Goal: Information Seeking & Learning: Check status

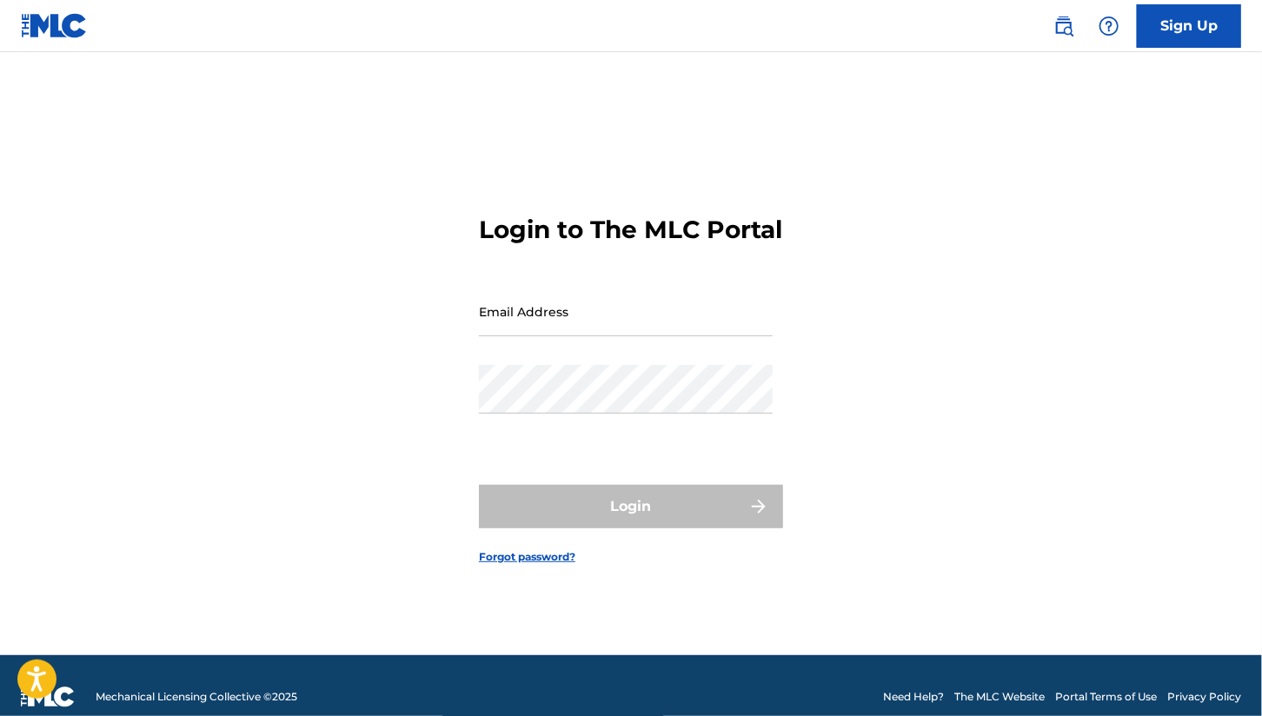
click at [526, 358] on div "Email Address" at bounding box center [626, 326] width 294 height 78
click at [522, 335] on input "Email Address" at bounding box center [626, 312] width 294 height 50
type input "[EMAIL_ADDRESS][DOMAIN_NAME]"
click at [528, 439] on div "Password" at bounding box center [626, 404] width 294 height 78
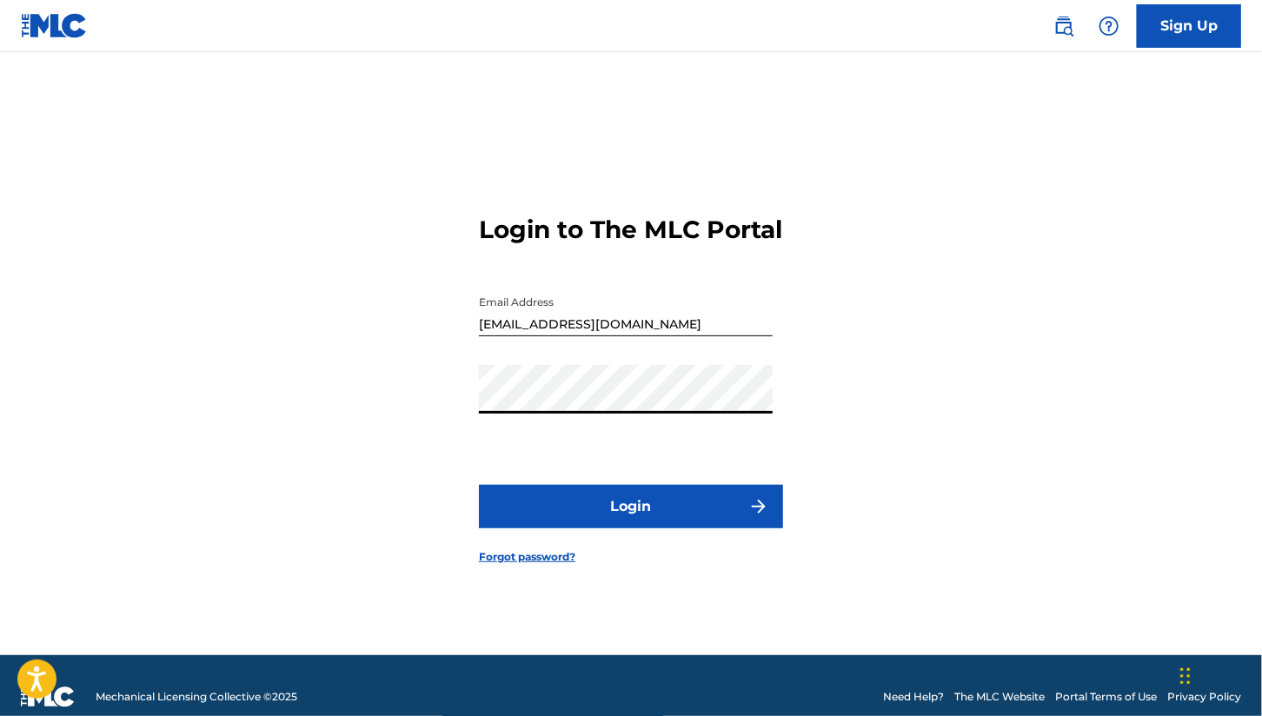
click at [612, 529] on button "Login" at bounding box center [631, 506] width 304 height 43
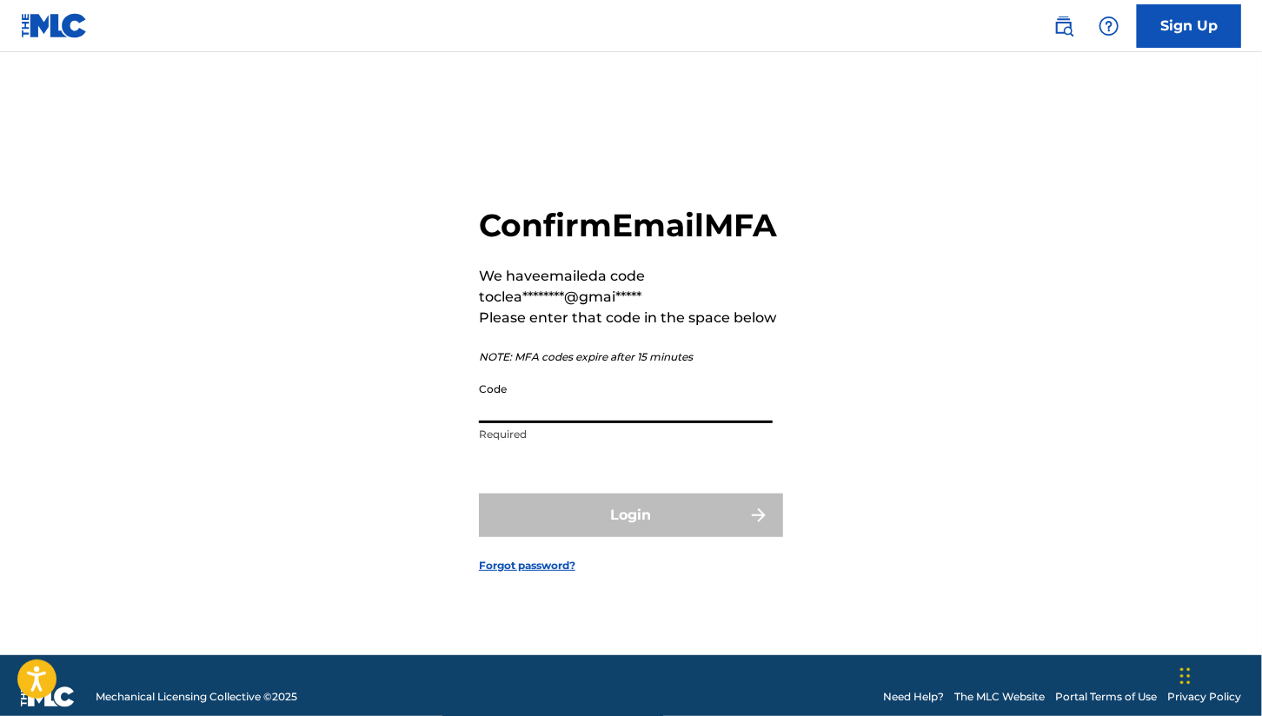
paste input "611617"
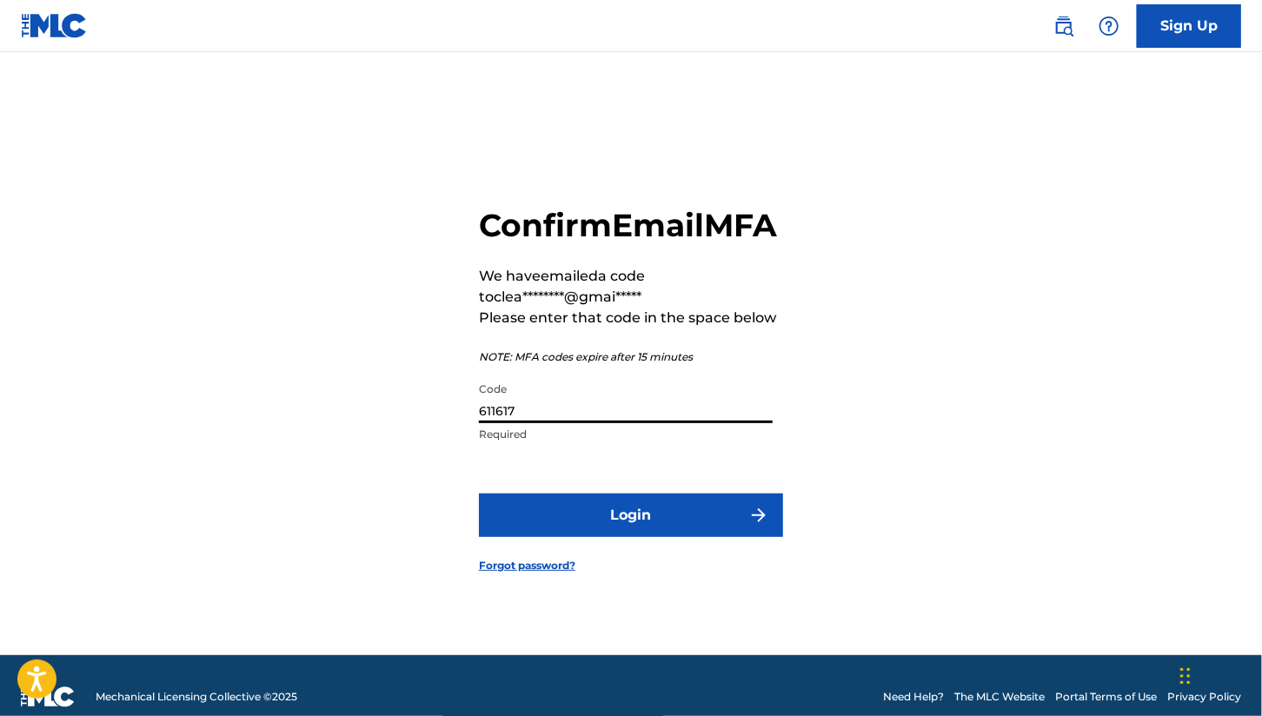
type input "611617"
click at [596, 536] on button "Login" at bounding box center [631, 515] width 304 height 43
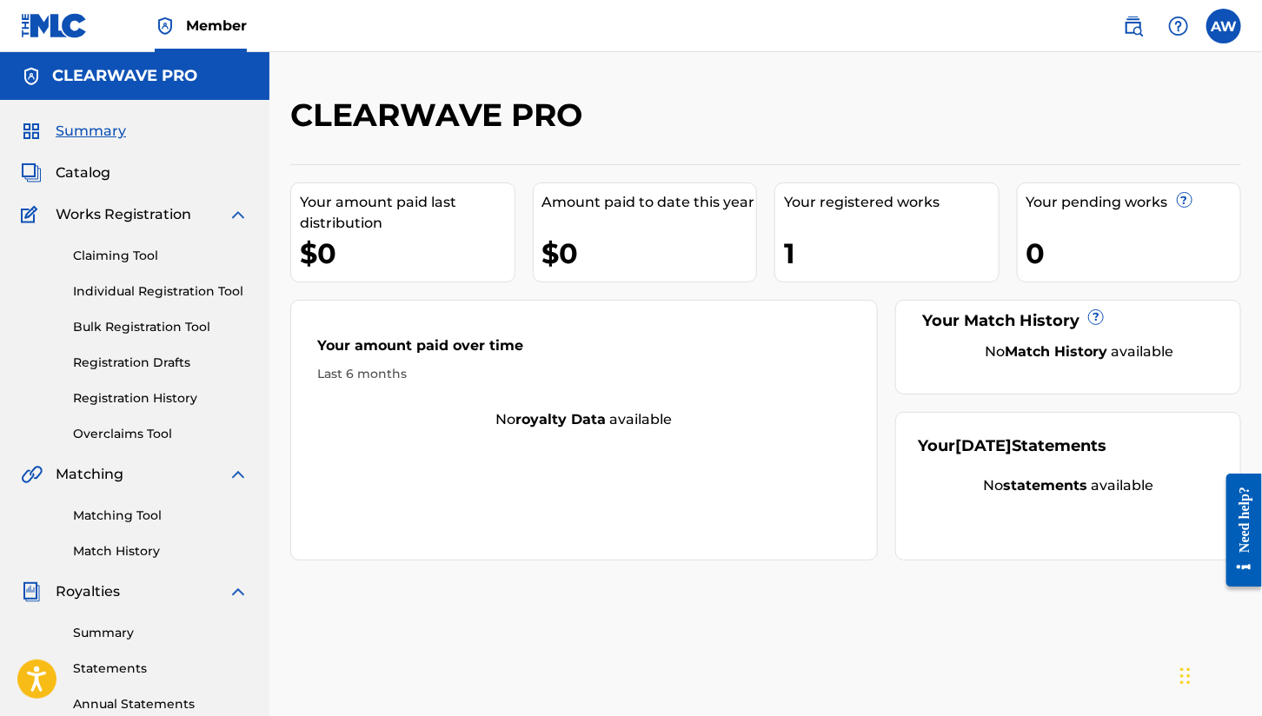
click at [108, 518] on link "Matching Tool" at bounding box center [161, 516] width 176 height 18
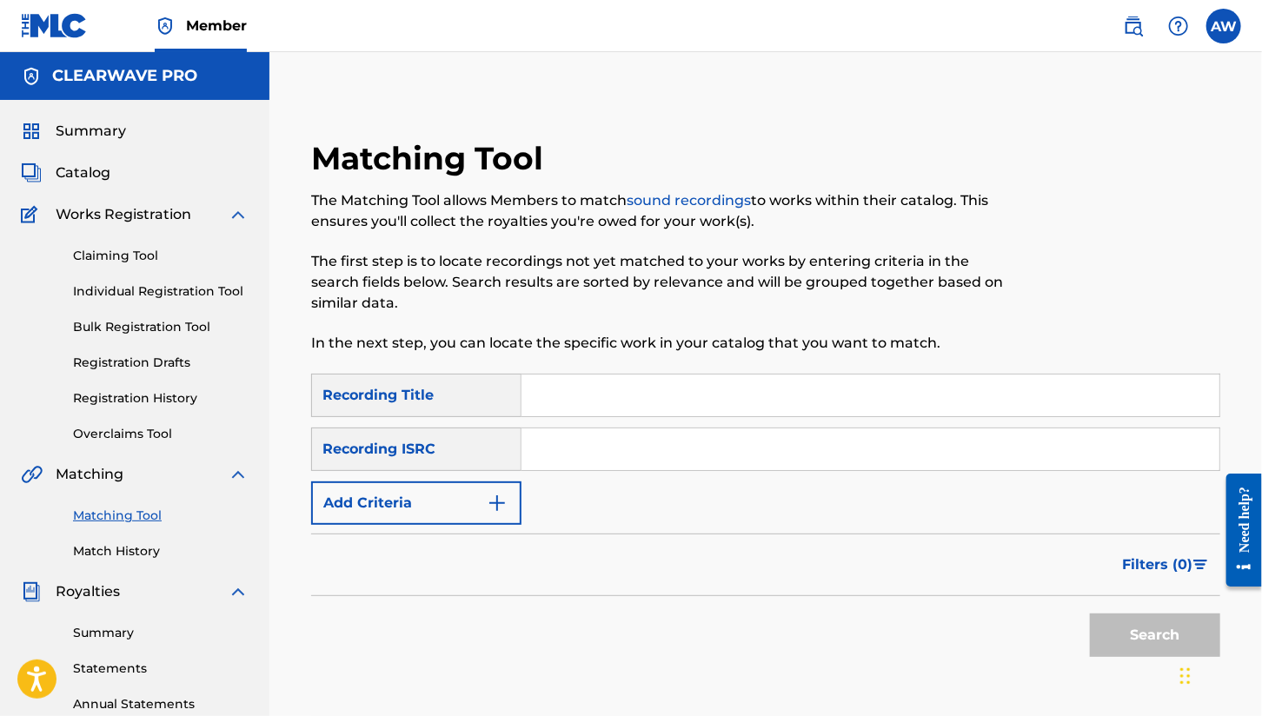
click at [650, 379] on input "Search Form" at bounding box center [871, 396] width 698 height 42
type input "ocean waves"
click at [1111, 625] on button "Search" at bounding box center [1155, 635] width 130 height 43
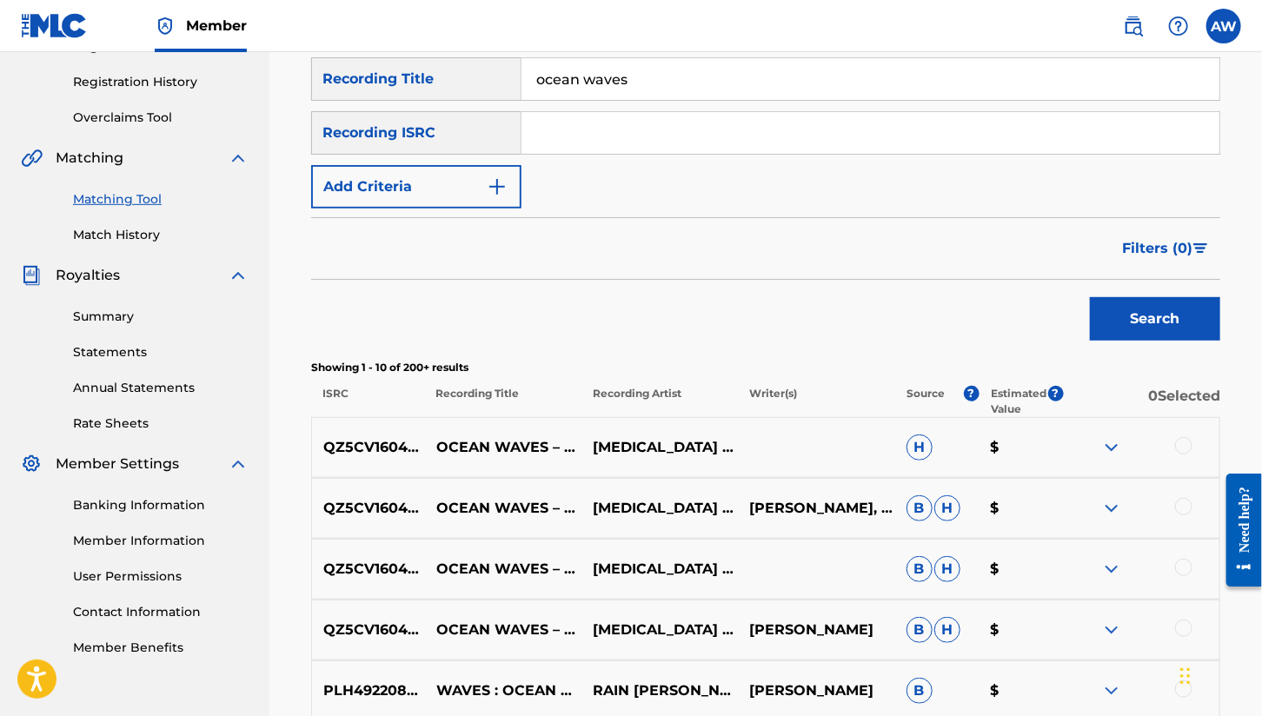
scroll to position [27, 0]
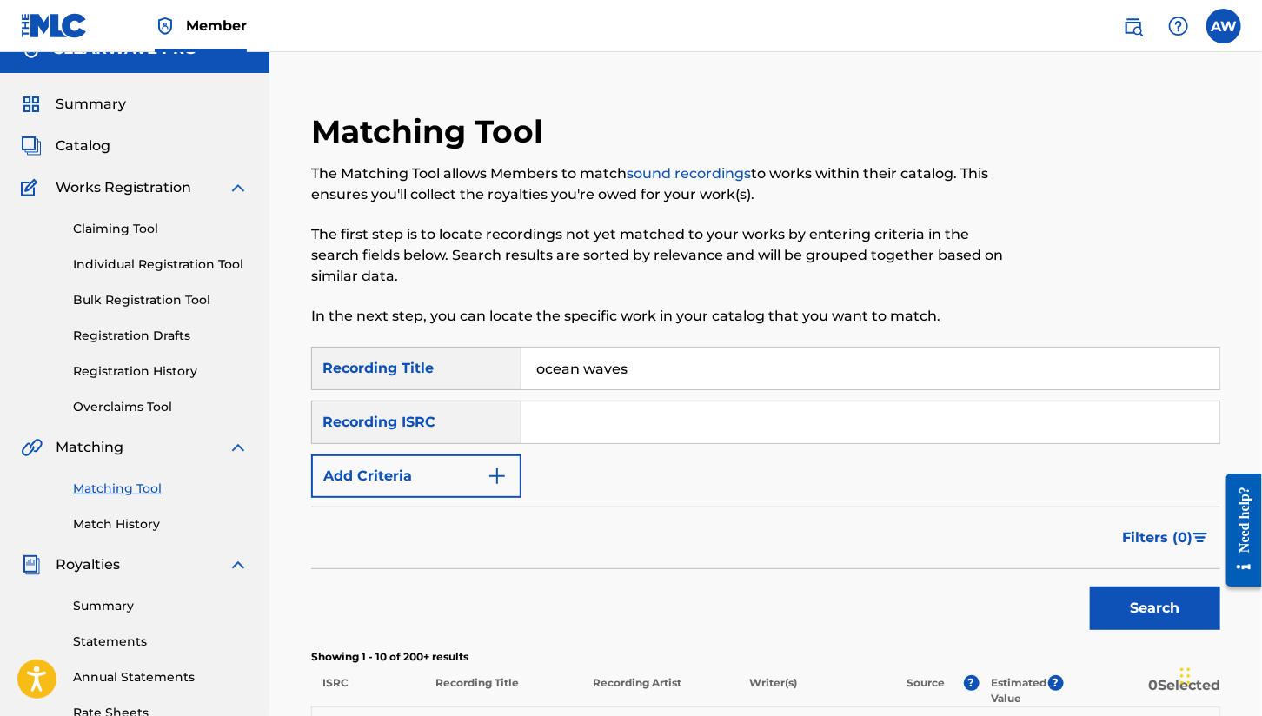
click at [495, 475] on img "Search Form" at bounding box center [497, 476] width 21 height 21
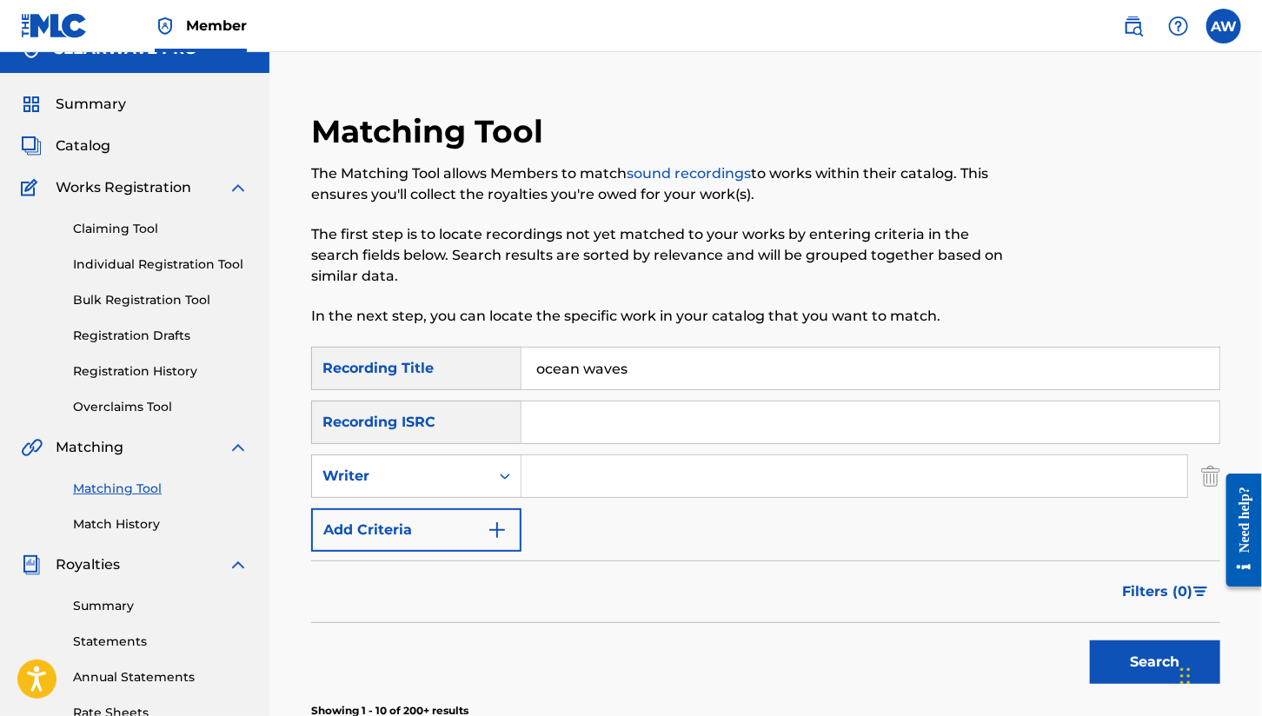
click at [576, 480] on input "Search Form" at bounding box center [855, 476] width 666 height 42
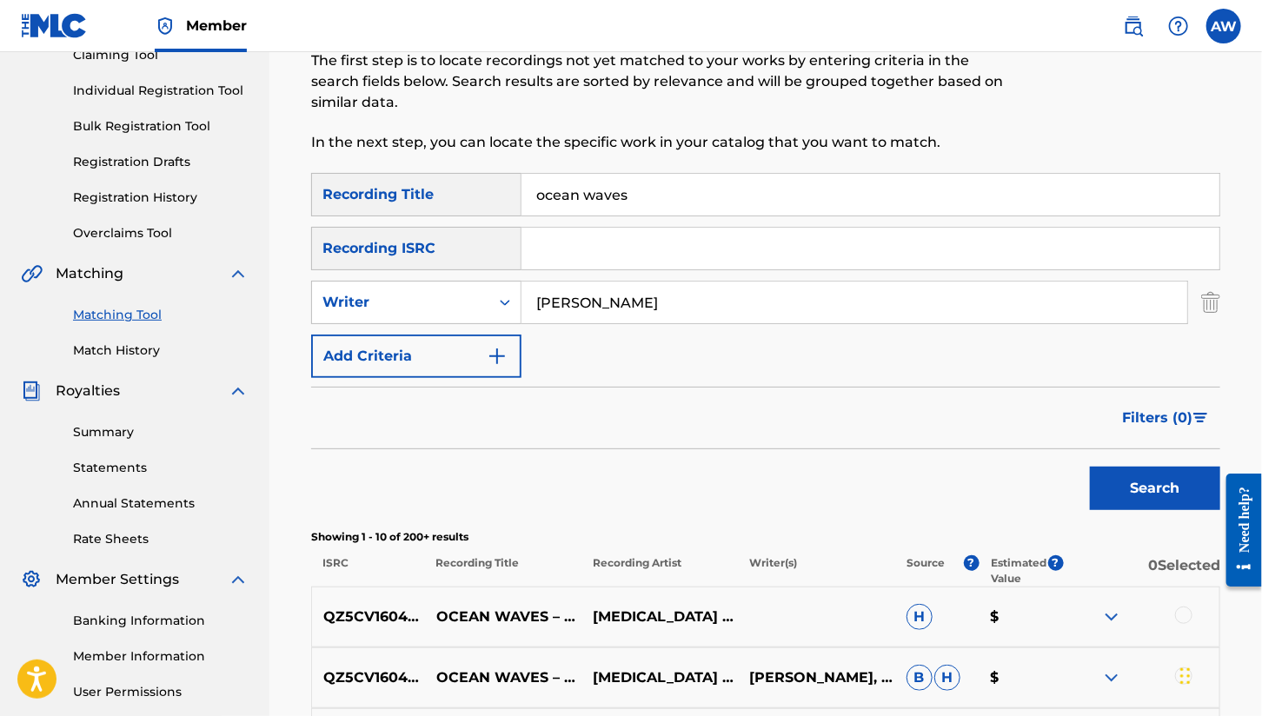
click at [1121, 489] on button "Search" at bounding box center [1155, 488] width 130 height 43
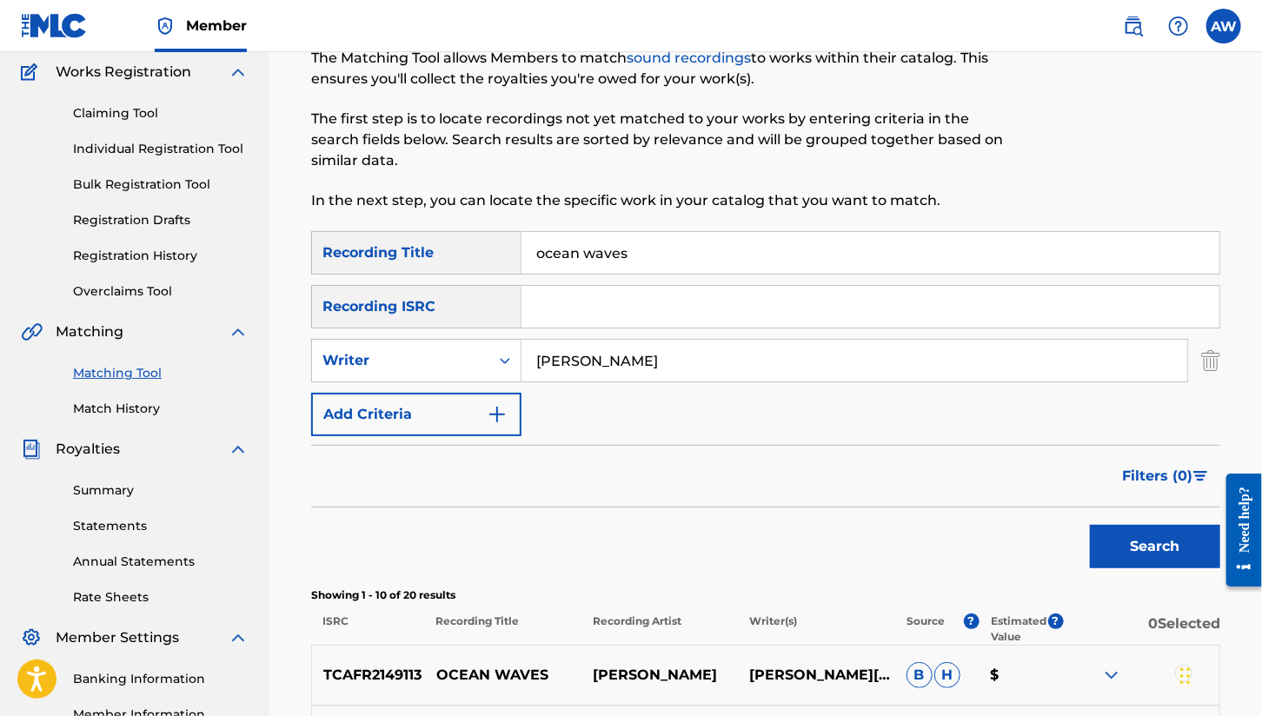
scroll to position [85, 0]
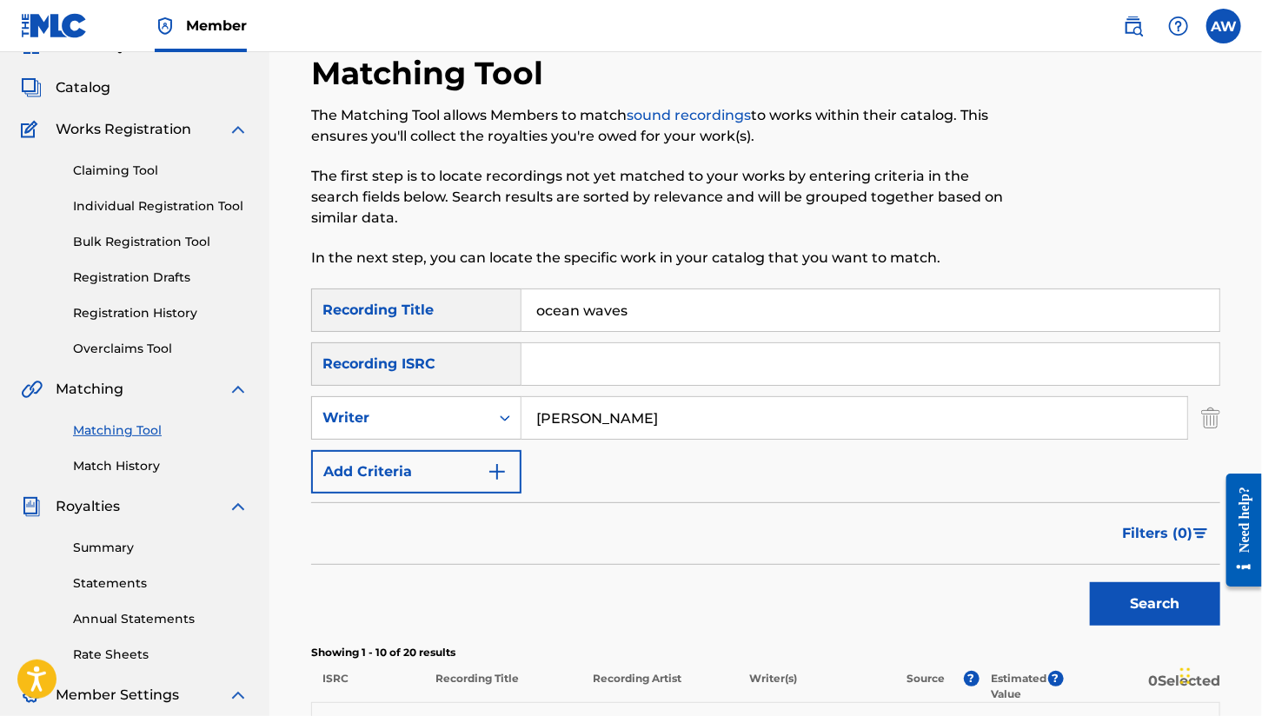
click at [586, 419] on input "[PERSON_NAME]" at bounding box center [855, 418] width 666 height 42
type input "[PERSON_NAME]"
click at [1160, 595] on button "Search" at bounding box center [1155, 603] width 130 height 43
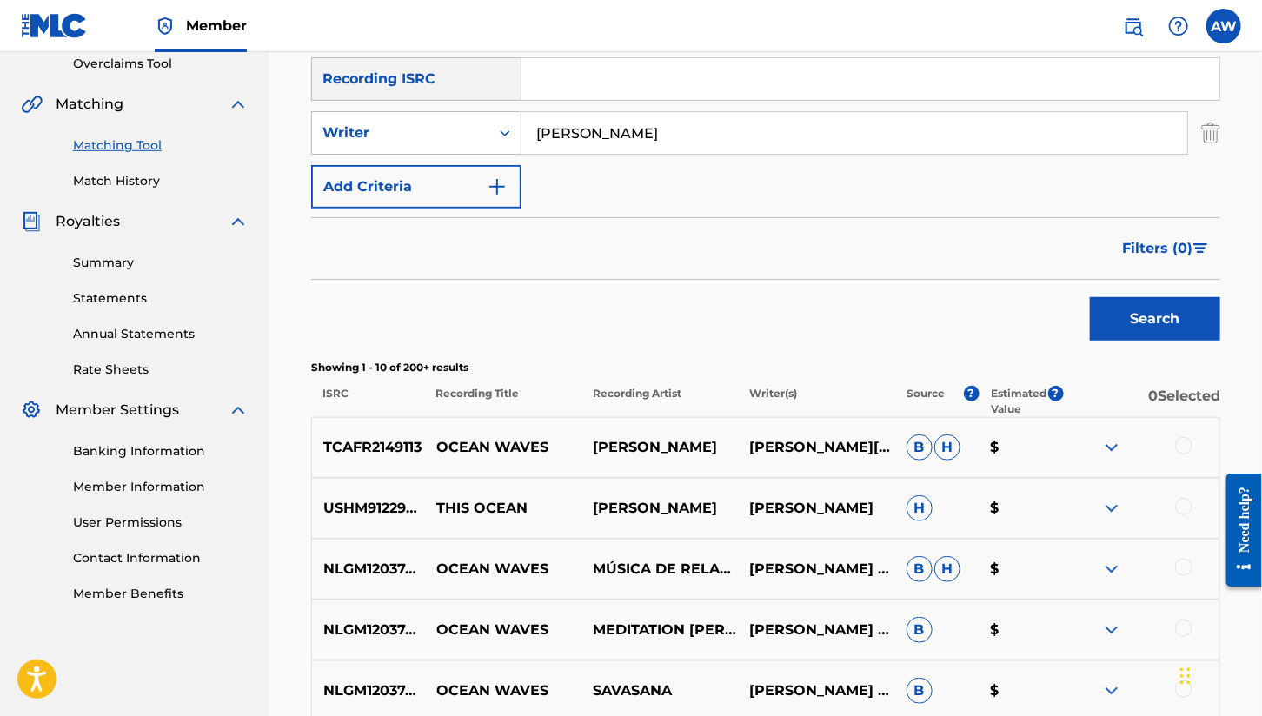
scroll to position [0, 0]
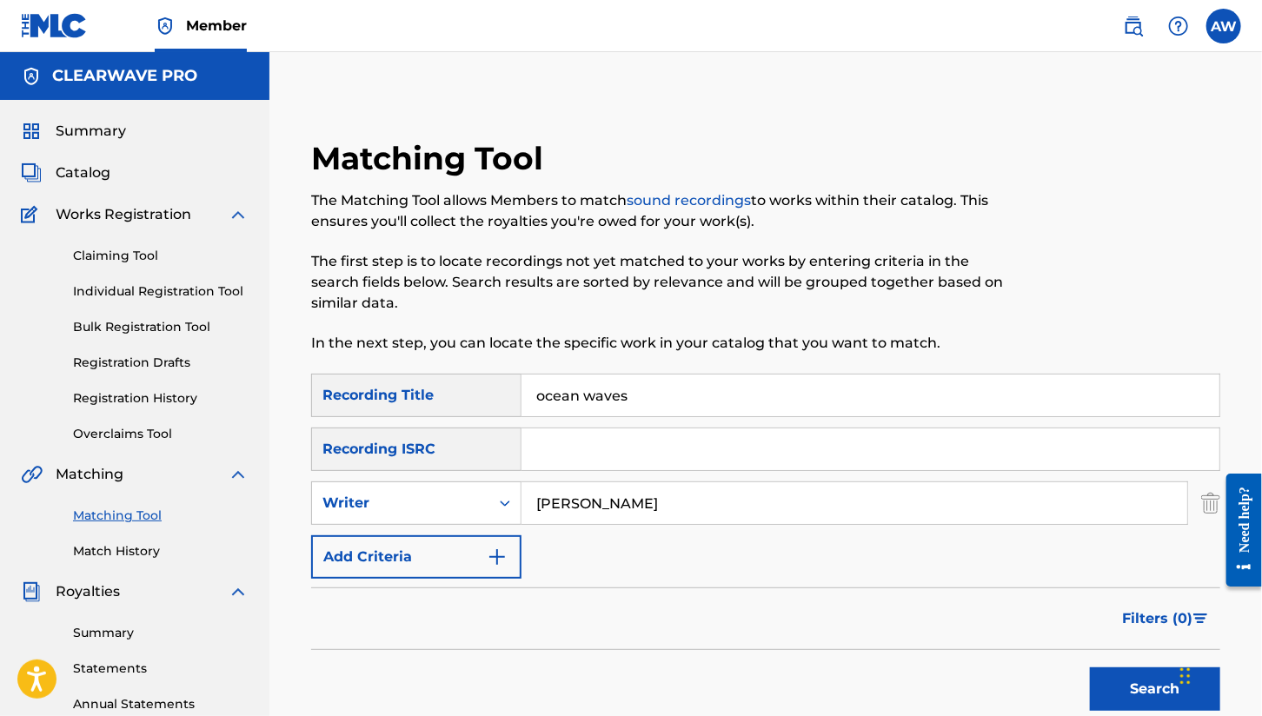
click at [603, 451] on input "Search Form" at bounding box center [871, 450] width 698 height 42
paste input "GBMJG2518892"
type input "GBMJG2518892"
click at [1127, 690] on button "Search" at bounding box center [1155, 689] width 130 height 43
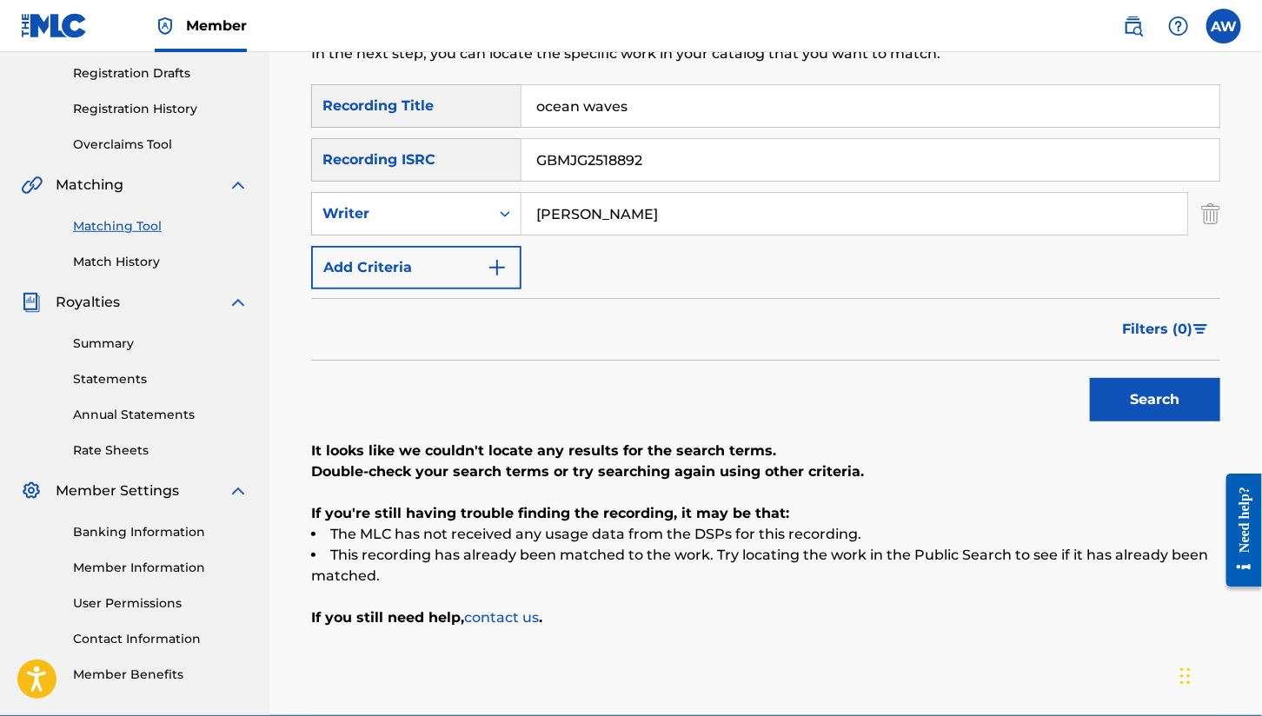
scroll to position [174, 0]
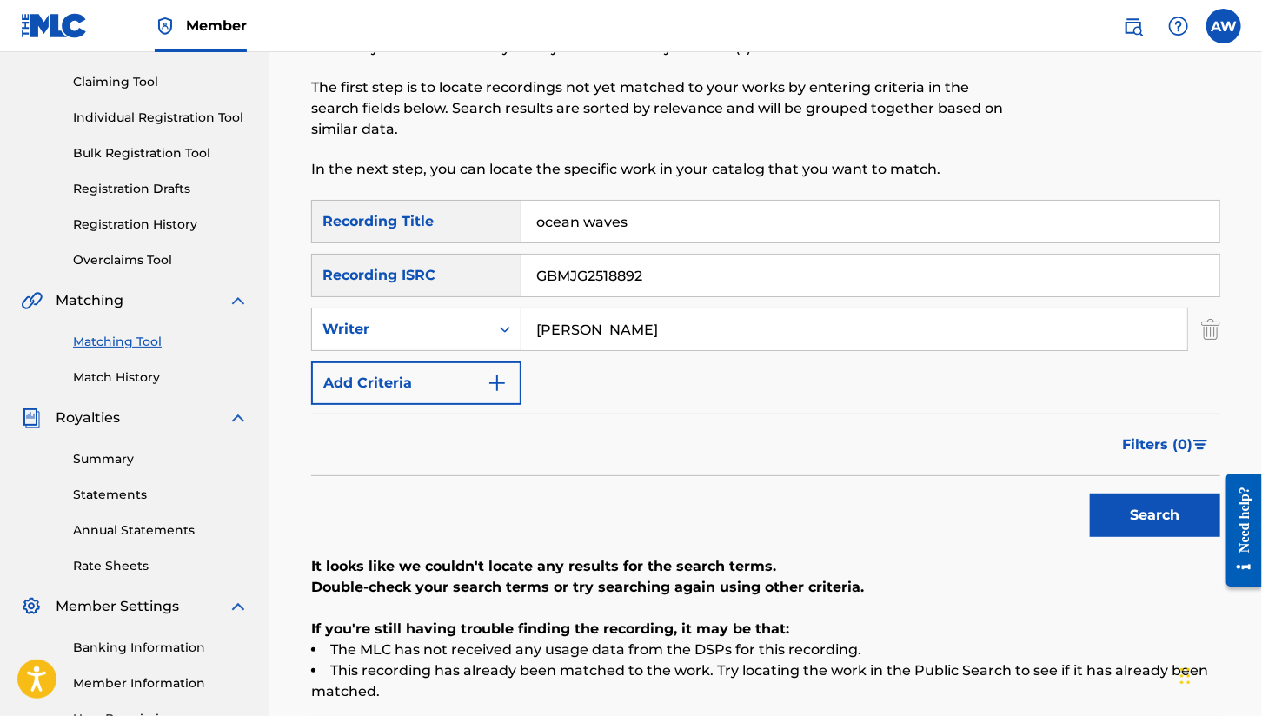
drag, startPoint x: 659, startPoint y: 230, endPoint x: 506, endPoint y: 216, distance: 153.7
click at [445, 223] on div "SearchWithCriteria22607fa6-1ff5-488b-aa89-ca518f54dd84 Recording Title ocean wa…" at bounding box center [765, 221] width 909 height 43
paste input "Ocean Waves (2025 Extended Version)"
click at [1163, 529] on button "Search" at bounding box center [1155, 515] width 130 height 43
drag, startPoint x: 669, startPoint y: 335, endPoint x: 404, endPoint y: 316, distance: 265.8
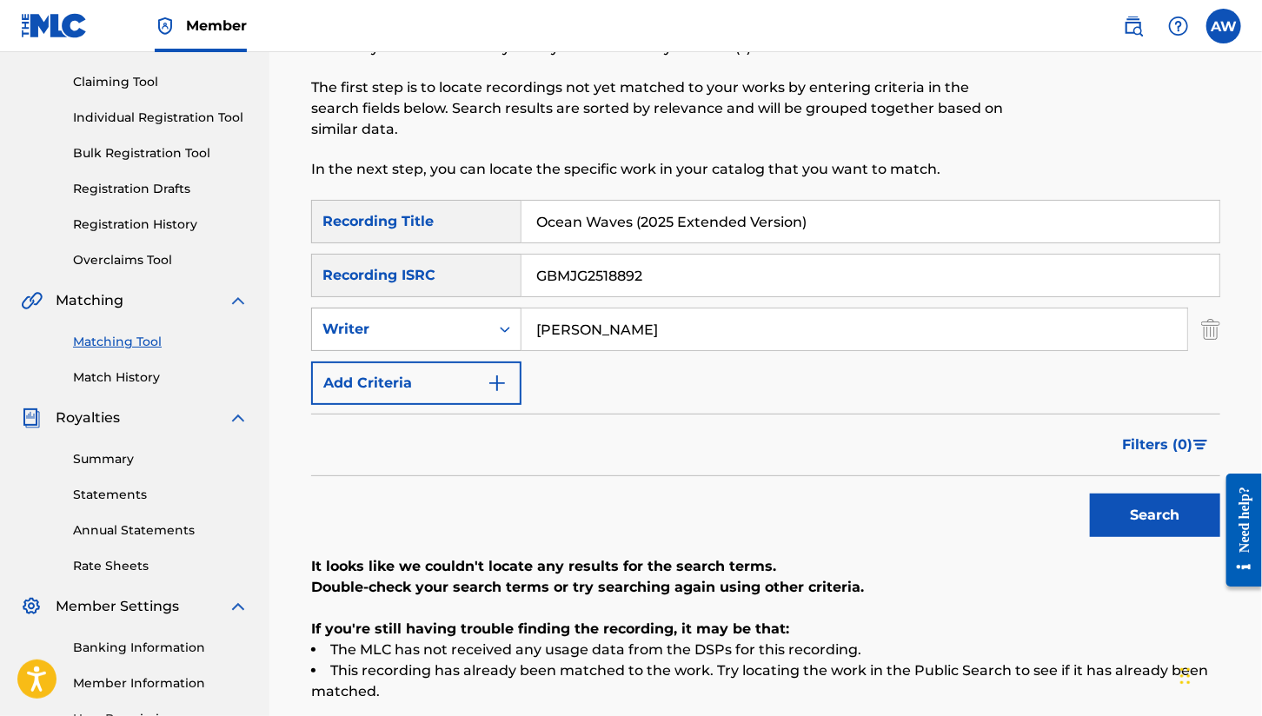
click at [404, 316] on div "SearchWithCriteriadea99bab-9fa0-4251-a9da-513942c84232 Writer [PERSON_NAME]" at bounding box center [765, 329] width 909 height 43
click at [505, 324] on icon "Search Form" at bounding box center [504, 329] width 17 height 17
click at [1207, 320] on img "Search Form" at bounding box center [1210, 329] width 19 height 43
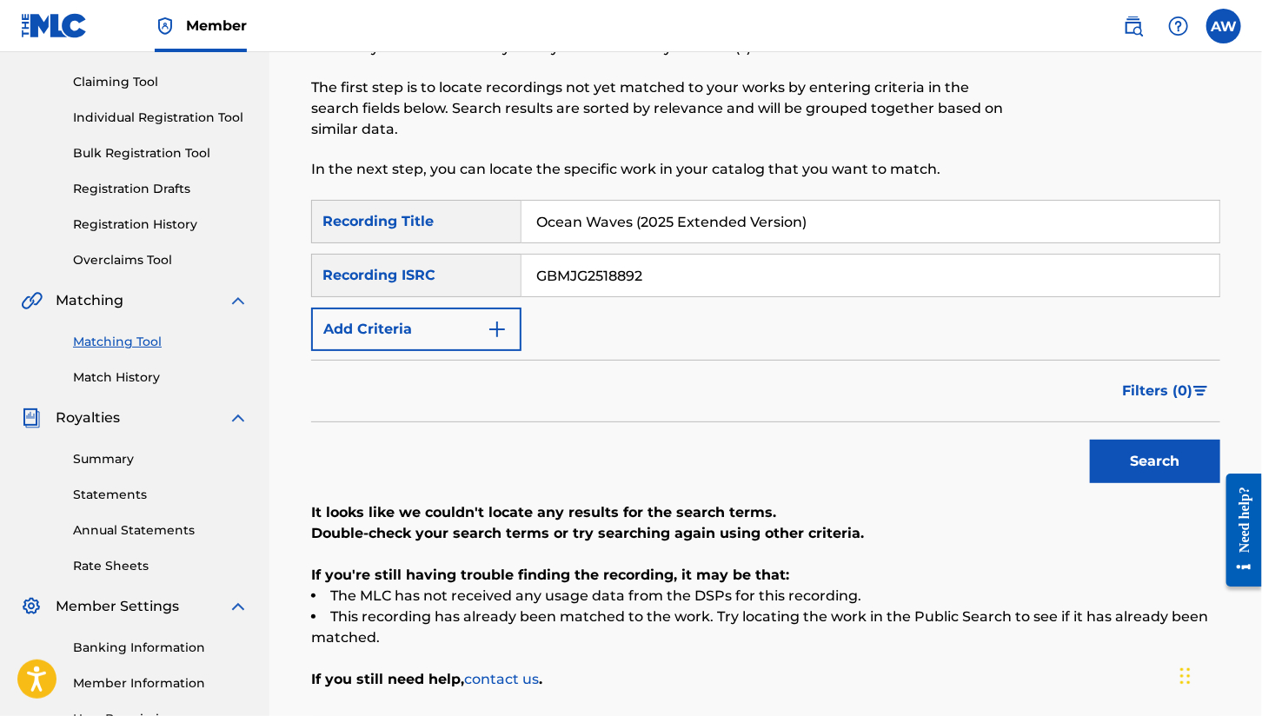
click at [1148, 454] on button "Search" at bounding box center [1155, 461] width 130 height 43
drag, startPoint x: 636, startPoint y: 221, endPoint x: 1223, endPoint y: 227, distance: 586.8
click at [1223, 227] on div "Matching Tool The Matching Tool allows Members to match sound recordings to wor…" at bounding box center [765, 371] width 951 height 812
type input "Ocean Waves"
click at [1090, 440] on button "Search" at bounding box center [1155, 461] width 130 height 43
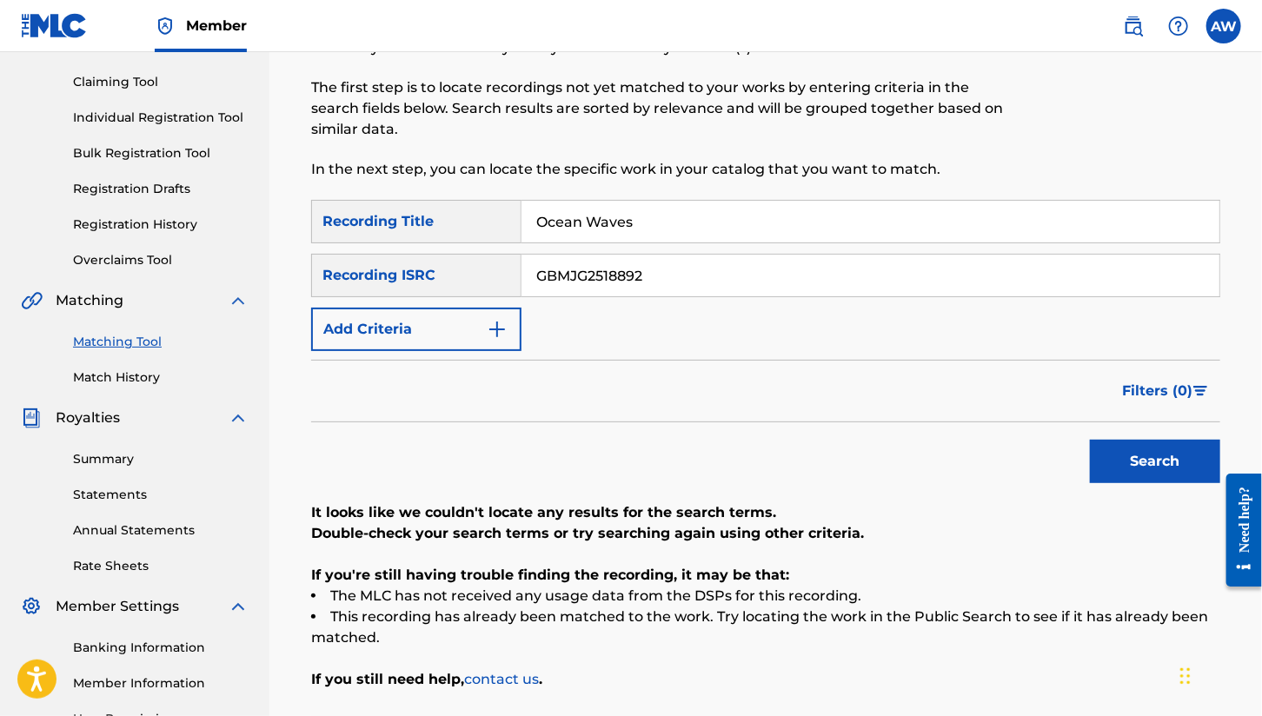
drag, startPoint x: 679, startPoint y: 270, endPoint x: 368, endPoint y: 268, distance: 311.2
click at [368, 268] on div "SearchWithCriteriae71ef22a-1194-451c-9d3c-1e993c417c03 Recording ISRC GBMJG2518…" at bounding box center [765, 275] width 909 height 43
paste input "9015"
type input "GBMJG2519015"
click at [1147, 462] on button "Search" at bounding box center [1155, 461] width 130 height 43
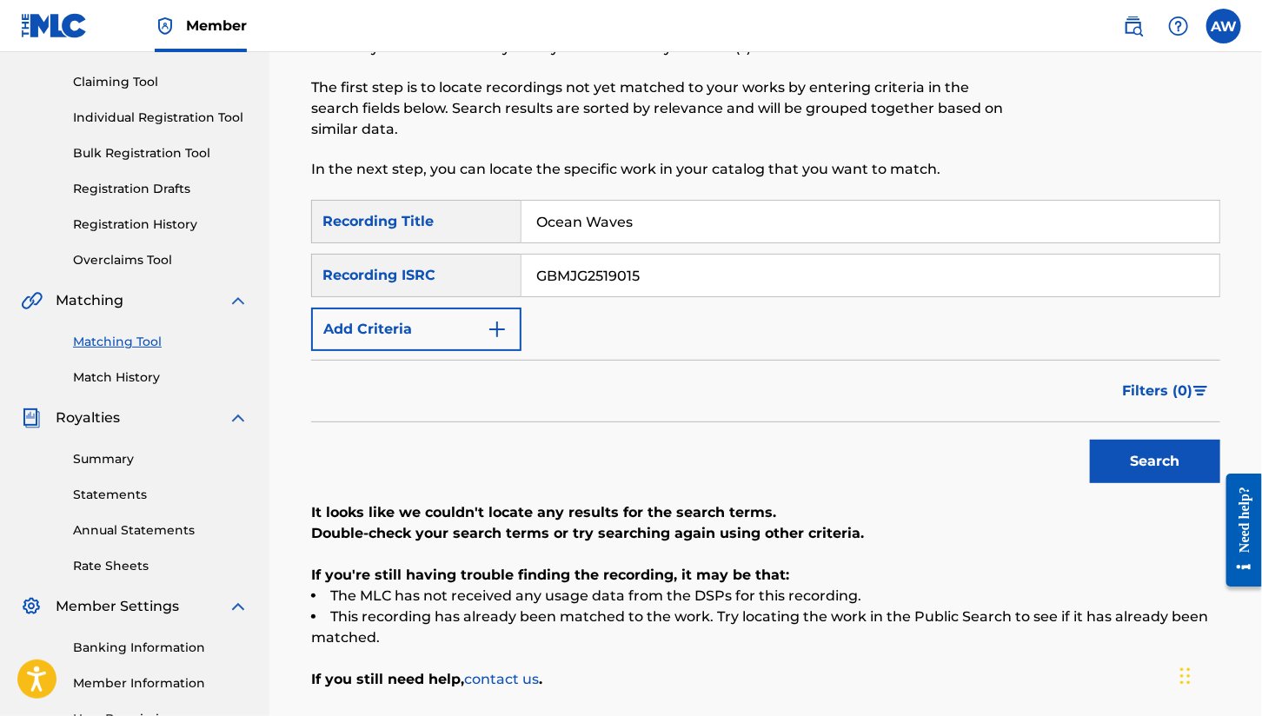
click at [122, 76] on link "Claiming Tool" at bounding box center [161, 82] width 176 height 18
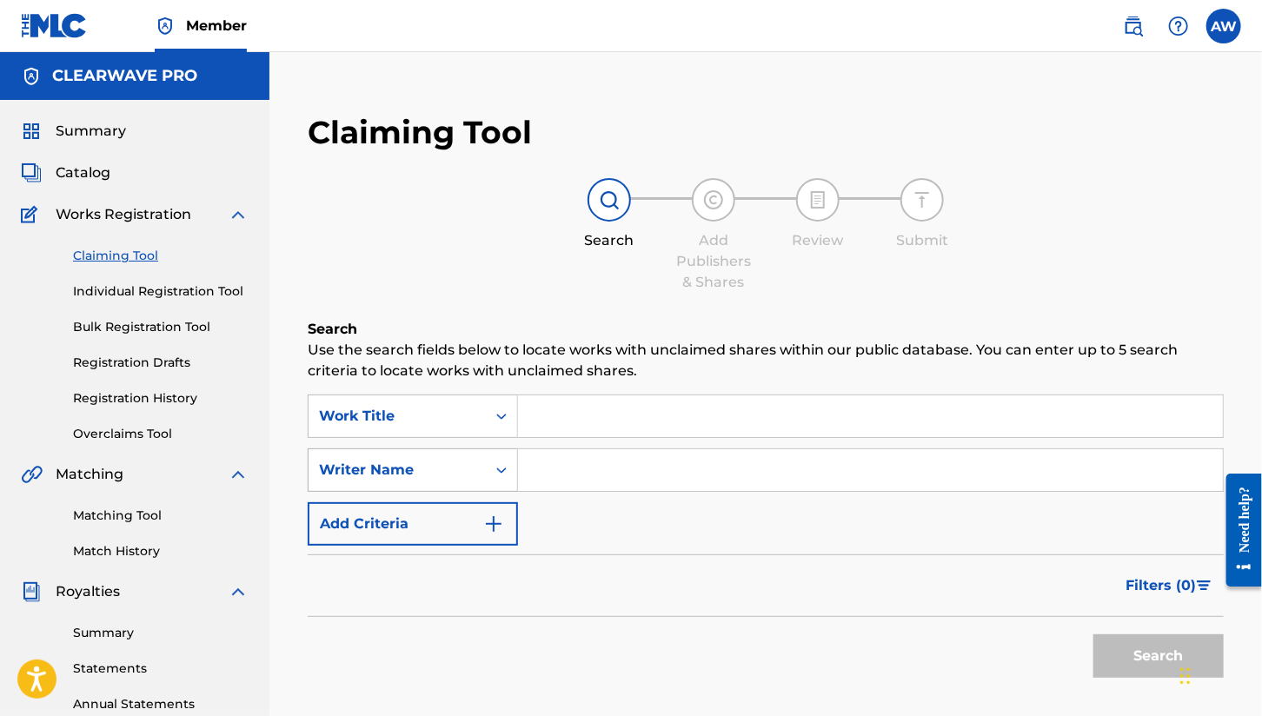
scroll to position [37, 0]
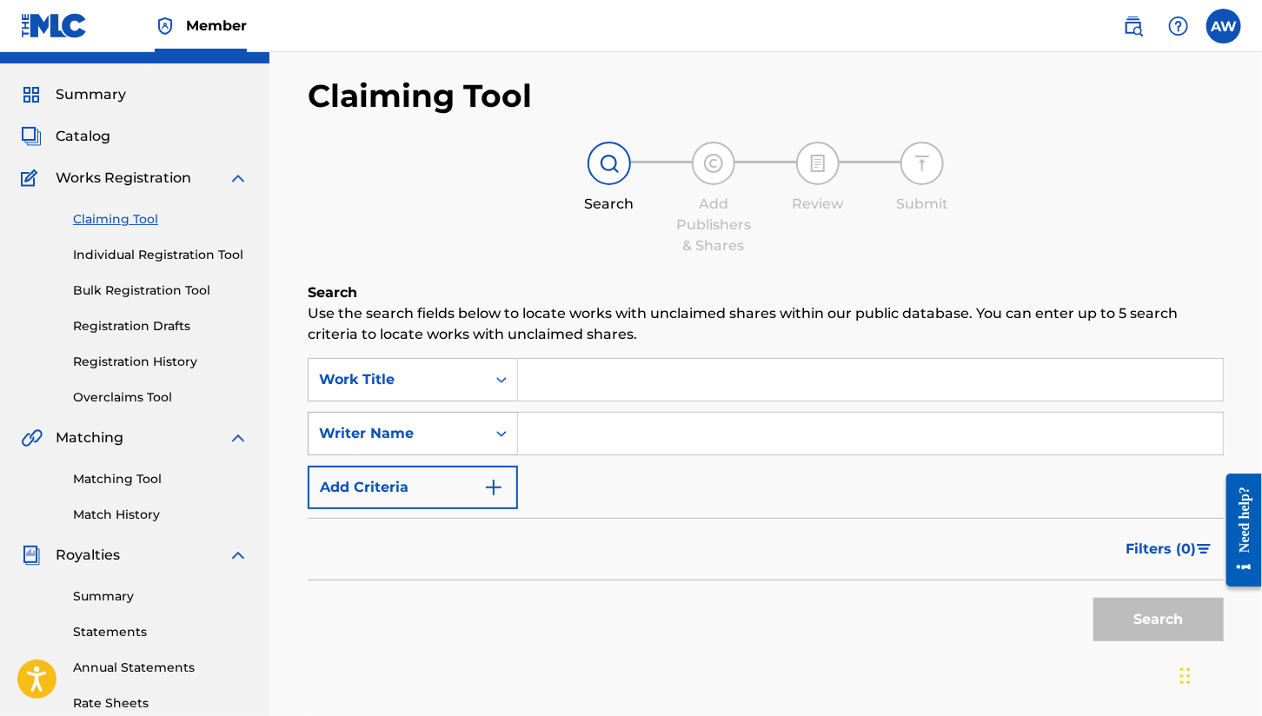
click at [508, 455] on div "Writer Name" at bounding box center [413, 433] width 210 height 43
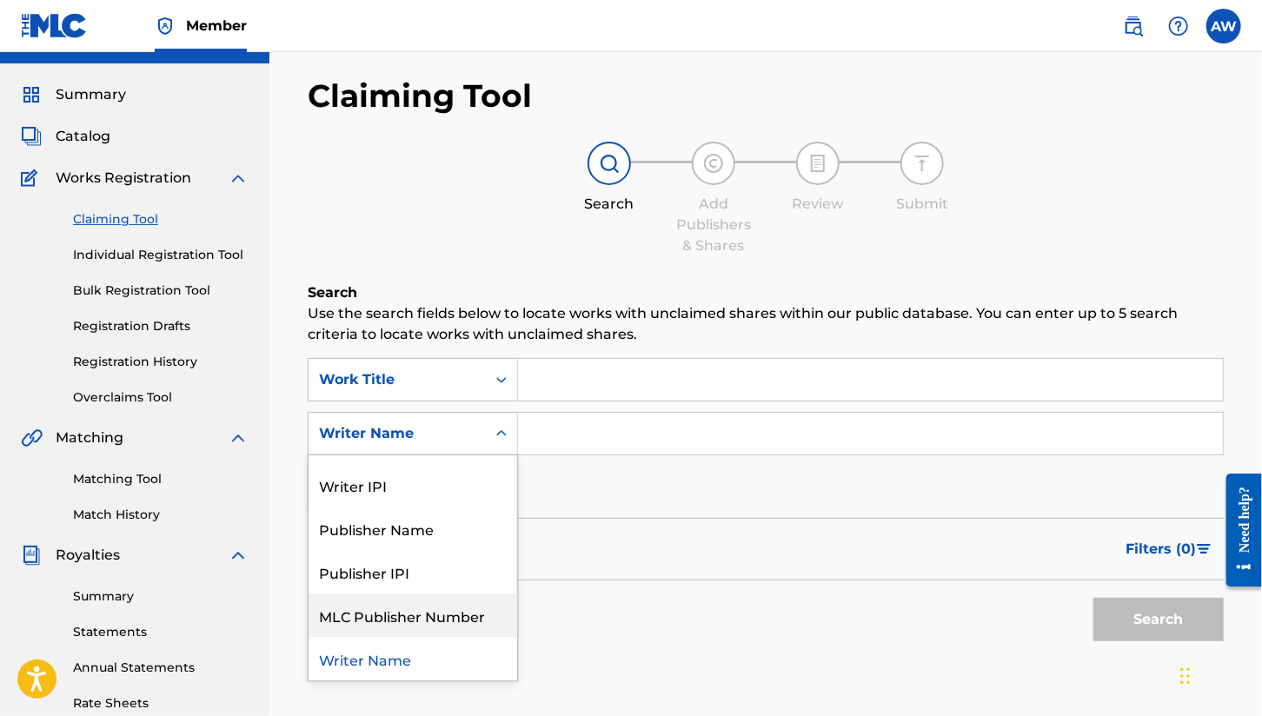
scroll to position [0, 0]
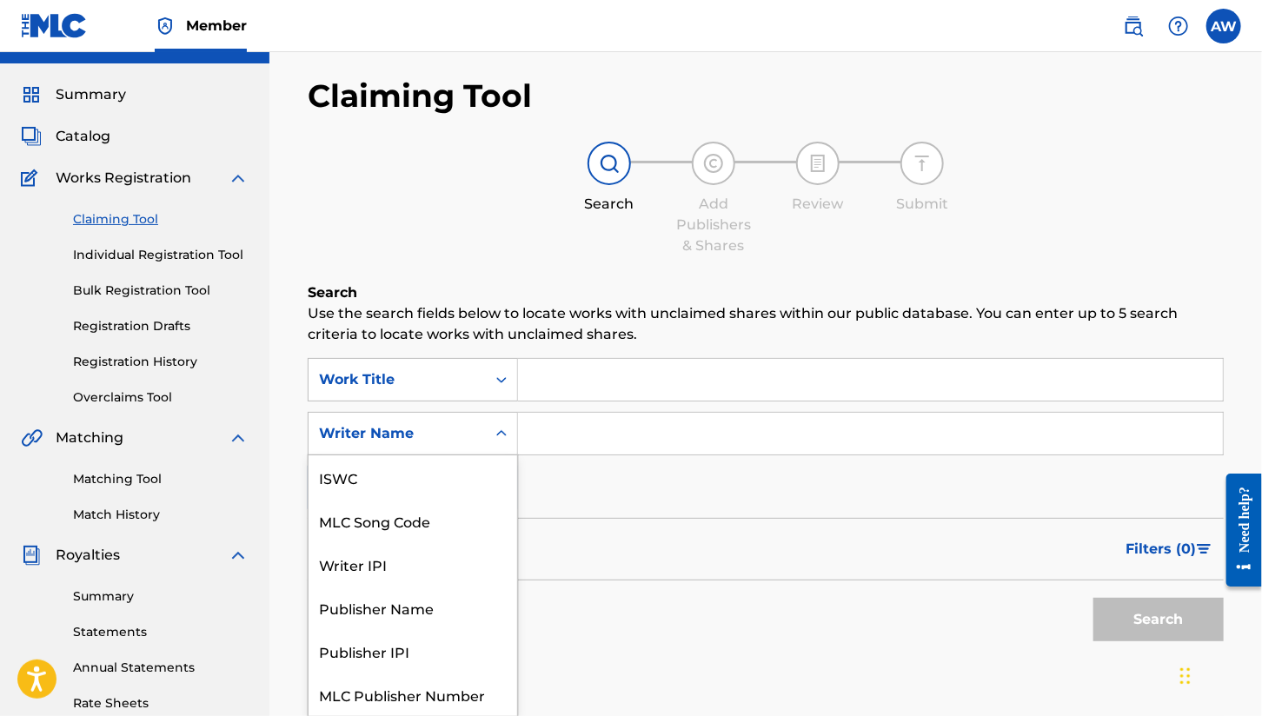
click at [512, 433] on div "Search Form" at bounding box center [501, 433] width 31 height 31
click at [405, 487] on div "ISWC" at bounding box center [413, 476] width 209 height 43
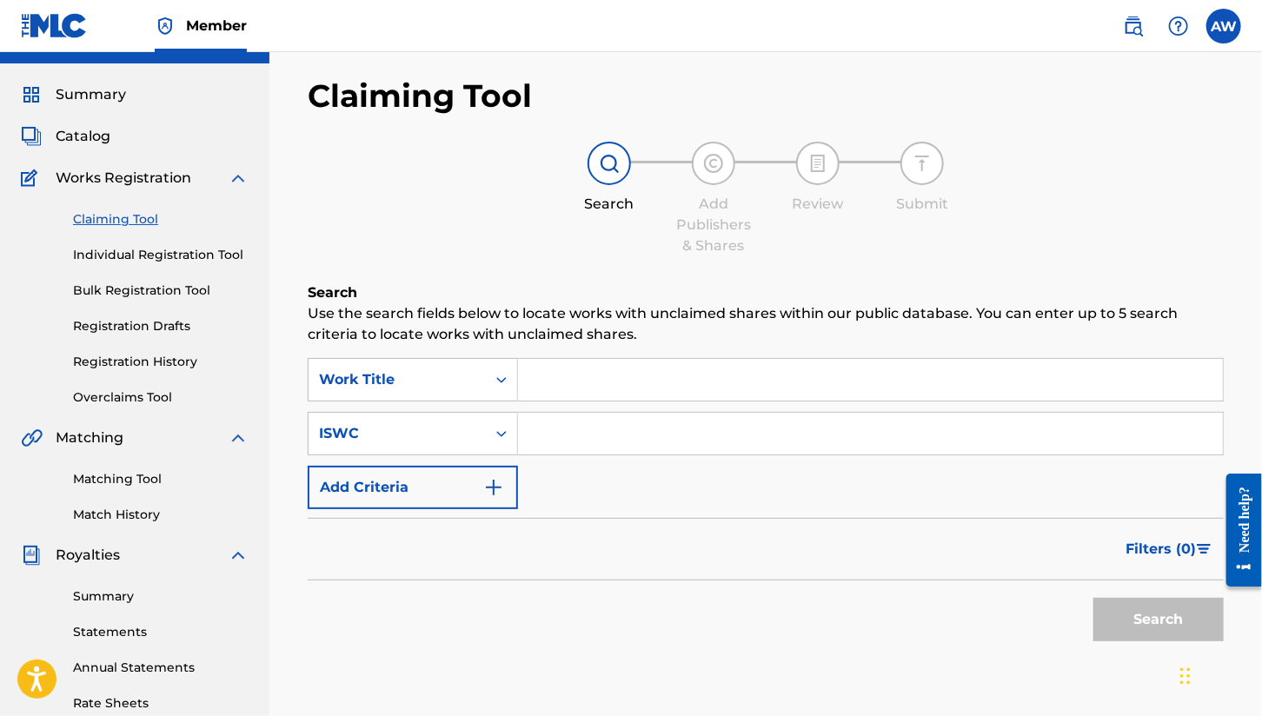
click at [573, 424] on input "Search Form" at bounding box center [870, 434] width 705 height 42
paste input "T-332.829.167-0"
type input "T-332.829.167-0"
drag, startPoint x: 1146, startPoint y: 629, endPoint x: 1141, endPoint y: 622, distance: 8.9
click at [1145, 627] on button "Search" at bounding box center [1159, 619] width 130 height 43
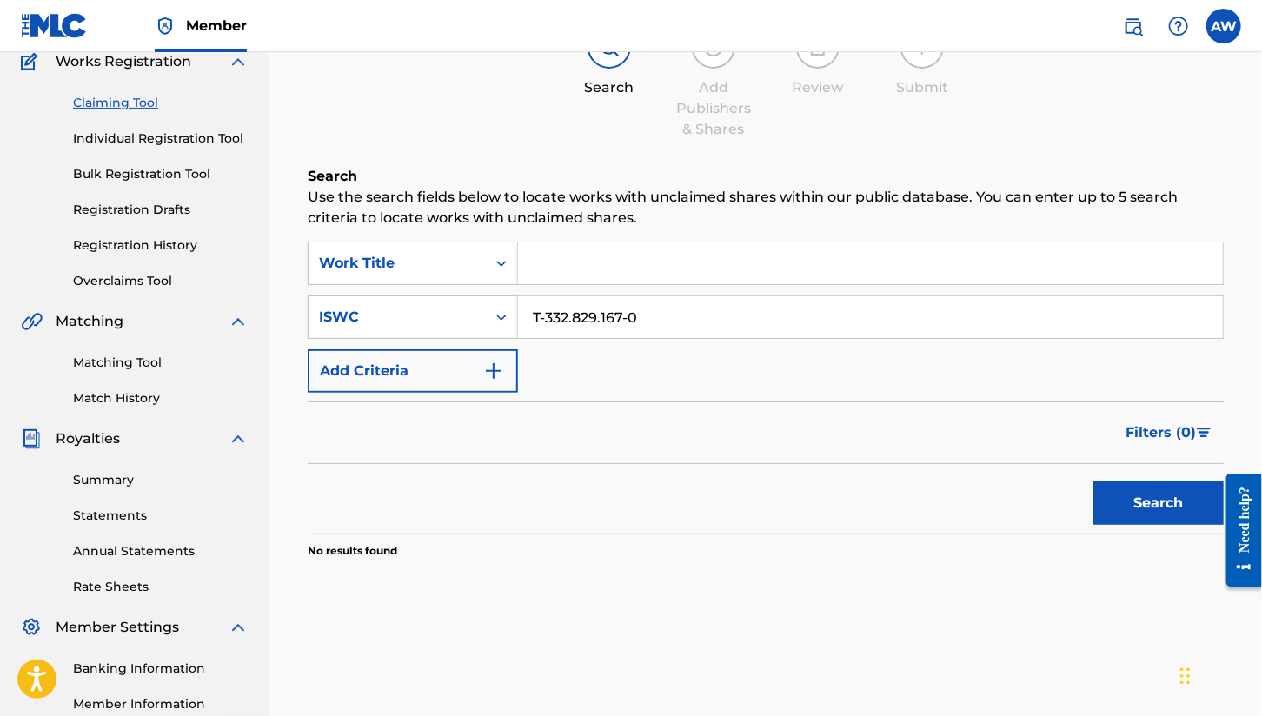
scroll to position [210, 0]
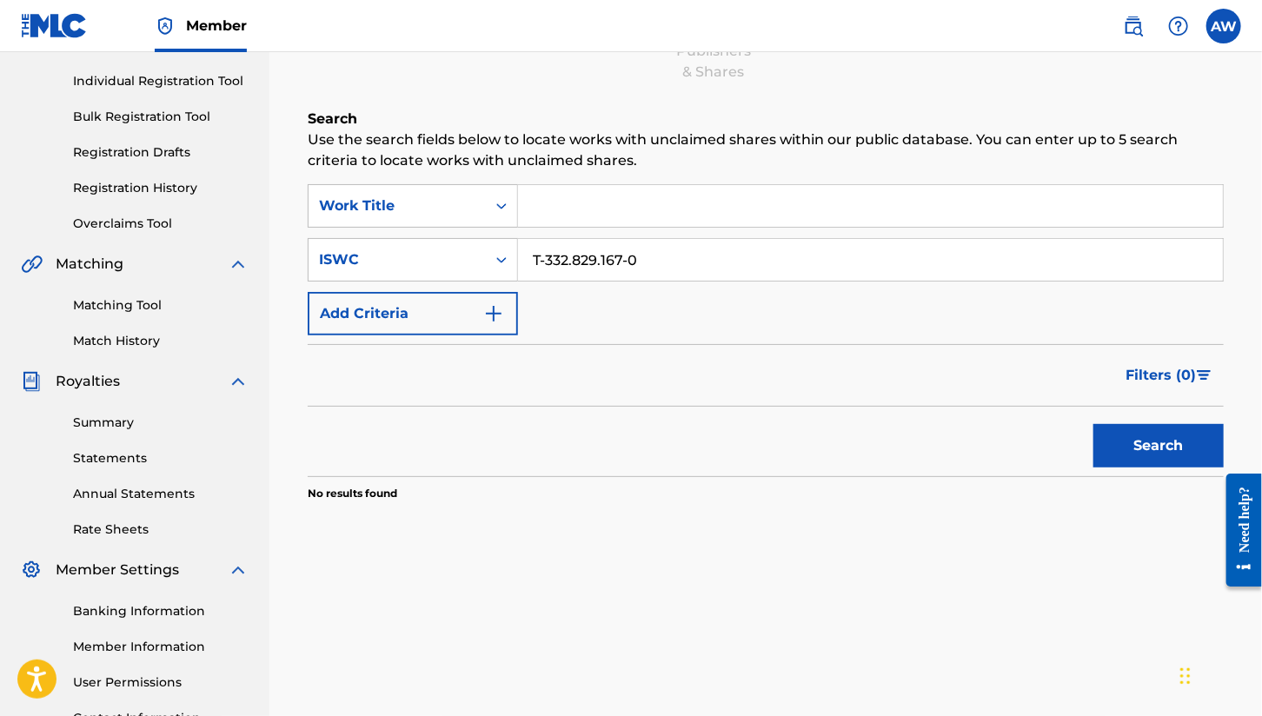
click at [1141, 448] on button "Search" at bounding box center [1159, 445] width 130 height 43
click at [569, 198] on input "Search Form" at bounding box center [870, 206] width 705 height 42
type input "ocean waves"
click at [1150, 450] on button "Search" at bounding box center [1159, 445] width 130 height 43
click at [490, 313] on img "Search Form" at bounding box center [493, 313] width 21 height 21
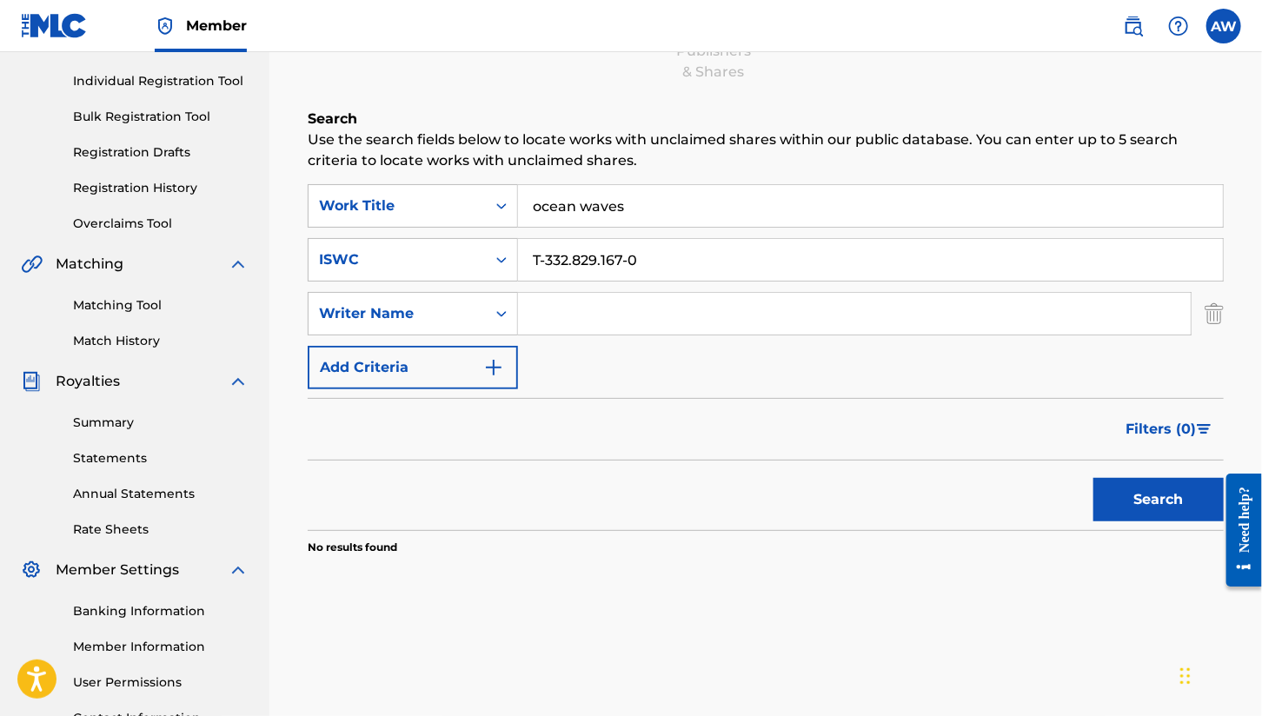
click at [544, 315] on input "Search Form" at bounding box center [854, 314] width 673 height 42
click at [1143, 484] on button "Search" at bounding box center [1159, 499] width 130 height 43
click at [581, 309] on input "[PERSON_NAME]" at bounding box center [854, 314] width 673 height 42
type input "[PERSON_NAME]"
click at [1147, 509] on button "Search" at bounding box center [1159, 499] width 130 height 43
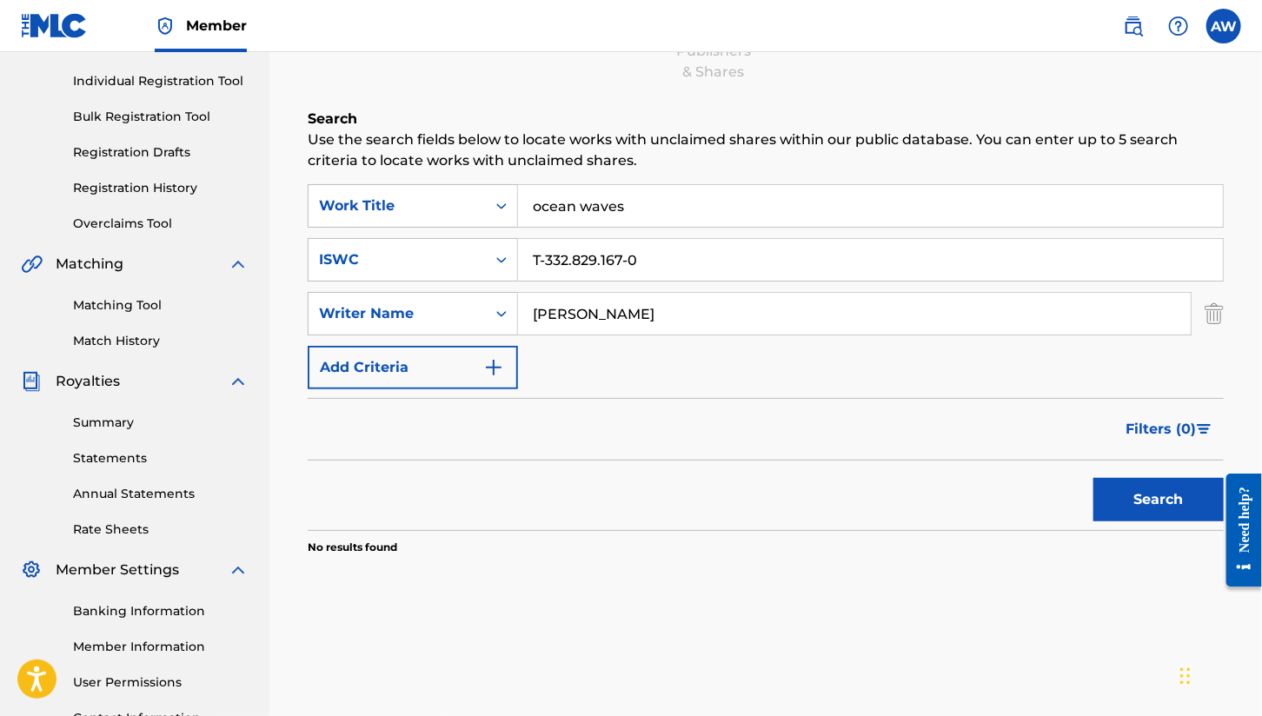
click at [476, 362] on button "Add Criteria" at bounding box center [413, 367] width 210 height 43
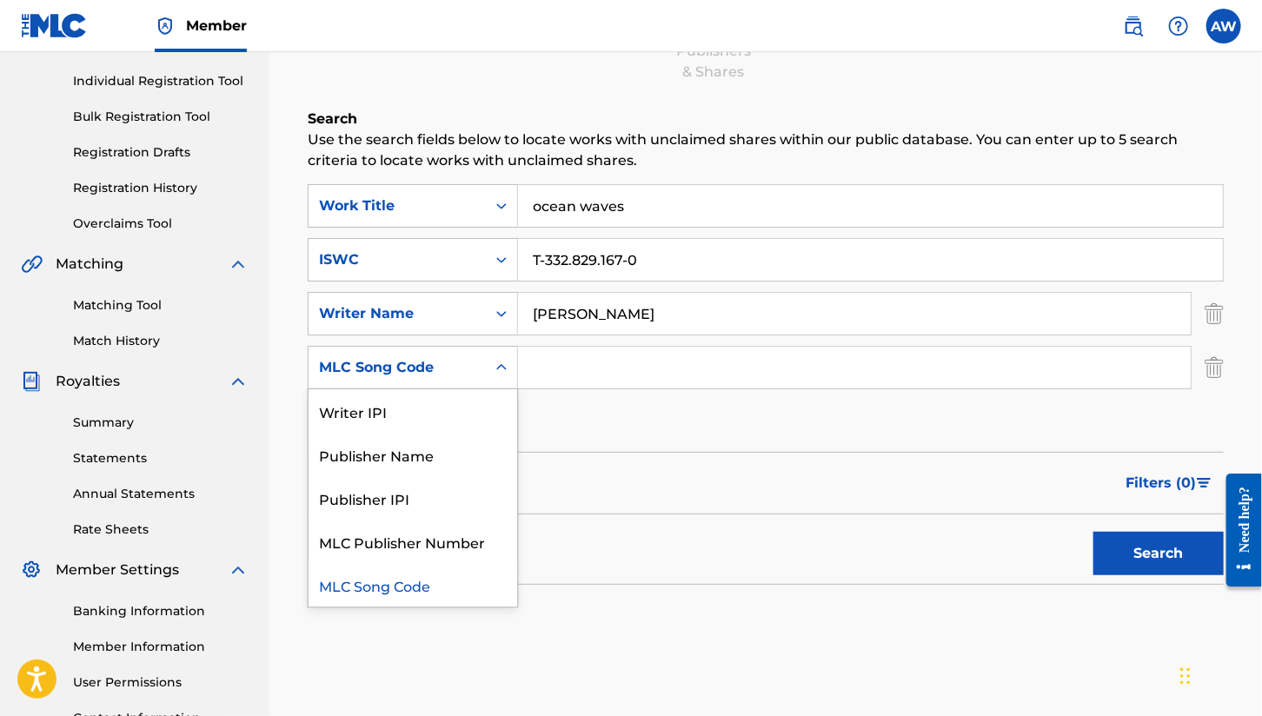
click at [505, 369] on icon "Search Form" at bounding box center [501, 367] width 17 height 17
click at [482, 495] on div "Publisher IPI" at bounding box center [413, 497] width 209 height 43
click at [502, 373] on icon "Search Form" at bounding box center [501, 367] width 17 height 17
click at [417, 498] on div "Publisher Name" at bounding box center [413, 497] width 209 height 43
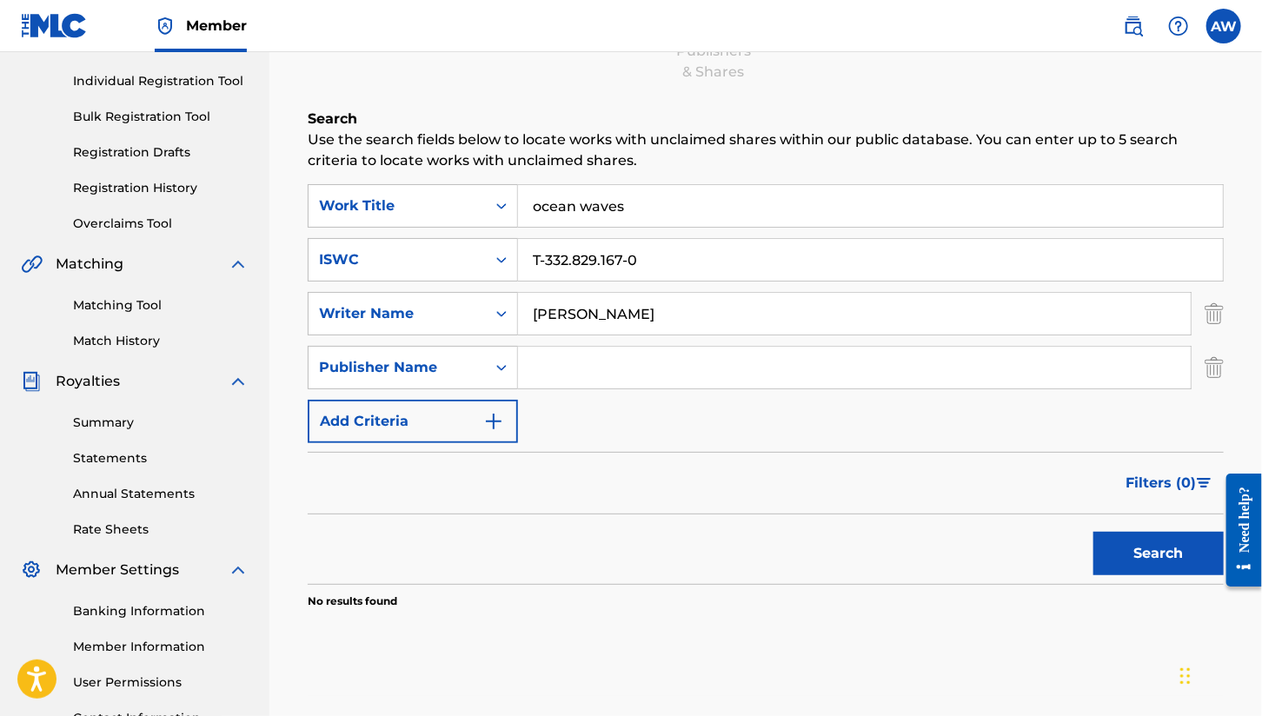
click at [594, 370] on input "Search Form" at bounding box center [854, 368] width 673 height 42
type input "Clearwave"
click at [1177, 549] on button "Search" at bounding box center [1159, 553] width 130 height 43
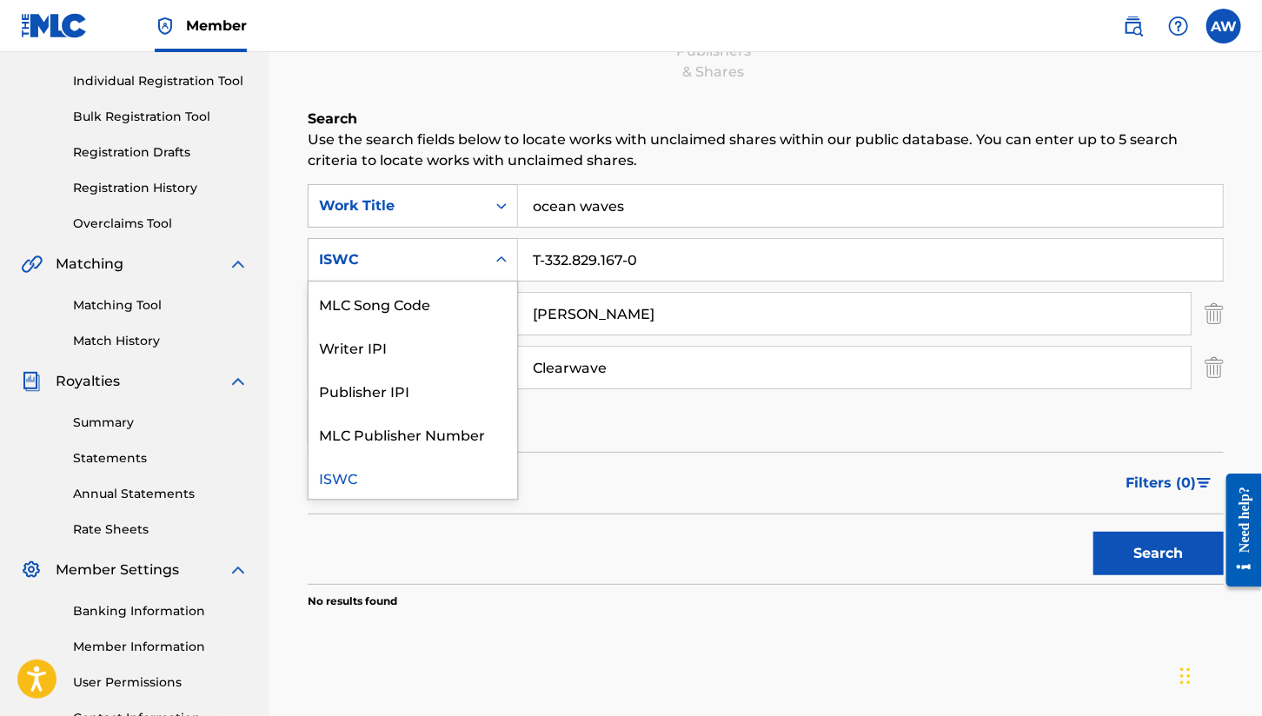
click at [496, 256] on icon "Search Form" at bounding box center [501, 259] width 17 height 17
click at [383, 388] on div "Publisher IPI" at bounding box center [413, 390] width 209 height 43
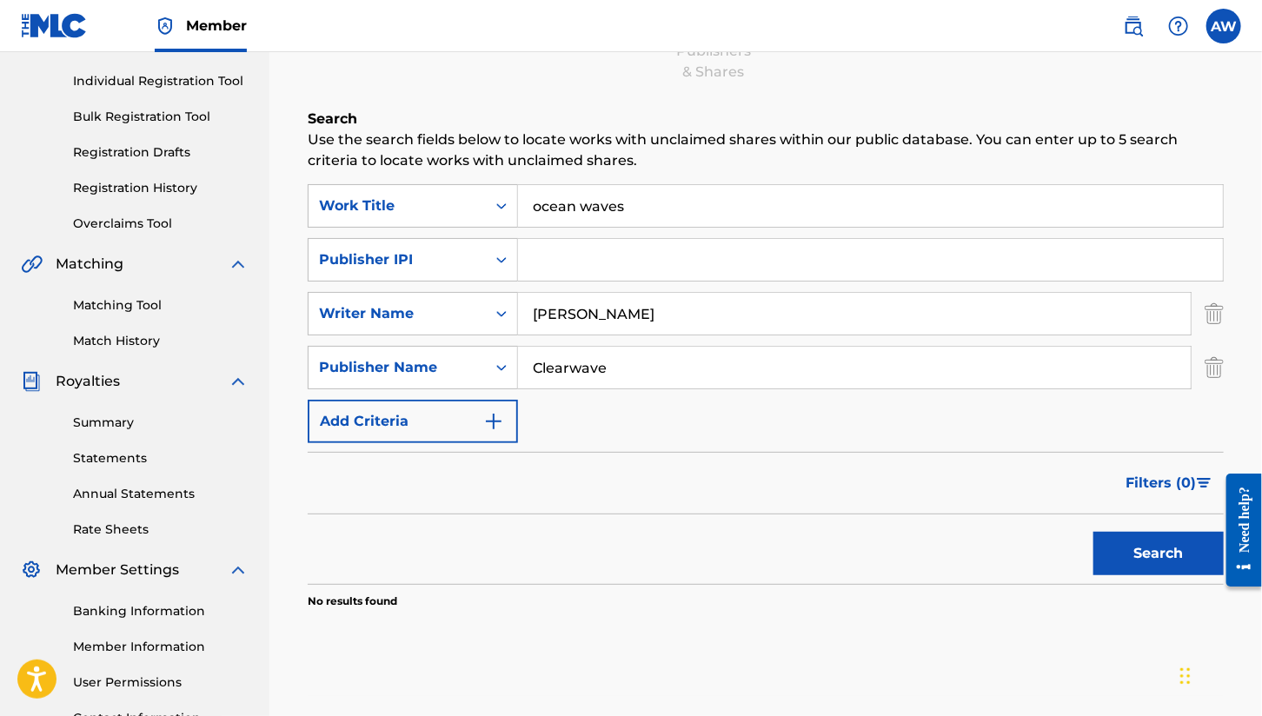
click at [560, 258] on input "Search Form" at bounding box center [870, 260] width 705 height 42
paste input "1219424"
type input "1219424"
click at [1134, 550] on button "Search" at bounding box center [1159, 553] width 130 height 43
drag, startPoint x: 1208, startPoint y: 367, endPoint x: 1227, endPoint y: 327, distance: 44.3
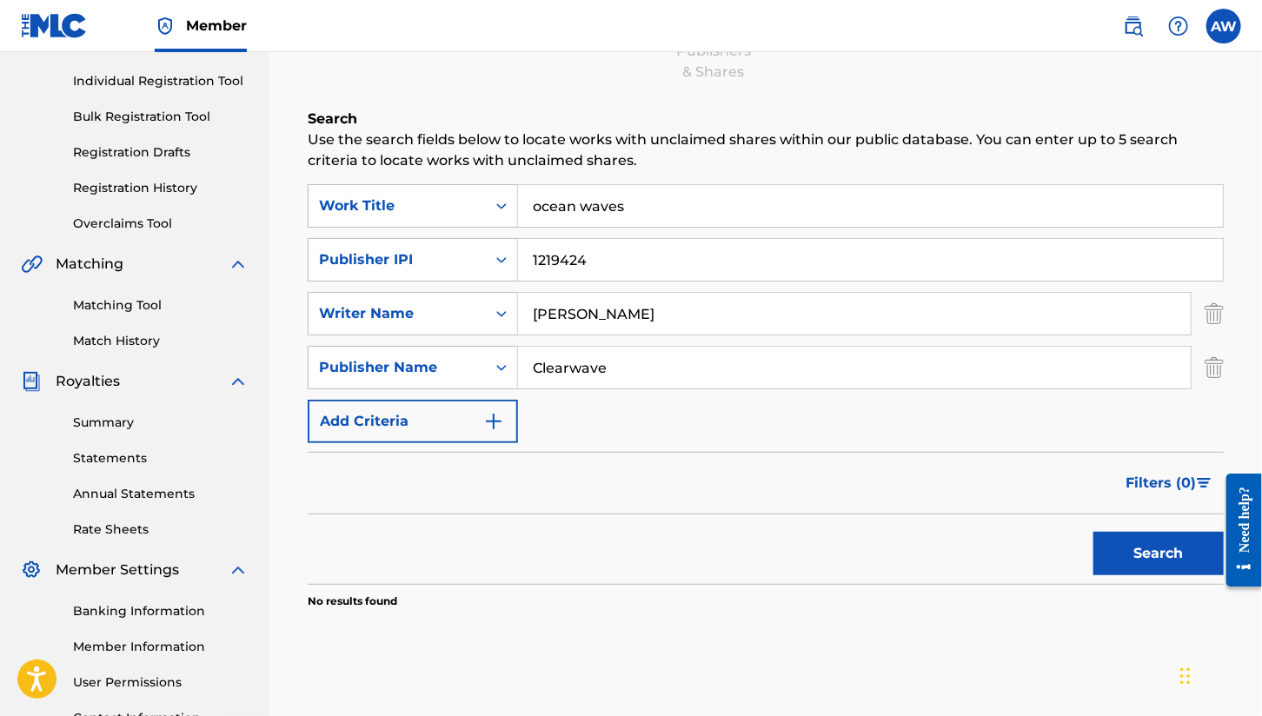
click at [1209, 367] on img "Search Form" at bounding box center [1214, 367] width 19 height 43
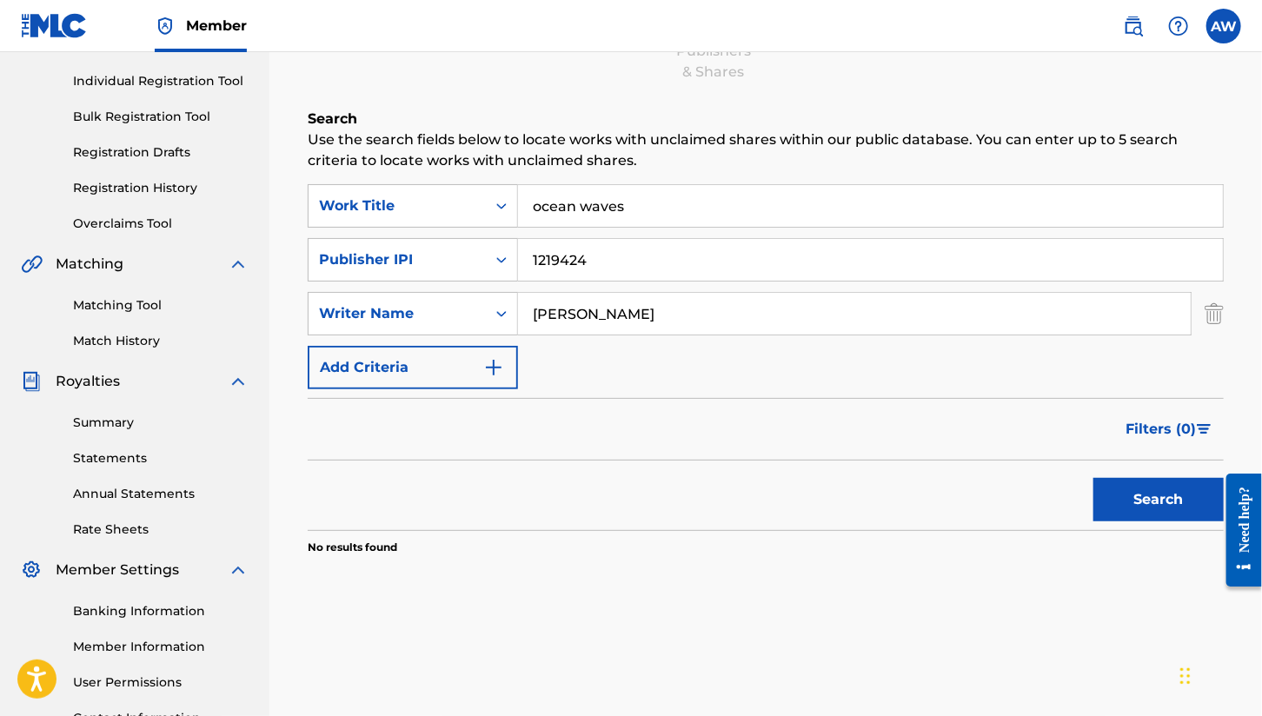
click at [1226, 317] on div "Claiming Tool Search Add Publishers & Shares Review Submit Search Use the searc…" at bounding box center [765, 272] width 951 height 775
click at [1216, 317] on img "Search Form" at bounding box center [1214, 313] width 19 height 43
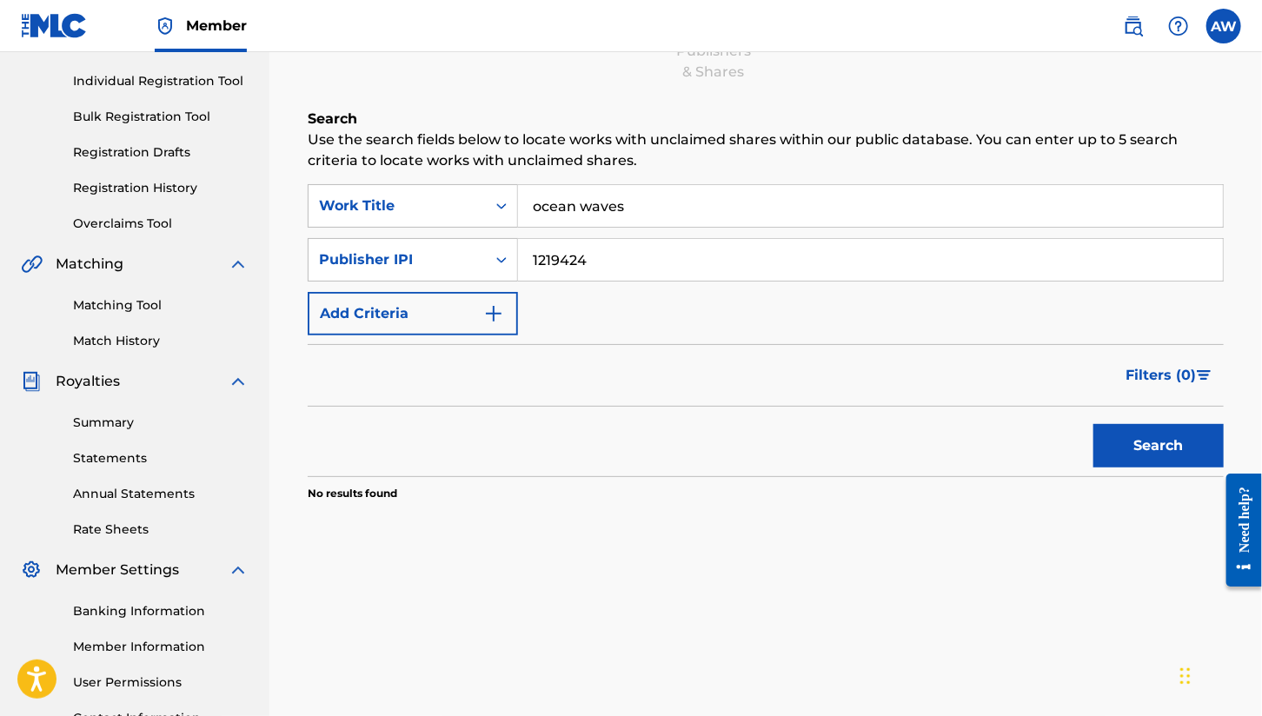
click at [1169, 447] on button "Search" at bounding box center [1159, 445] width 130 height 43
click at [122, 305] on link "Matching Tool" at bounding box center [161, 305] width 176 height 18
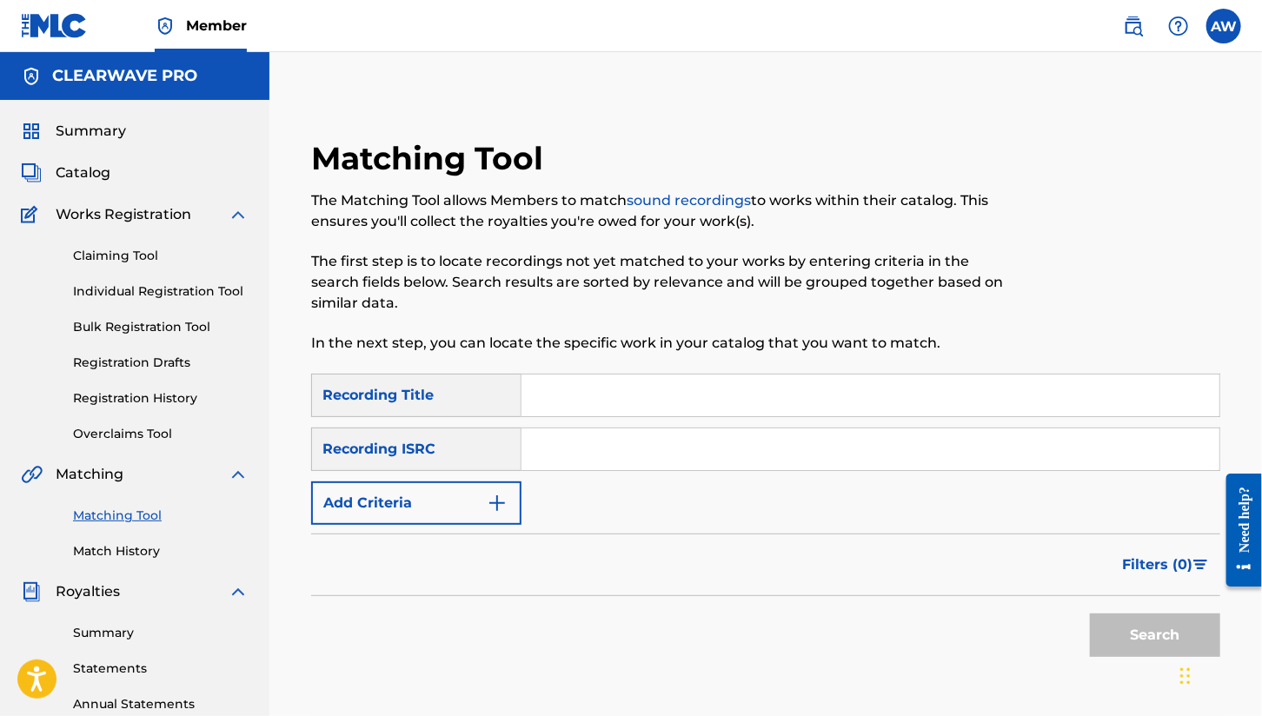
click at [486, 455] on div "Recording ISRC" at bounding box center [416, 449] width 210 height 43
click at [571, 390] on input "Search Form" at bounding box center [871, 396] width 698 height 42
type input "ocean waves"
click at [559, 462] on input "Search Form" at bounding box center [871, 450] width 698 height 42
paste input "GBMJG2519015"
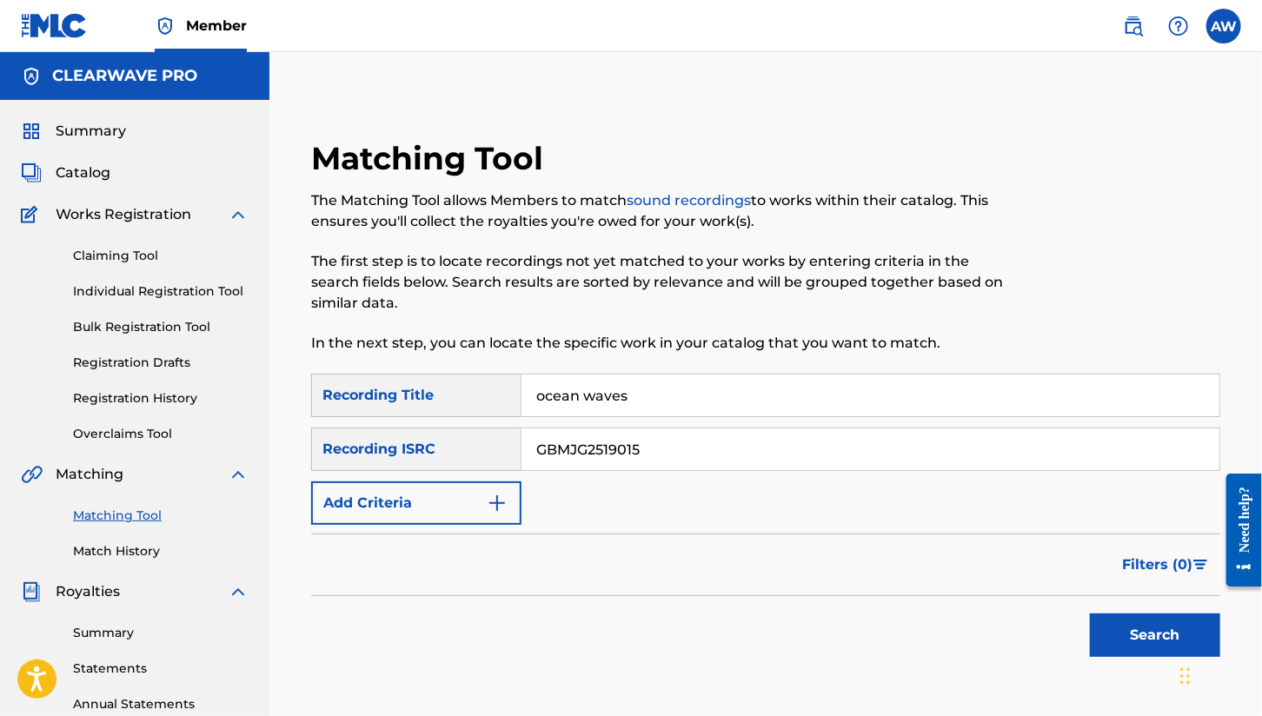
type input "GBMJG2519015"
click at [1159, 638] on button "Search" at bounding box center [1155, 635] width 130 height 43
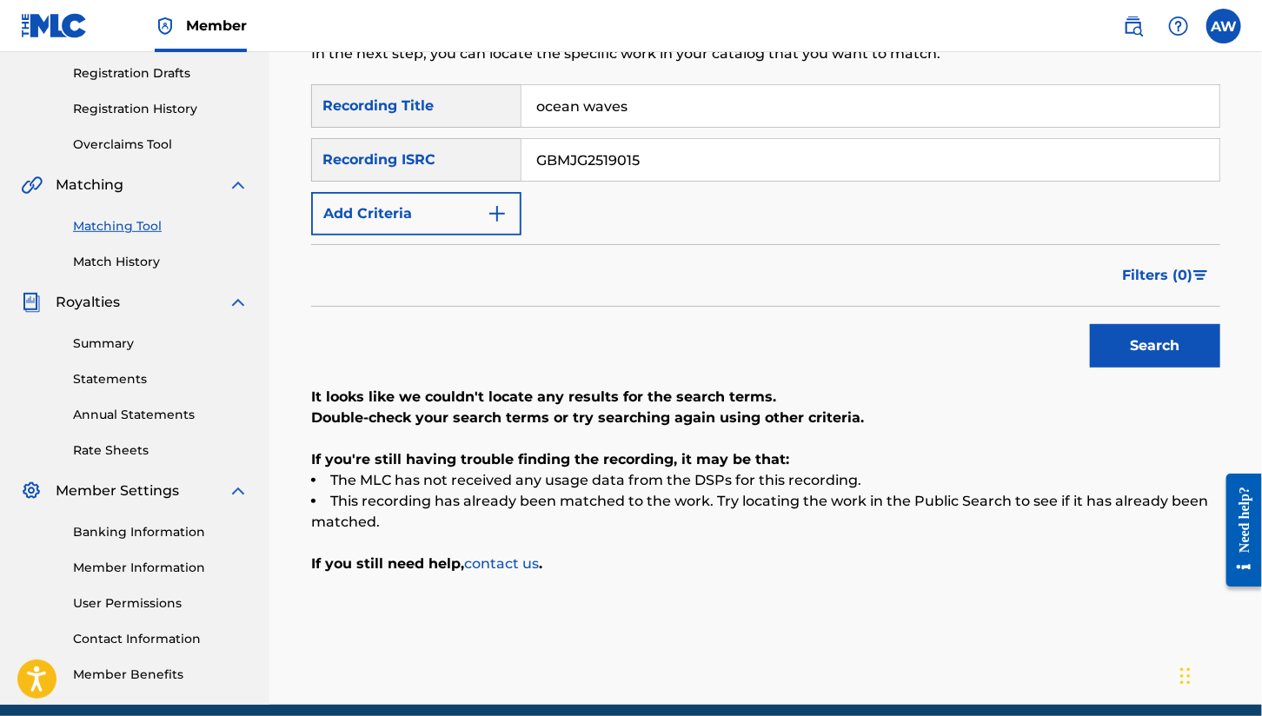
scroll to position [174, 0]
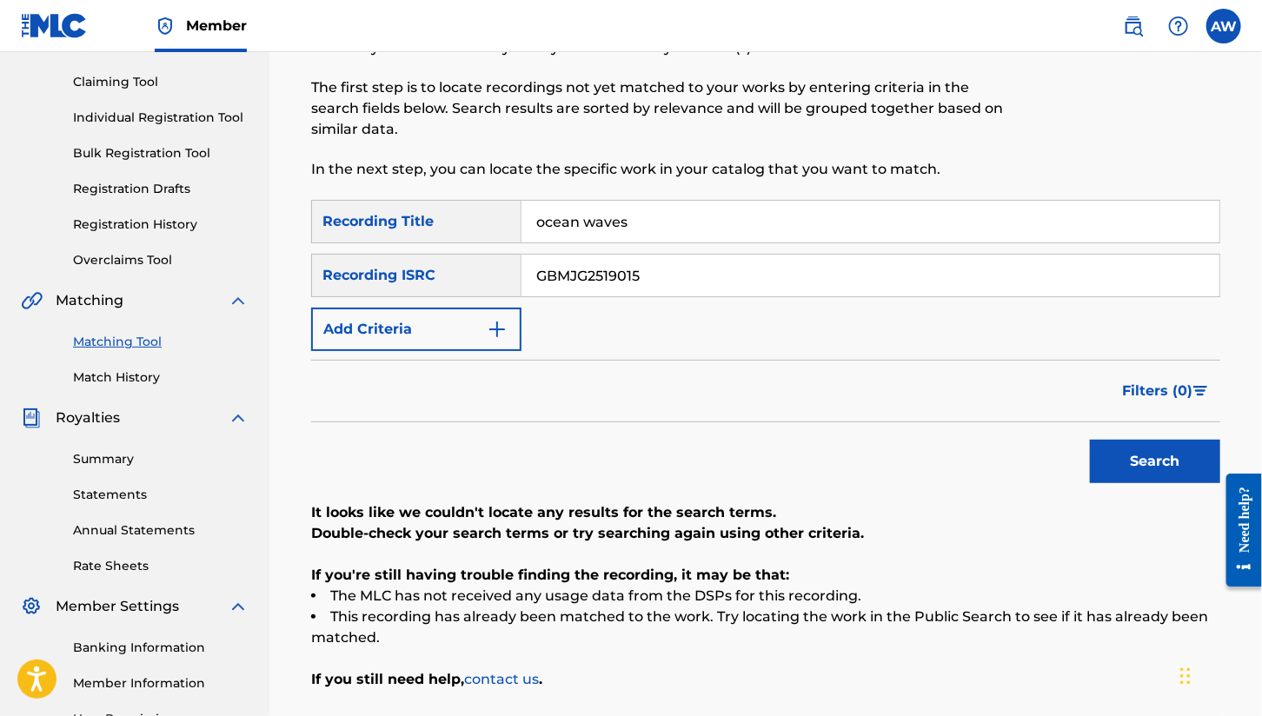
click at [571, 216] on input "ocean waves" at bounding box center [871, 222] width 698 height 42
drag, startPoint x: 630, startPoint y: 216, endPoint x: 402, endPoint y: 217, distance: 227.7
click at [402, 217] on div "SearchWithCriteria22607fa6-1ff5-488b-aa89-ca518f54dd84 Recording Title ocean wa…" at bounding box center [765, 221] width 909 height 43
paste input "Ocean Waves by [PERSON_NAME] (2025 Re-release Single)"
type input "Ocean Waves by [PERSON_NAME] (2025 Re-release Single)"
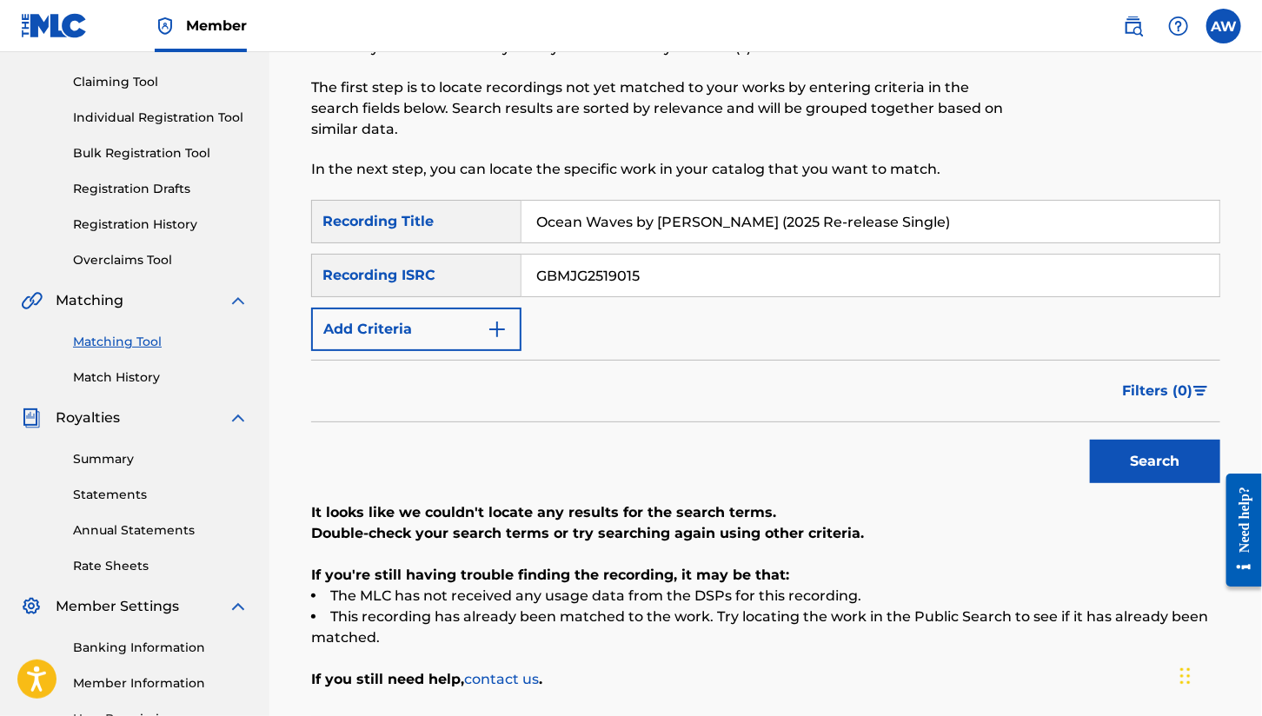
click at [1090, 440] on button "Search" at bounding box center [1155, 461] width 130 height 43
click at [485, 326] on button "Add Criteria" at bounding box center [416, 329] width 210 height 43
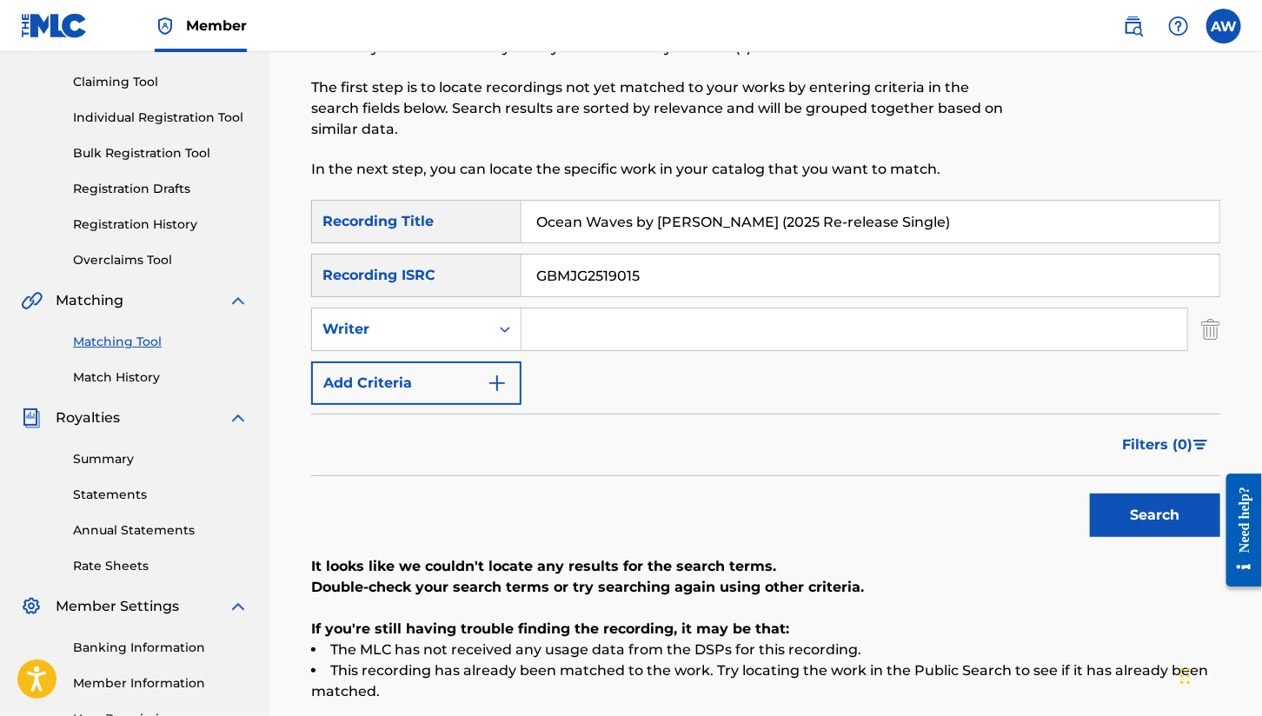
click at [573, 327] on input "Search Form" at bounding box center [855, 330] width 666 height 42
type input "[PERSON_NAME]"
click at [1090, 494] on button "Search" at bounding box center [1155, 515] width 130 height 43
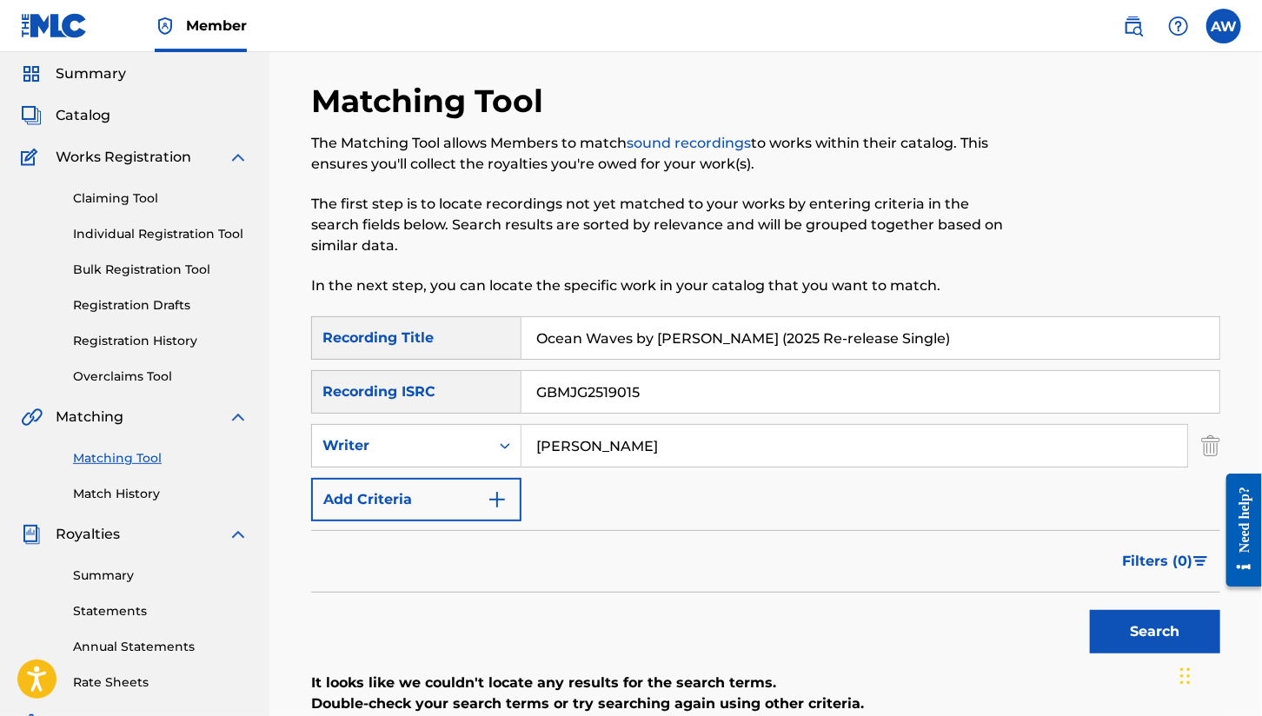
click at [130, 351] on div "Claiming Tool Individual Registration Tool Bulk Registration Tool Registration …" at bounding box center [135, 277] width 228 height 218
click at [130, 341] on link "Registration History" at bounding box center [161, 341] width 176 height 18
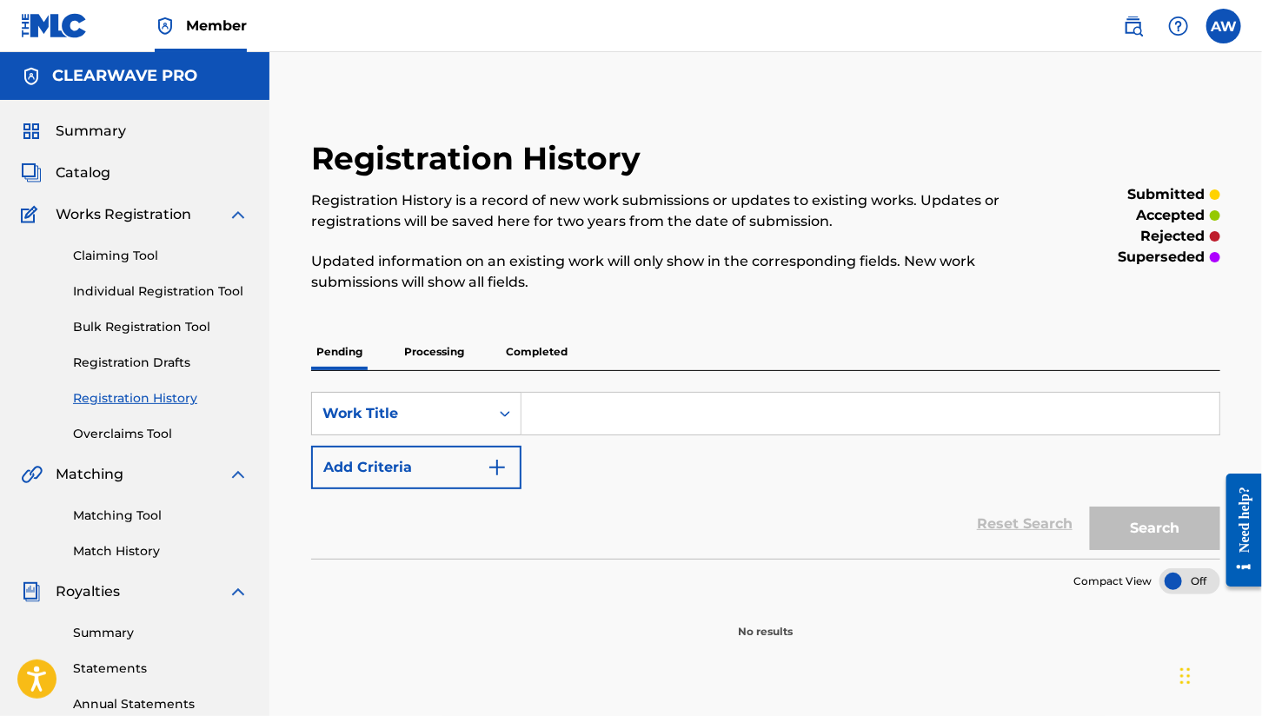
click at [531, 355] on p "Completed" at bounding box center [537, 352] width 72 height 37
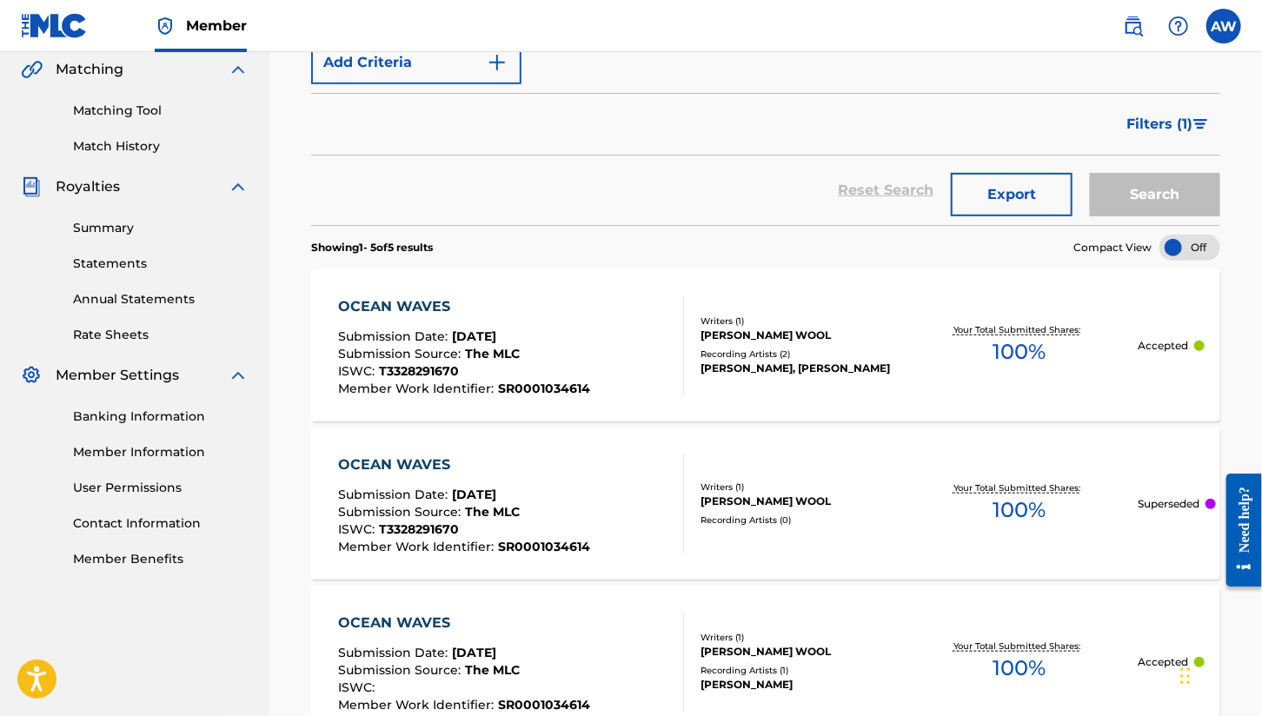
scroll to position [463, 0]
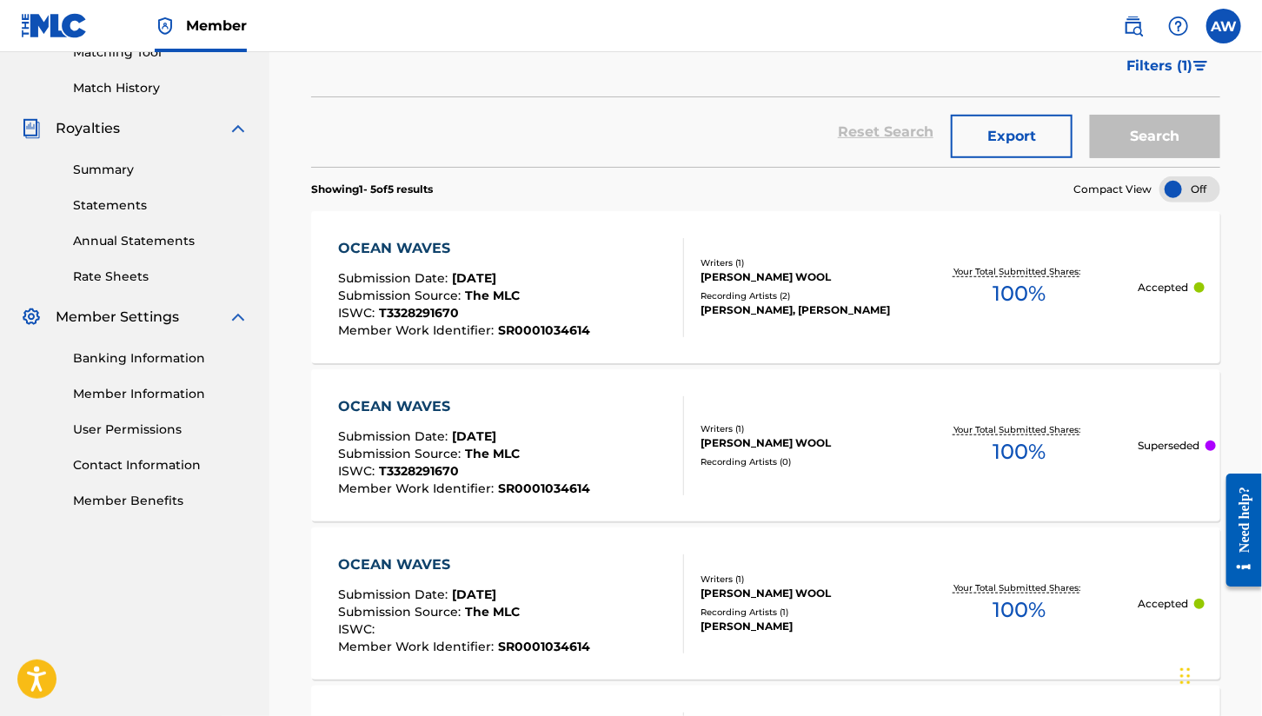
click at [425, 303] on div "Submission Source : The MLC" at bounding box center [464, 297] width 252 height 17
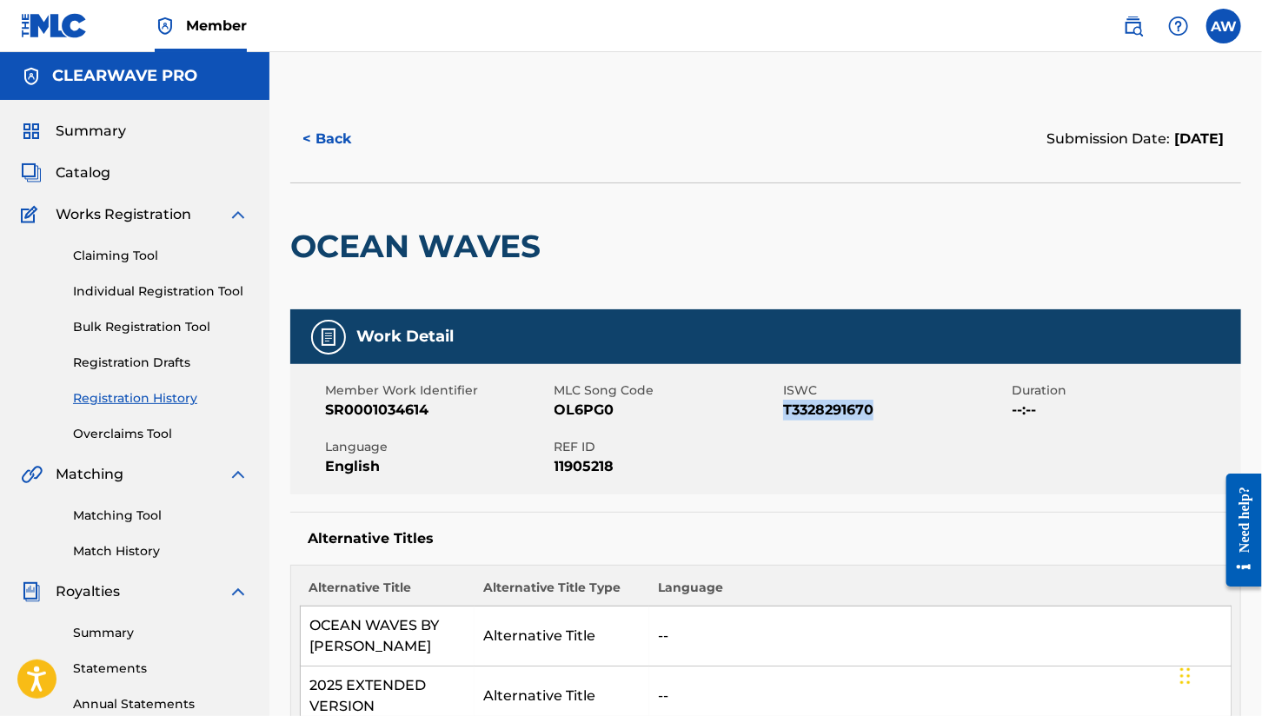
drag, startPoint x: 834, startPoint y: 409, endPoint x: 784, endPoint y: 412, distance: 50.5
click at [784, 412] on span "T3328291670" at bounding box center [895, 410] width 225 height 21
copy span "T3328291670"
click at [577, 409] on span "OL6PG0" at bounding box center [667, 410] width 225 height 21
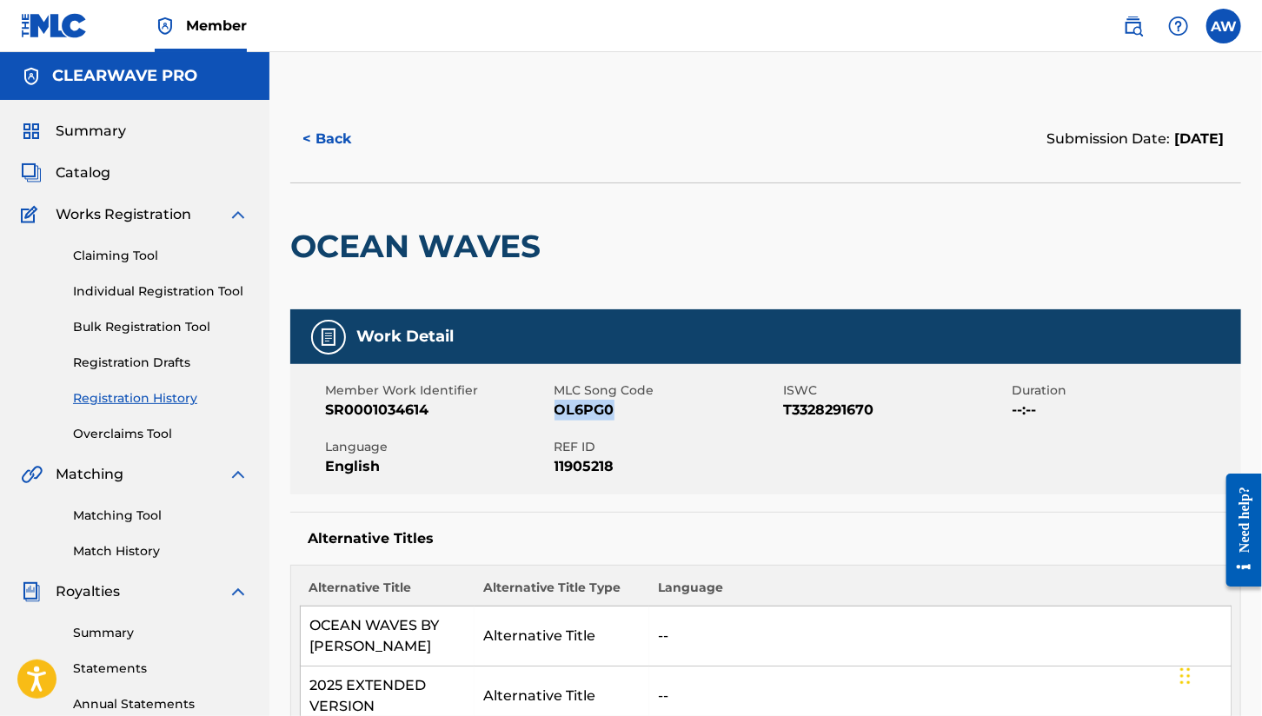
copy span "OL6PG0"
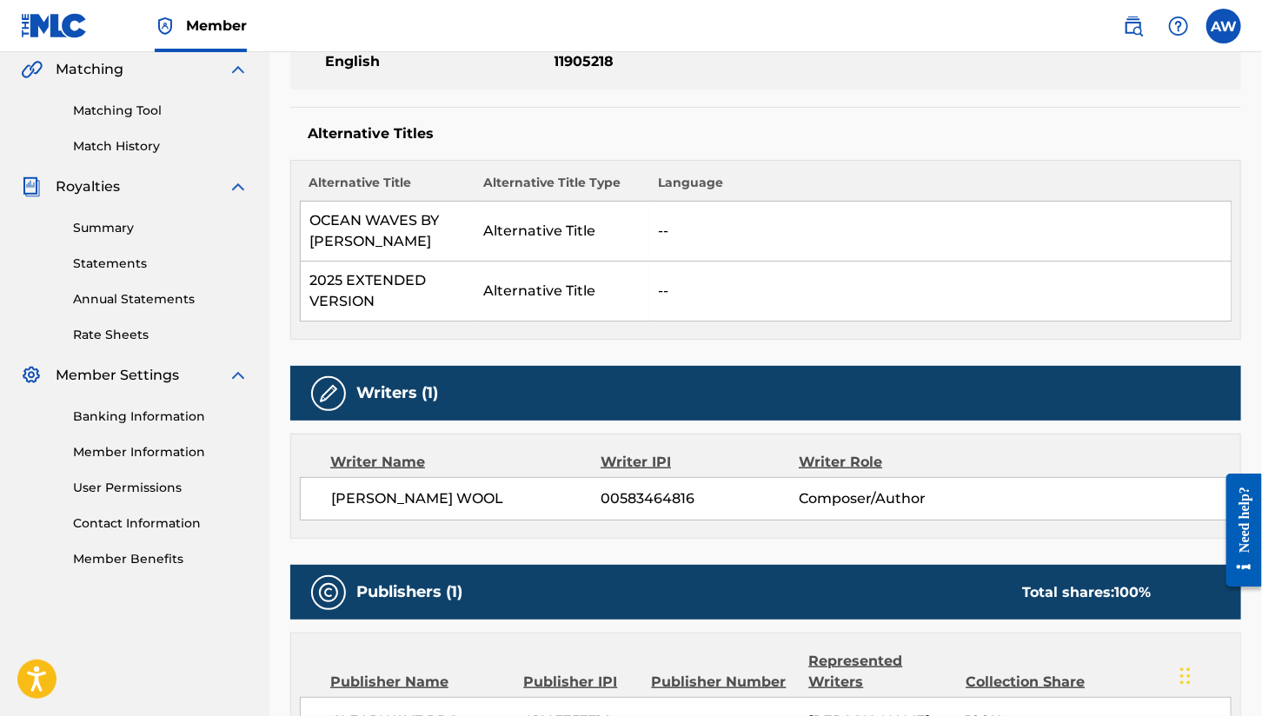
scroll to position [522, 0]
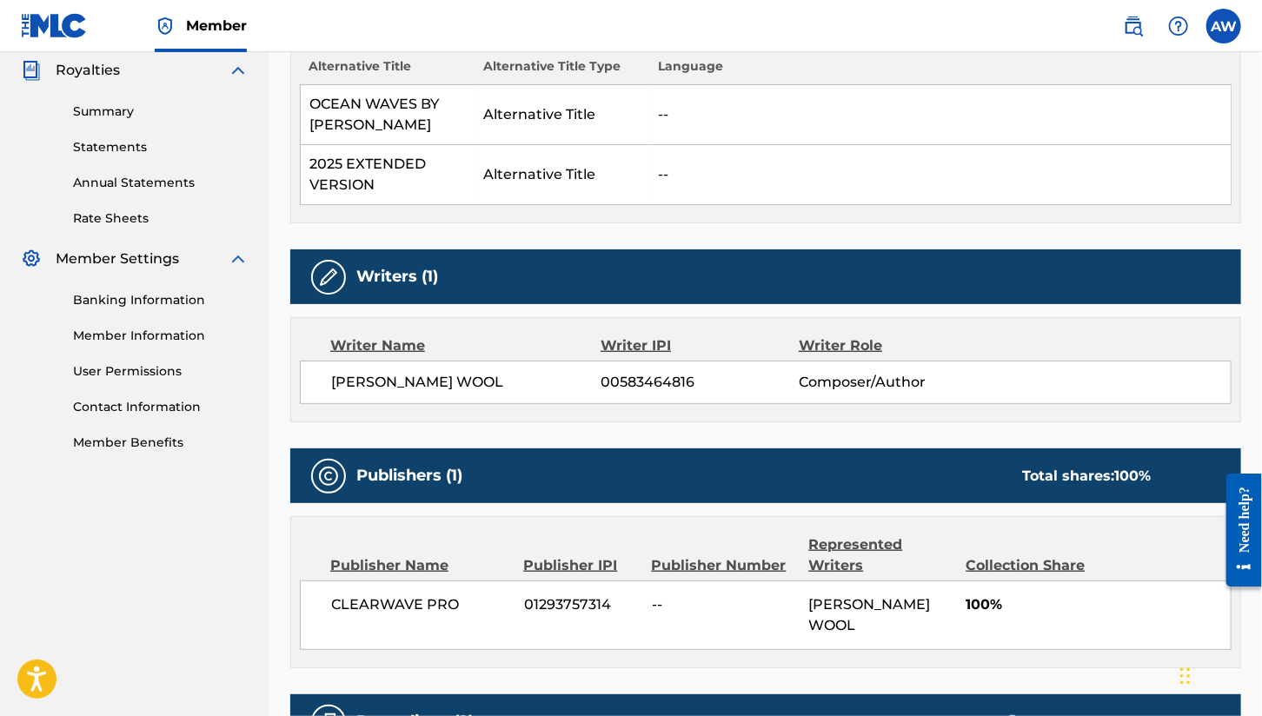
click at [636, 381] on span "00583464816" at bounding box center [701, 382] width 198 height 21
copy span "00583464816"
click at [564, 601] on span "01293757314" at bounding box center [581, 605] width 115 height 21
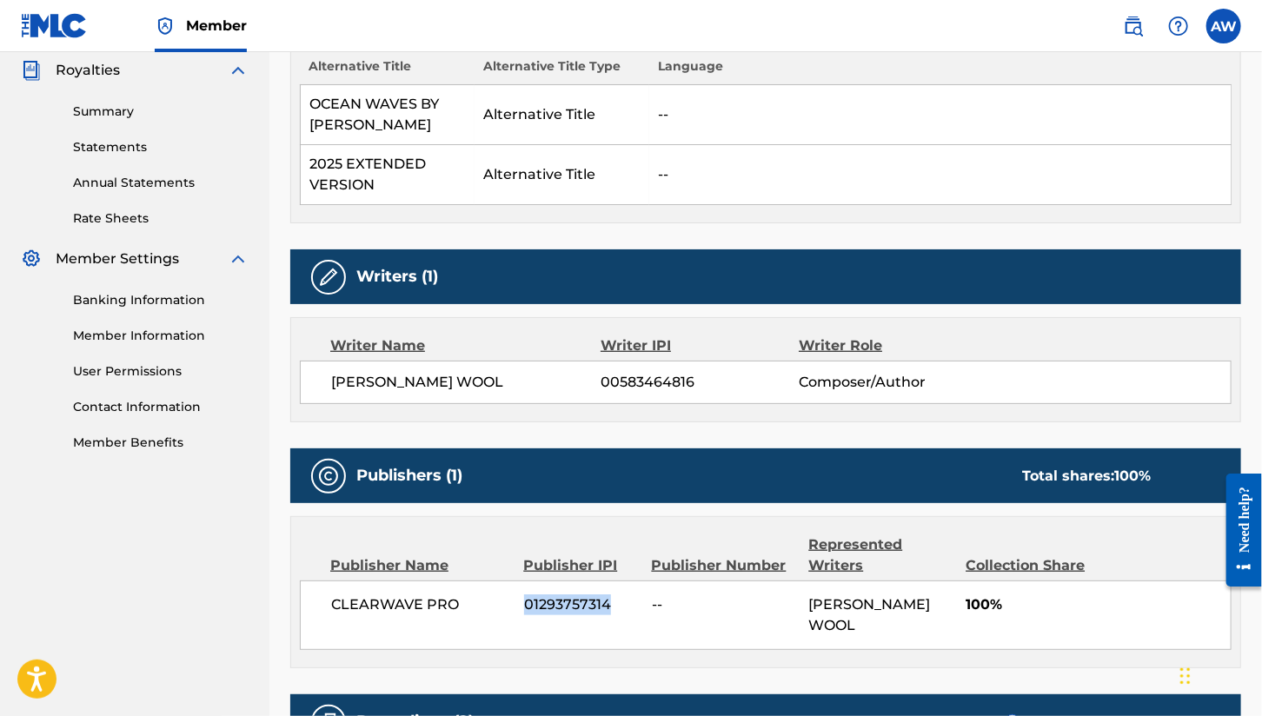
copy span "01293757314"
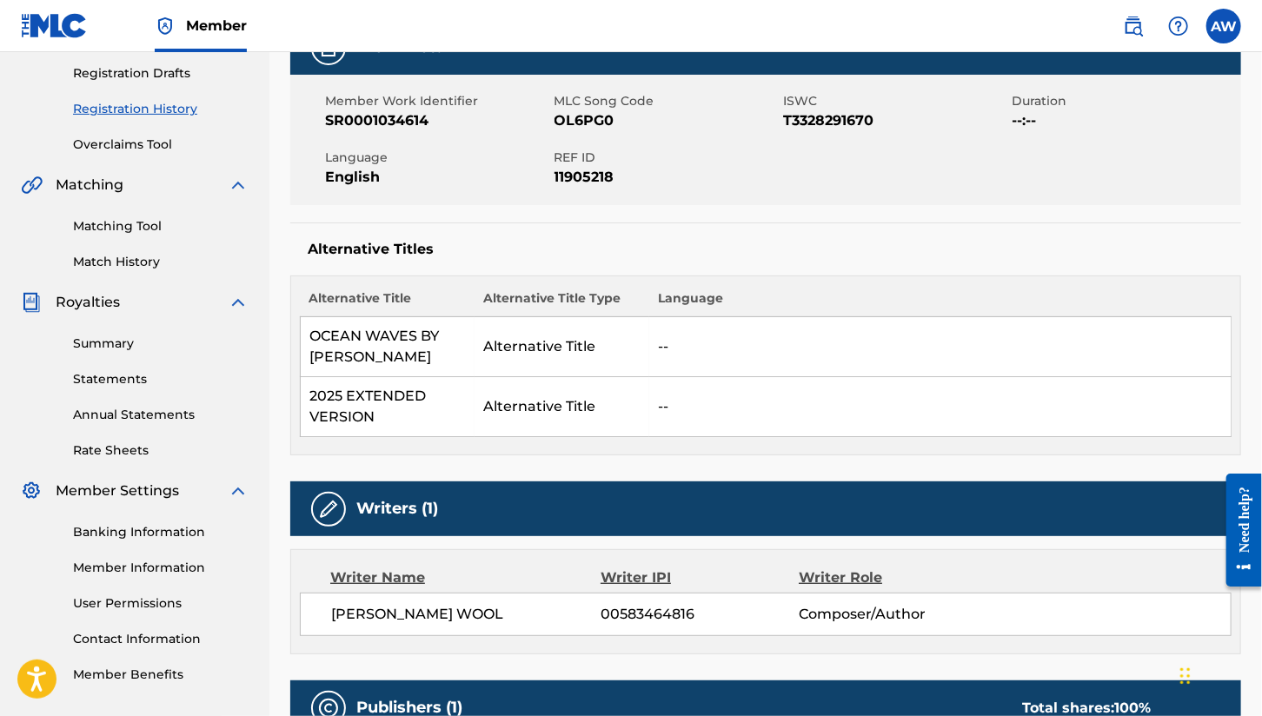
scroll to position [231, 0]
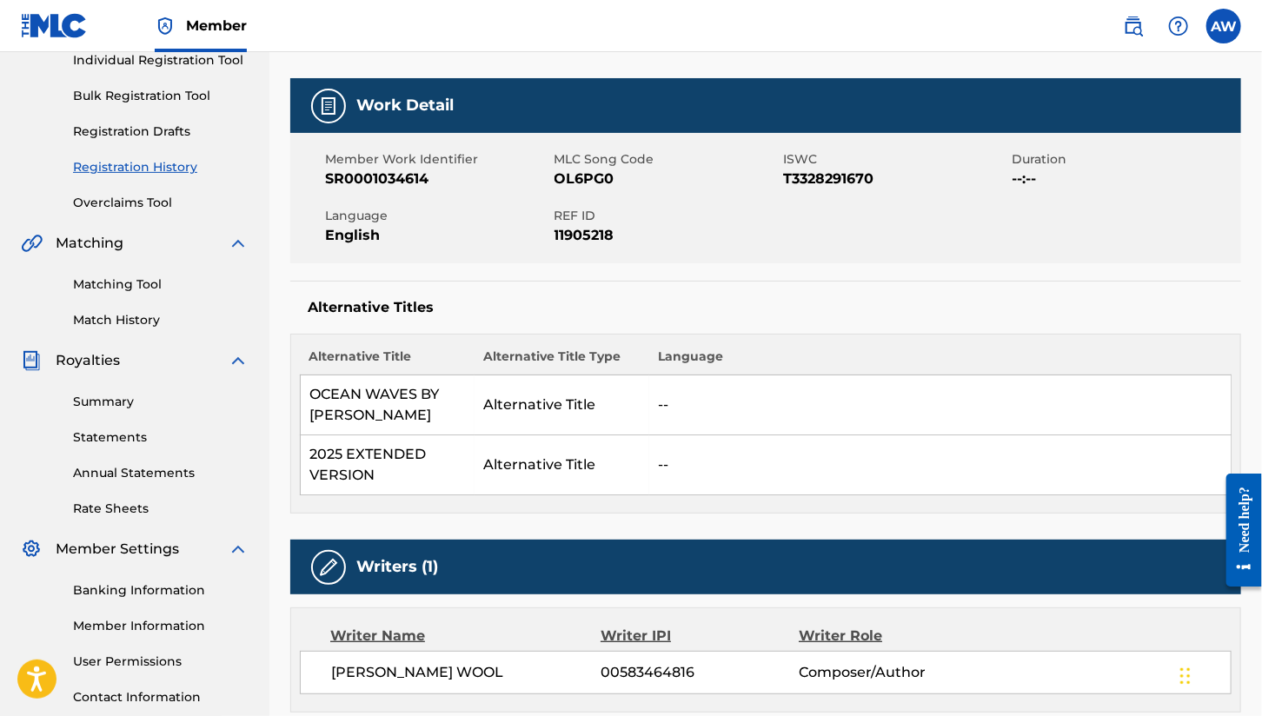
click at [123, 286] on link "Matching Tool" at bounding box center [161, 285] width 176 height 18
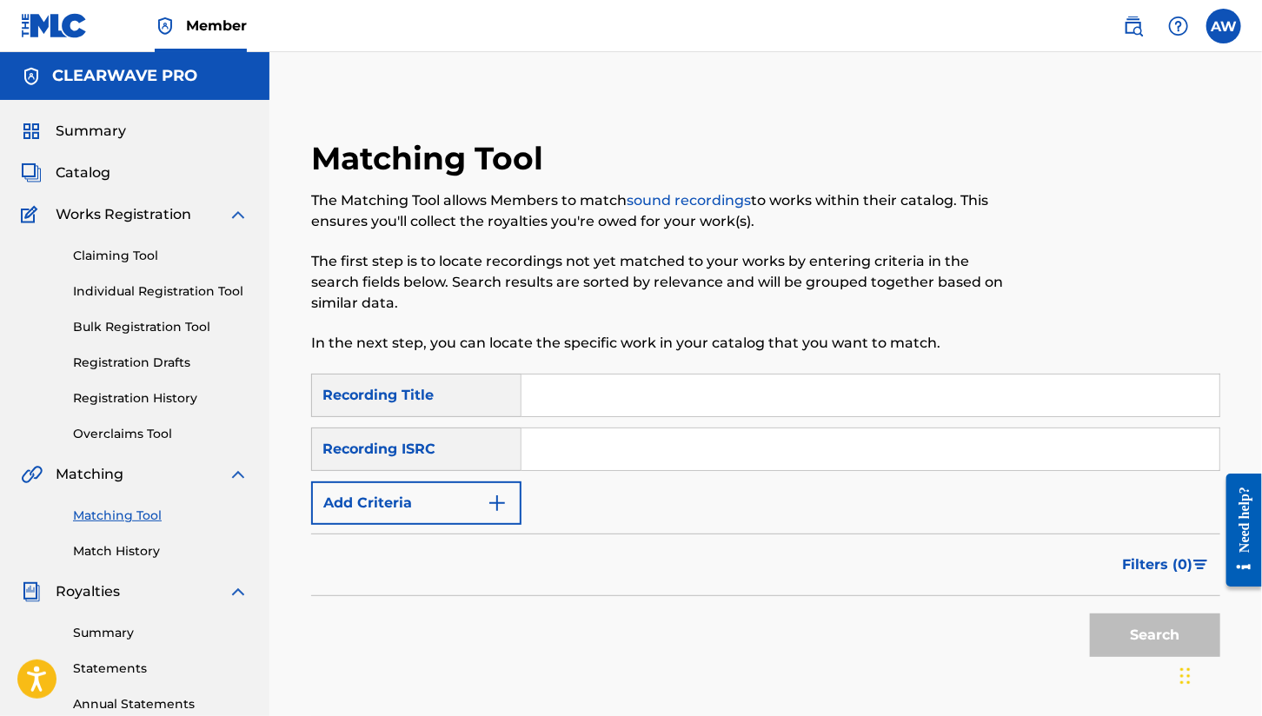
click at [612, 404] on input "Search Form" at bounding box center [871, 396] width 698 height 42
type input "ocean waves"
click at [573, 446] on input "Search Form" at bounding box center [871, 450] width 698 height 42
click at [501, 512] on img "Search Form" at bounding box center [497, 503] width 21 height 21
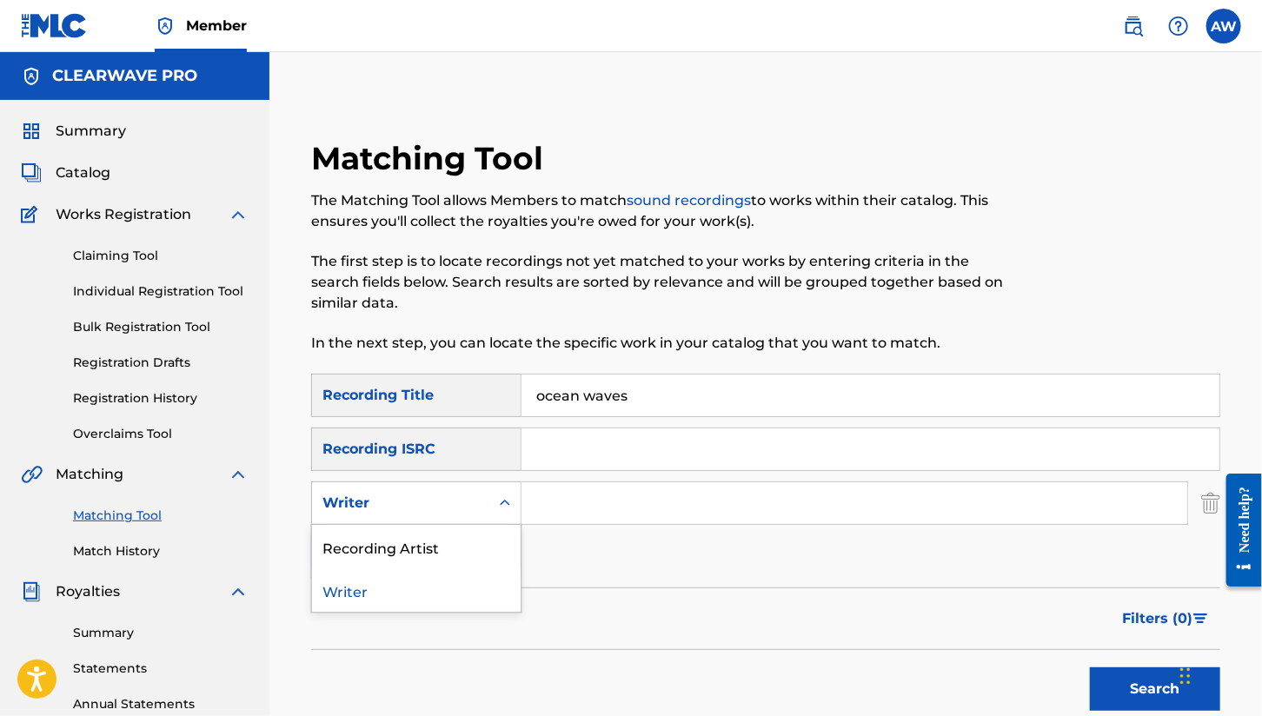
click at [499, 493] on div "Search Form" at bounding box center [504, 503] width 31 height 31
click at [572, 448] on input "Search Form" at bounding box center [871, 450] width 698 height 42
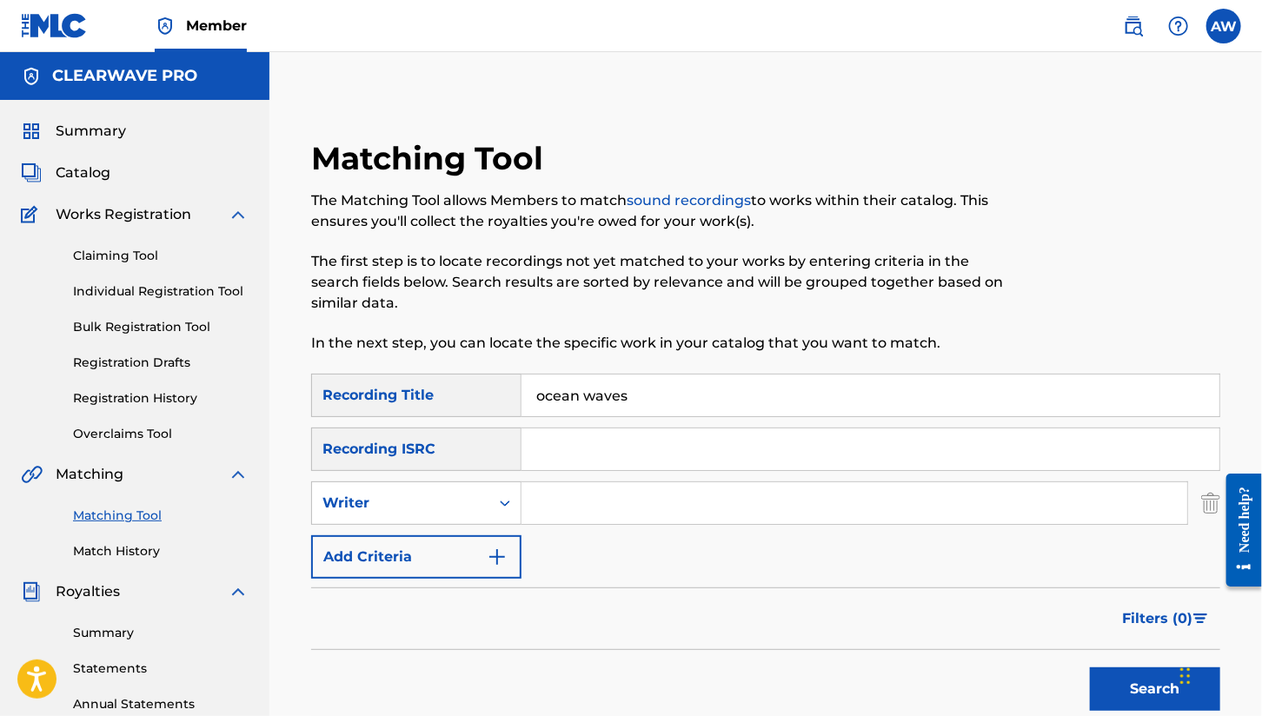
click at [1207, 504] on img "Search Form" at bounding box center [1210, 503] width 19 height 43
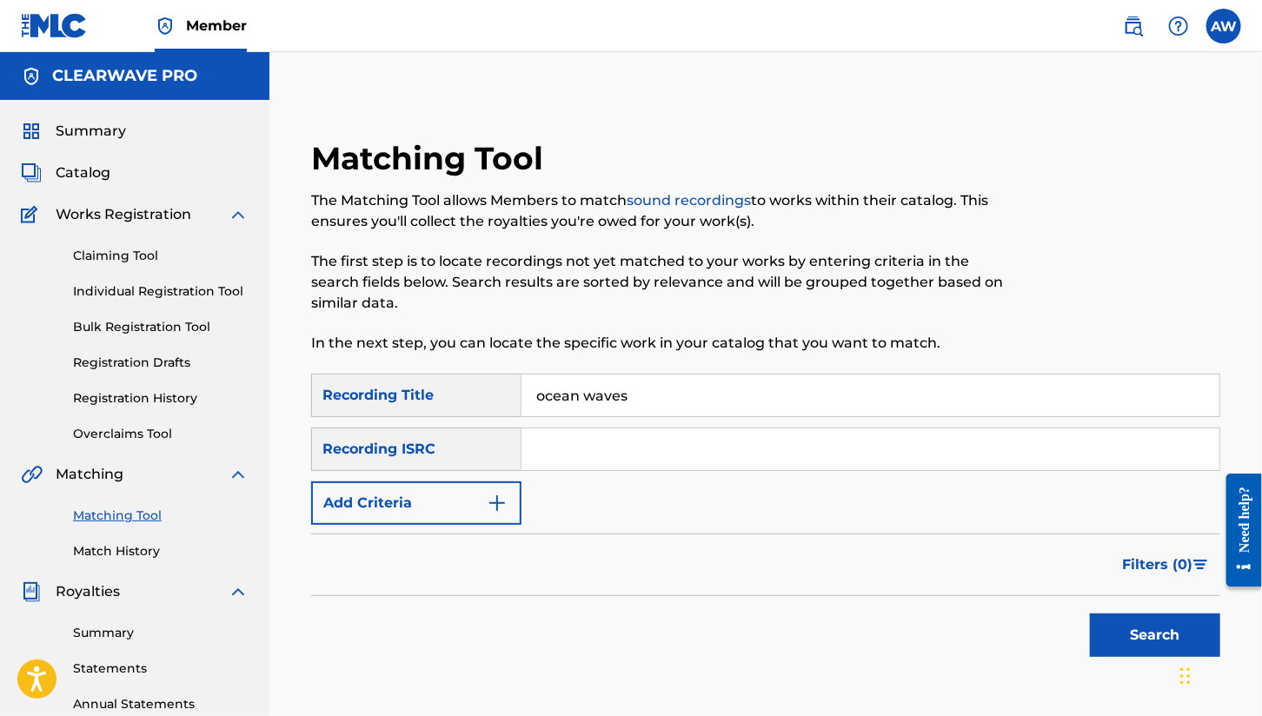
click at [141, 265] on div "Claiming Tool Individual Registration Tool Bulk Registration Tool Registration …" at bounding box center [135, 334] width 228 height 218
click at [141, 250] on link "Claiming Tool" at bounding box center [161, 256] width 176 height 18
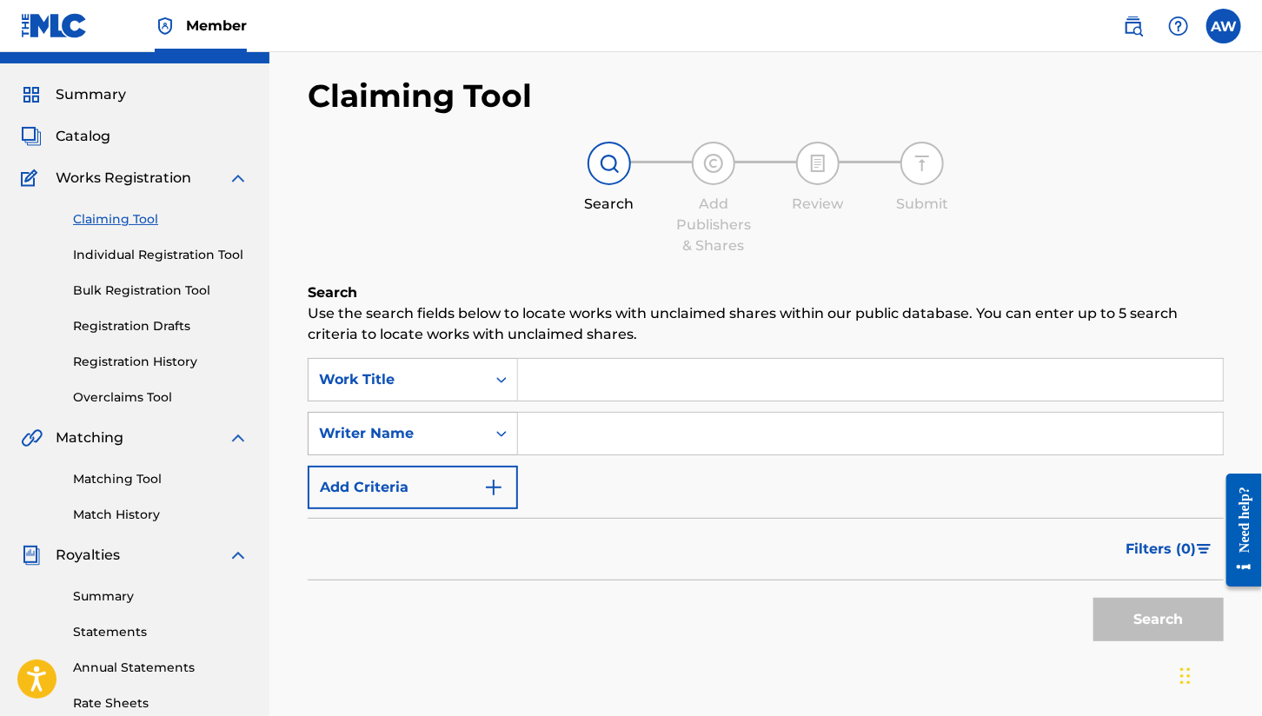
click at [512, 455] on div "Writer Name" at bounding box center [413, 433] width 210 height 43
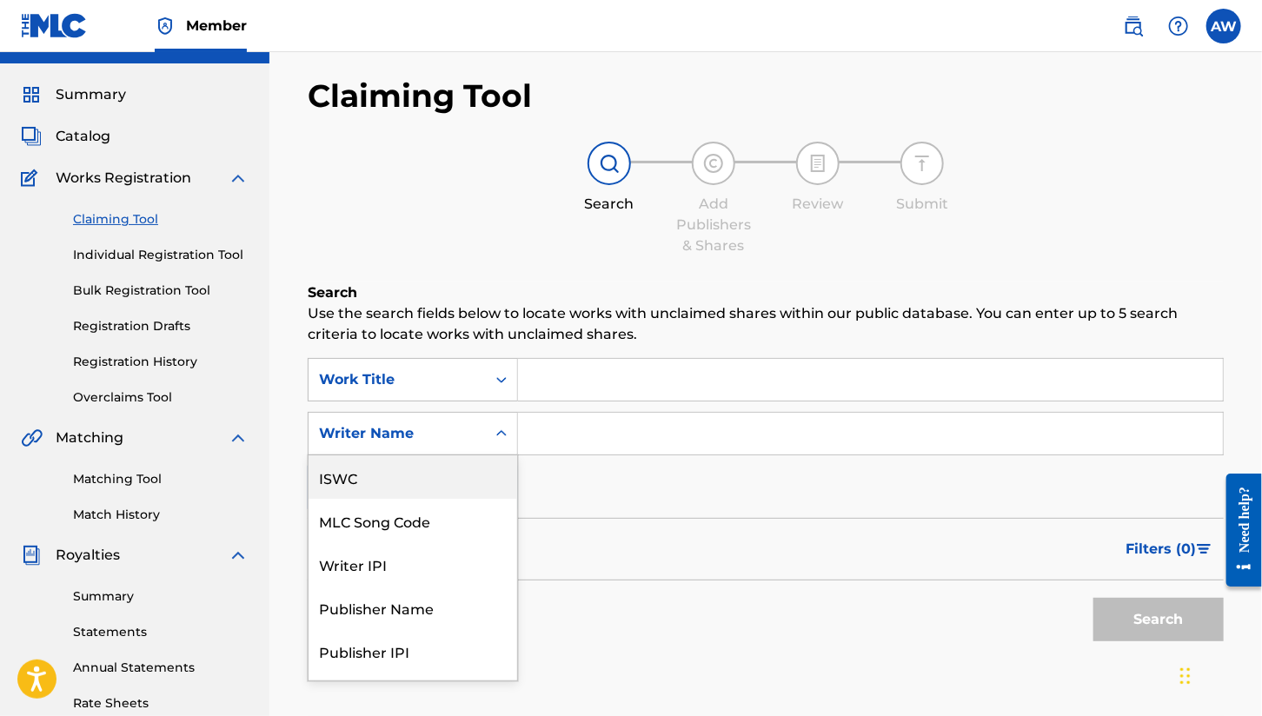
click at [393, 476] on div "ISWC" at bounding box center [413, 476] width 209 height 43
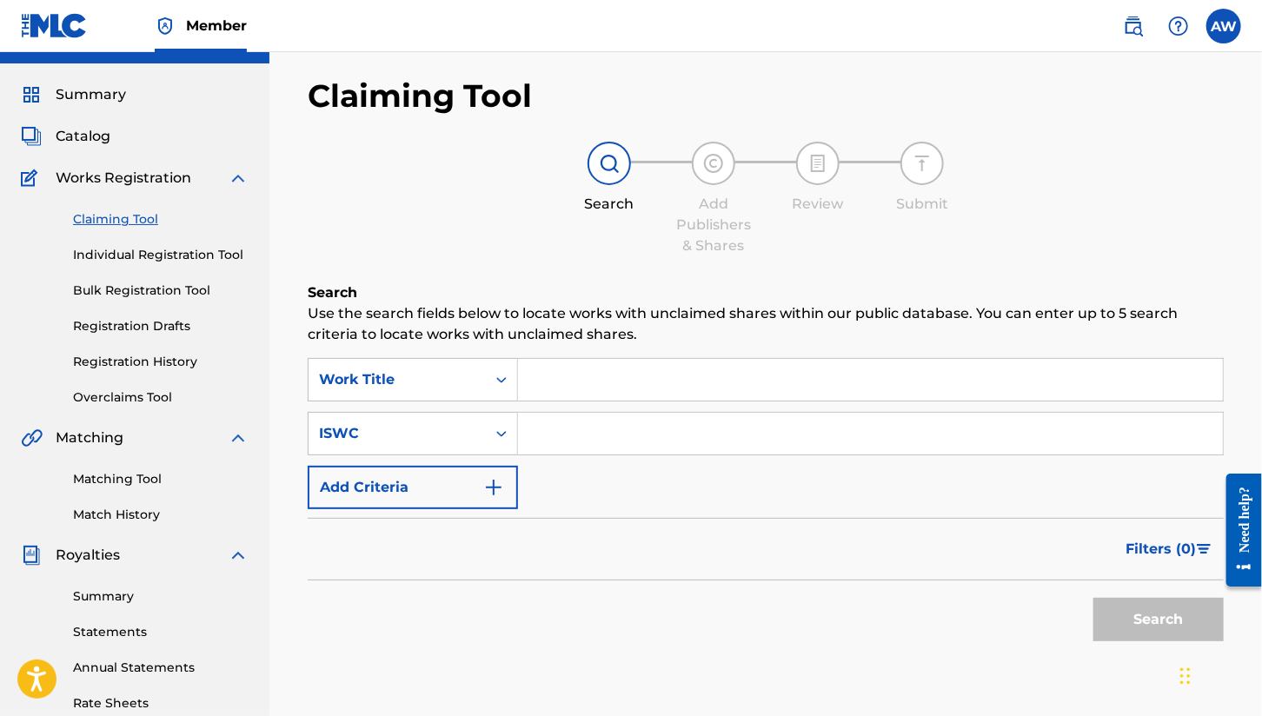
click at [547, 416] on input "Search Form" at bounding box center [870, 434] width 705 height 42
paste input "T3328291670"
type input "T3328291670"
click at [602, 380] on input "Search Form" at bounding box center [870, 380] width 705 height 42
click at [1120, 602] on button "Search" at bounding box center [1159, 619] width 130 height 43
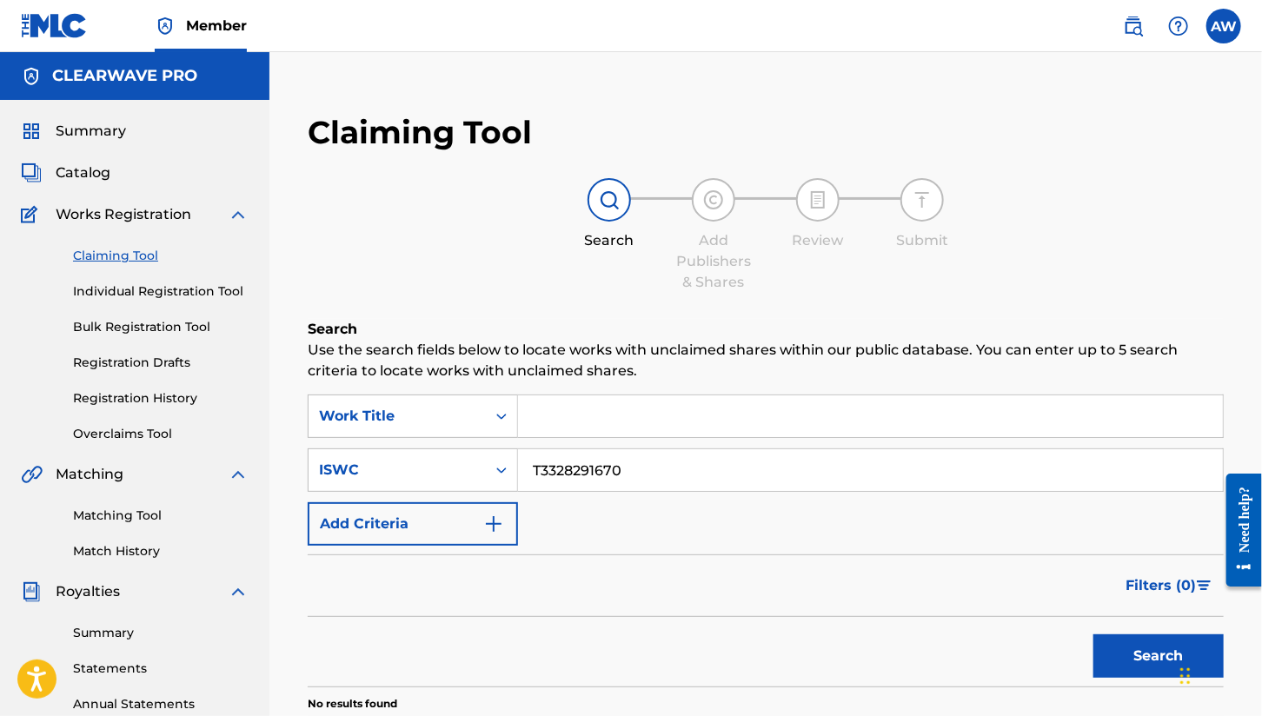
click at [589, 426] on input "Search Form" at bounding box center [870, 417] width 705 height 42
type input "ocean waves"
click at [1106, 662] on button "Search" at bounding box center [1159, 656] width 130 height 43
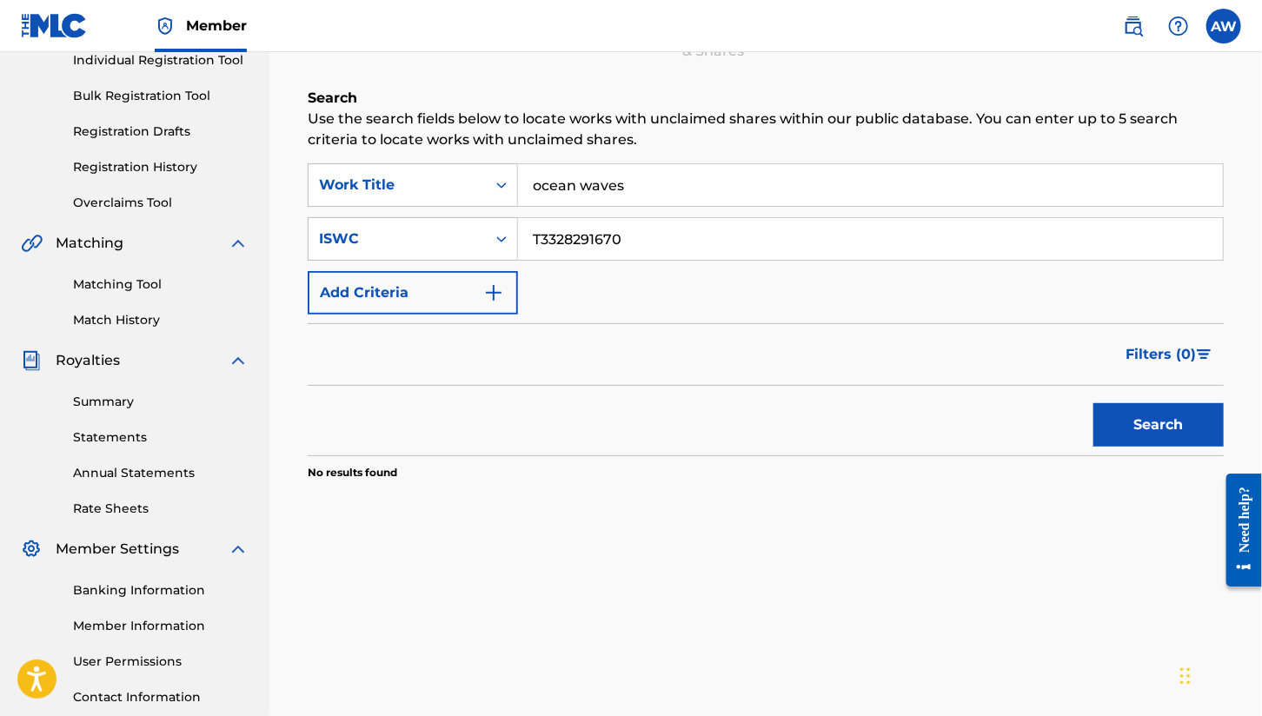
click at [130, 287] on link "Matching Tool" at bounding box center [161, 285] width 176 height 18
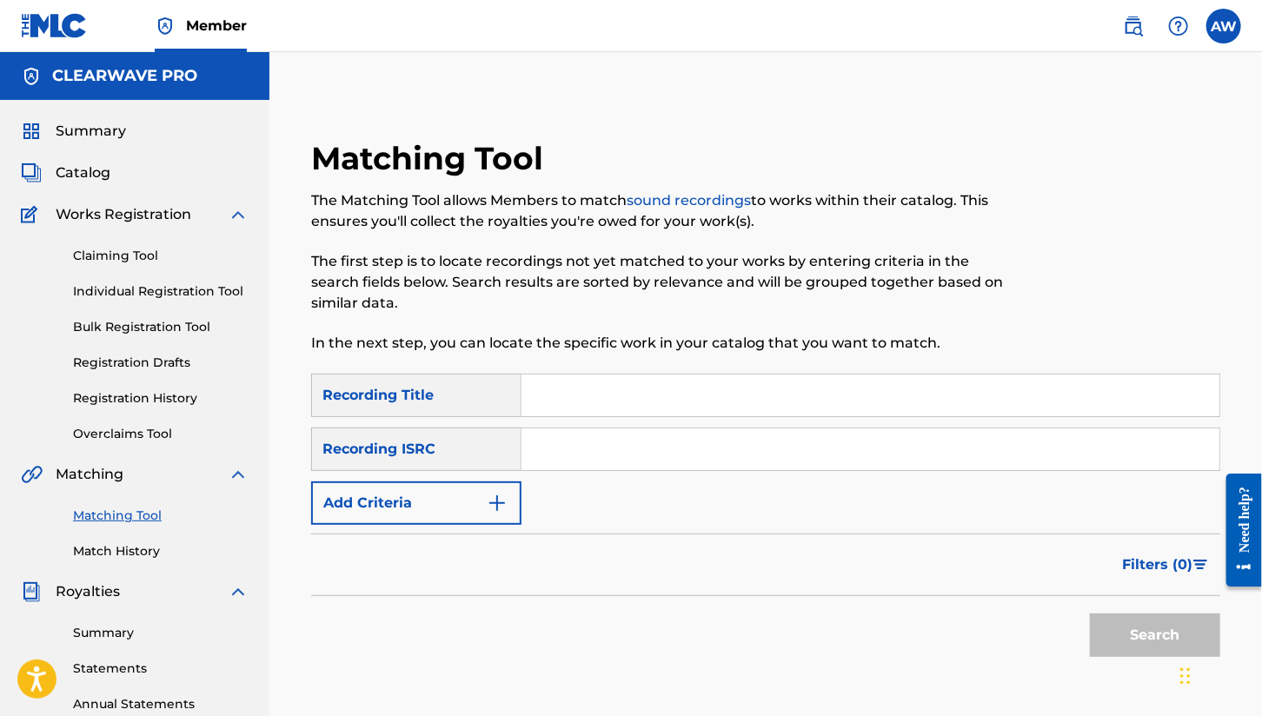
click at [574, 405] on input "Search Form" at bounding box center [871, 396] width 698 height 42
type input "ocean waves"
click at [576, 449] on input "Search Form" at bounding box center [871, 450] width 698 height 42
click at [589, 455] on input "Search Form" at bounding box center [871, 450] width 698 height 42
paste input "QMEU32508172"
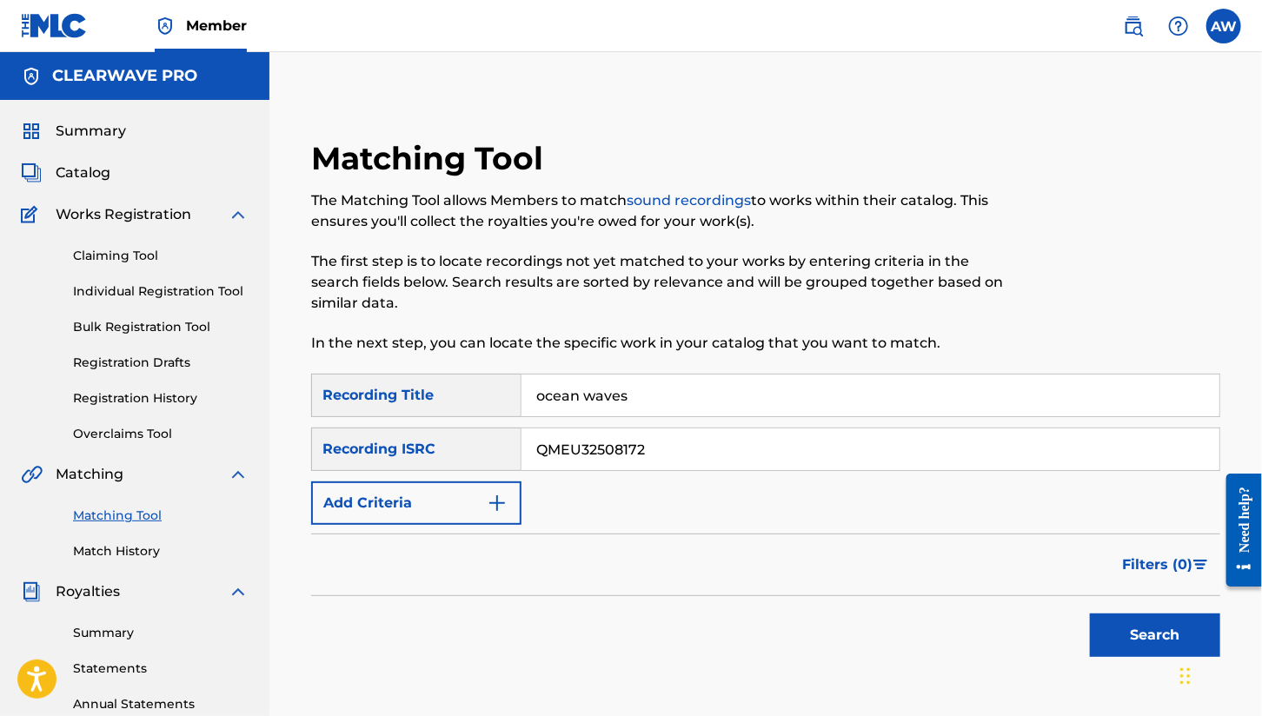
click at [1136, 638] on button "Search" at bounding box center [1155, 635] width 130 height 43
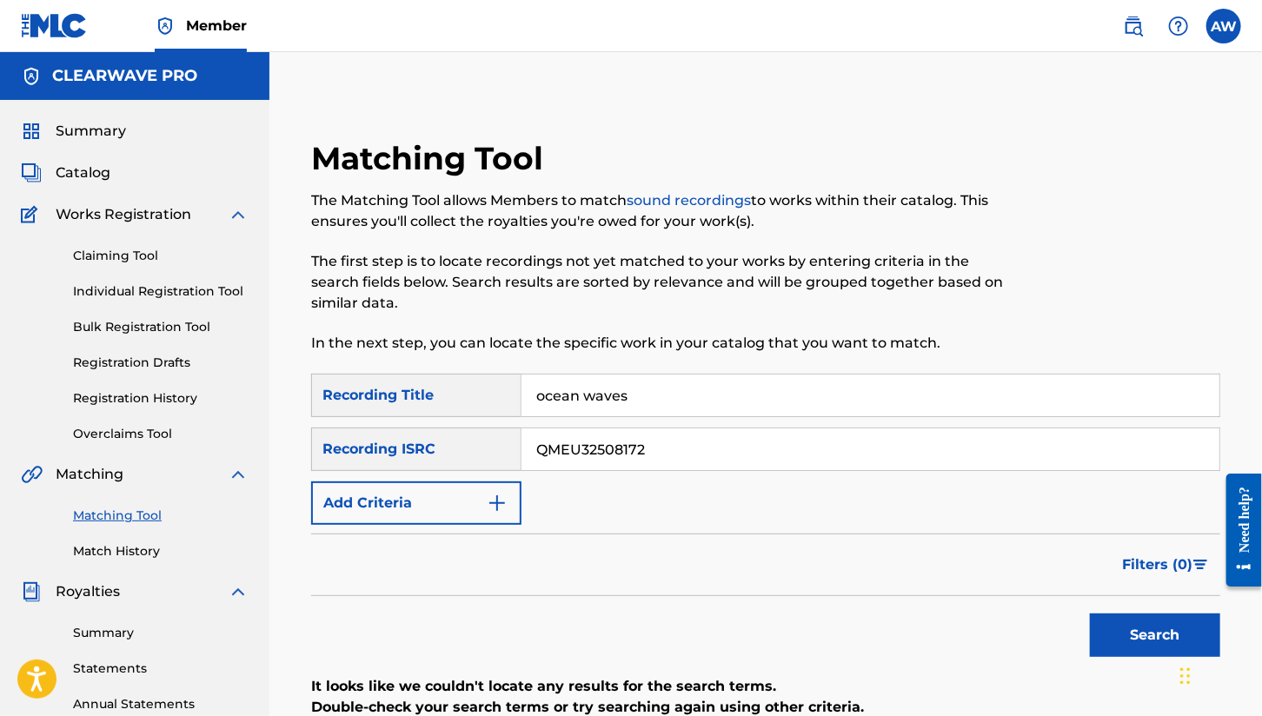
scroll to position [116, 0]
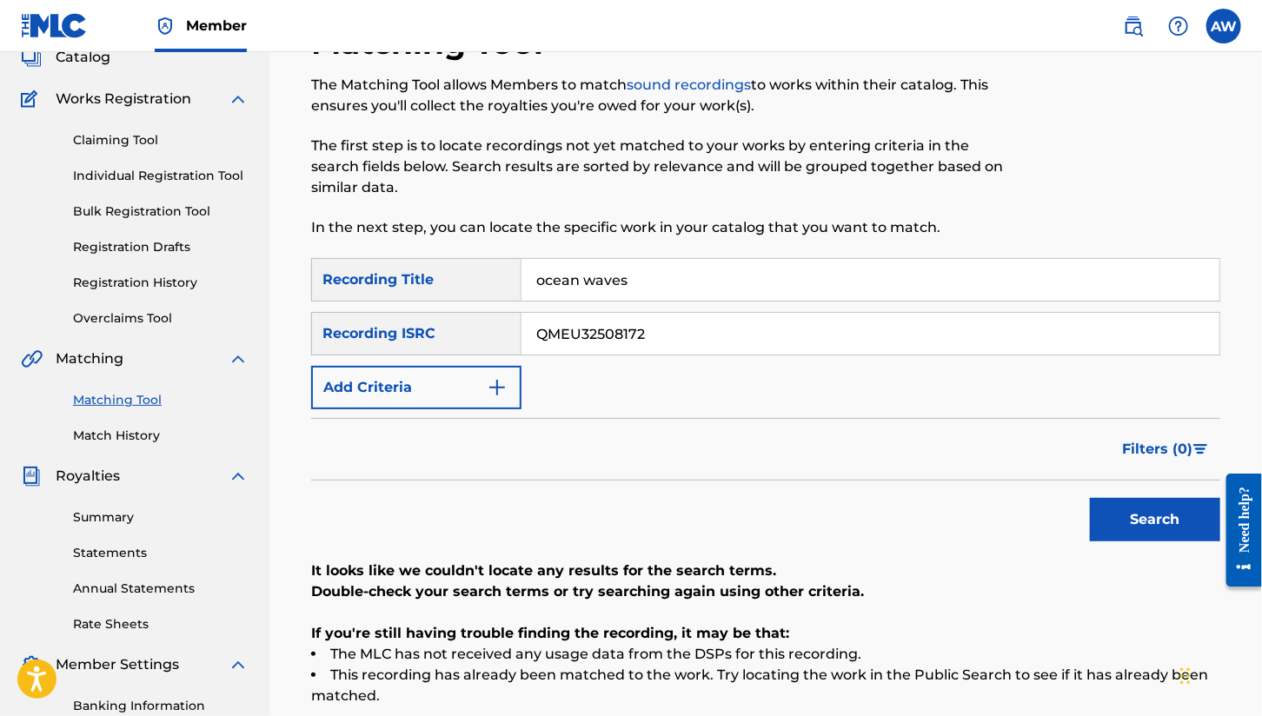
drag, startPoint x: 502, startPoint y: 328, endPoint x: 442, endPoint y: 328, distance: 60.0
click at [442, 328] on div "SearchWithCriteriae71ef22a-1194-451c-9d3c-1e993c417c03 Recording ISRC QMEU32508…" at bounding box center [765, 333] width 909 height 43
paste input "GBMJG251889"
click at [1138, 505] on button "Search" at bounding box center [1155, 519] width 130 height 43
drag, startPoint x: 689, startPoint y: 342, endPoint x: 385, endPoint y: 322, distance: 304.9
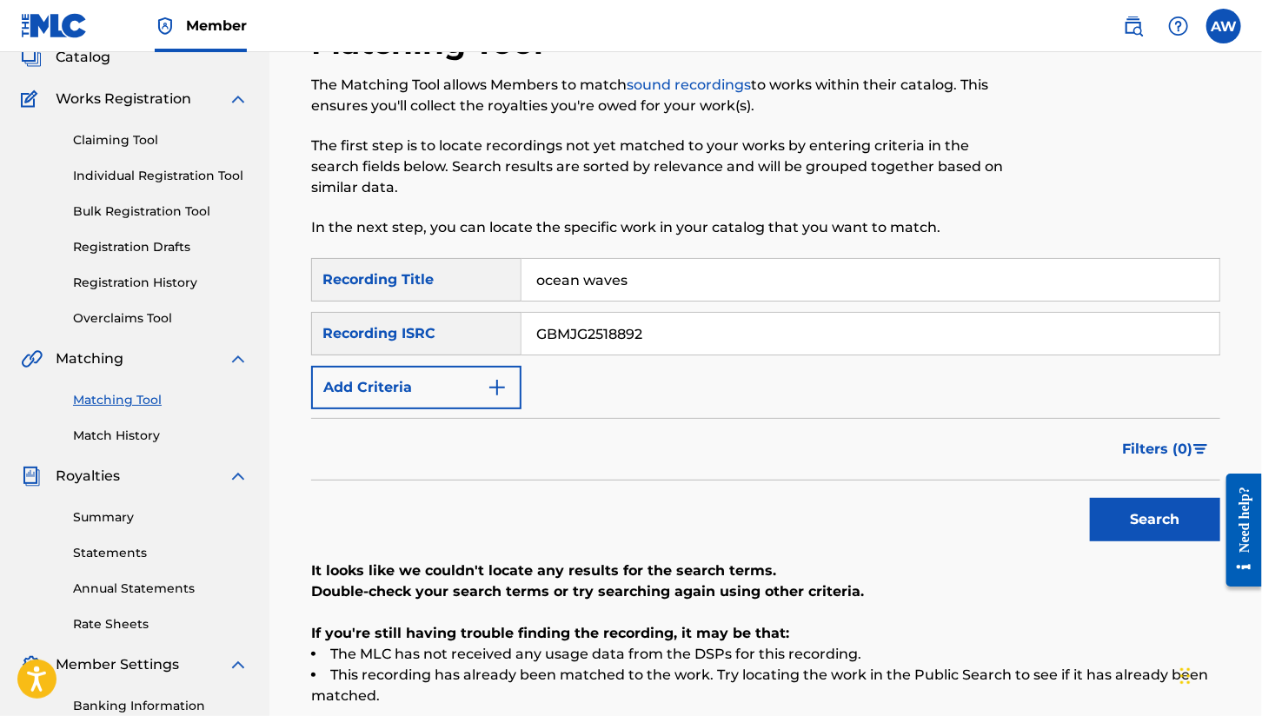
click at [385, 322] on div "SearchWithCriteriae71ef22a-1194-451c-9d3c-1e993c417c03 Recording ISRC GBMJG2518…" at bounding box center [765, 333] width 909 height 43
paste input "9015"
type input "GBMJG2519015"
click at [1140, 509] on button "Search" at bounding box center [1155, 519] width 130 height 43
click at [464, 391] on button "Add Criteria" at bounding box center [416, 387] width 210 height 43
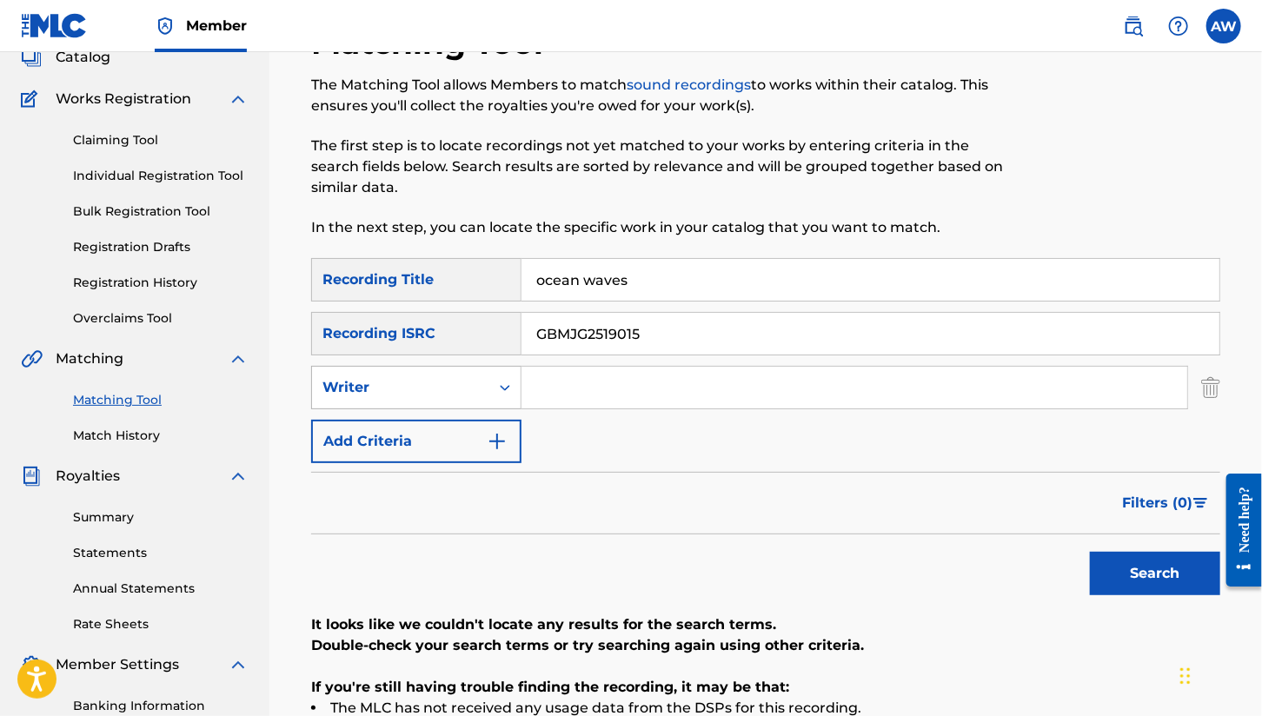
click at [498, 388] on icon "Search Form" at bounding box center [504, 387] width 17 height 17
click at [403, 436] on div "Recording Artist" at bounding box center [416, 430] width 209 height 43
click at [616, 387] on input "Search Form" at bounding box center [855, 388] width 666 height 42
type input "[PERSON_NAME]"
click at [1151, 570] on button "Search" at bounding box center [1155, 573] width 130 height 43
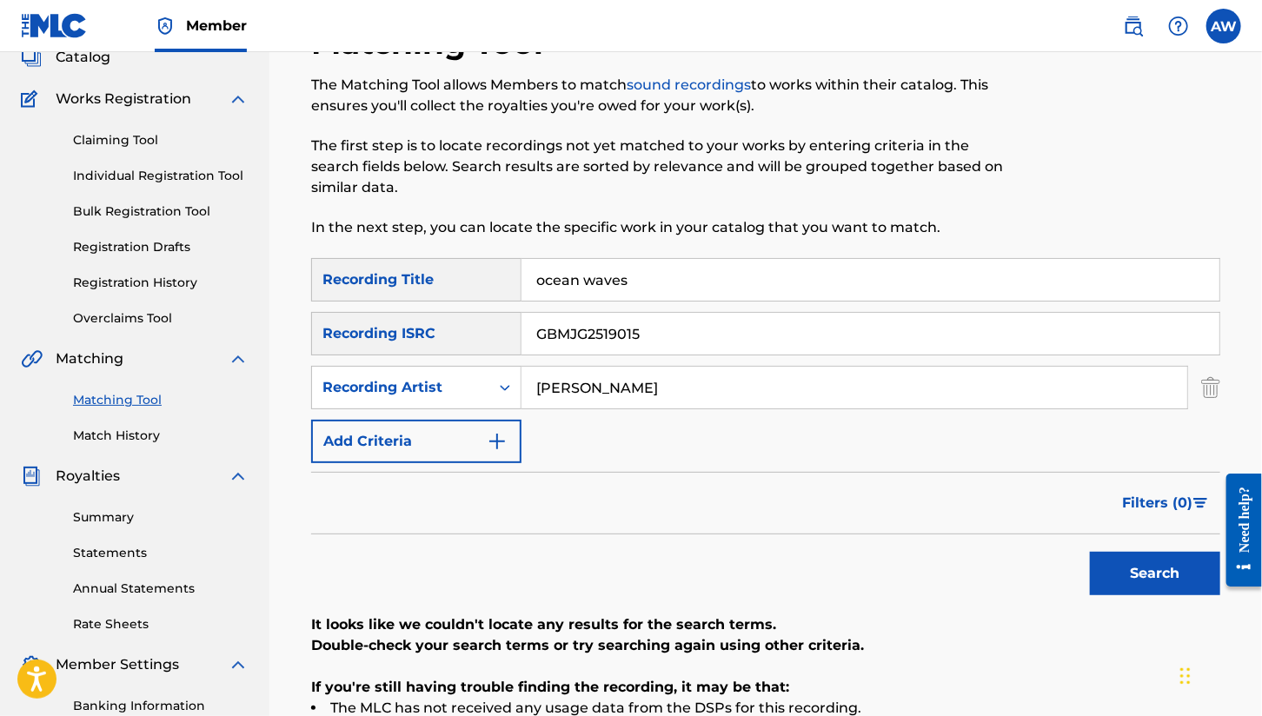
click at [491, 441] on img "Search Form" at bounding box center [497, 441] width 21 height 21
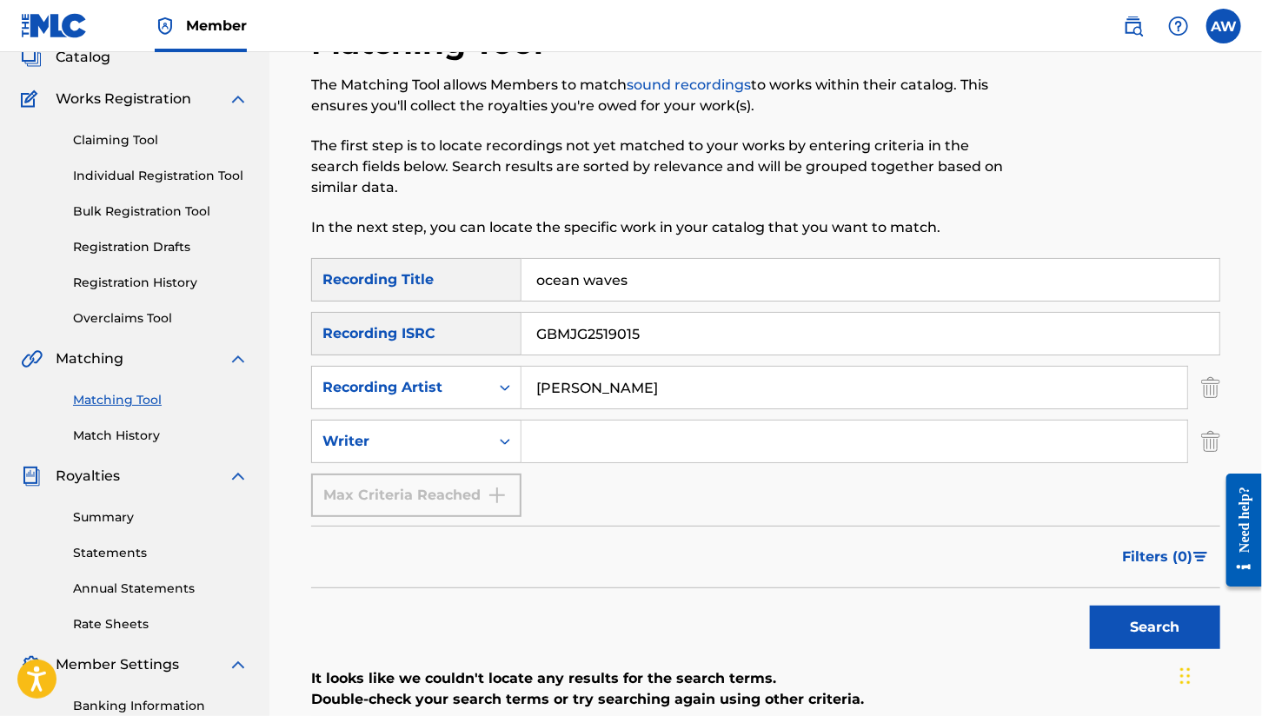
click at [581, 438] on input "Search Form" at bounding box center [855, 442] width 666 height 42
type input "[PERSON_NAME] wool"
click at [1131, 618] on button "Search" at bounding box center [1155, 627] width 130 height 43
drag, startPoint x: 650, startPoint y: 439, endPoint x: 502, endPoint y: 436, distance: 148.7
click at [502, 439] on div "SearchWithCriteriadea99bab-9fa0-4251-a9da-513942c84232 Writer [PERSON_NAME]" at bounding box center [765, 441] width 909 height 43
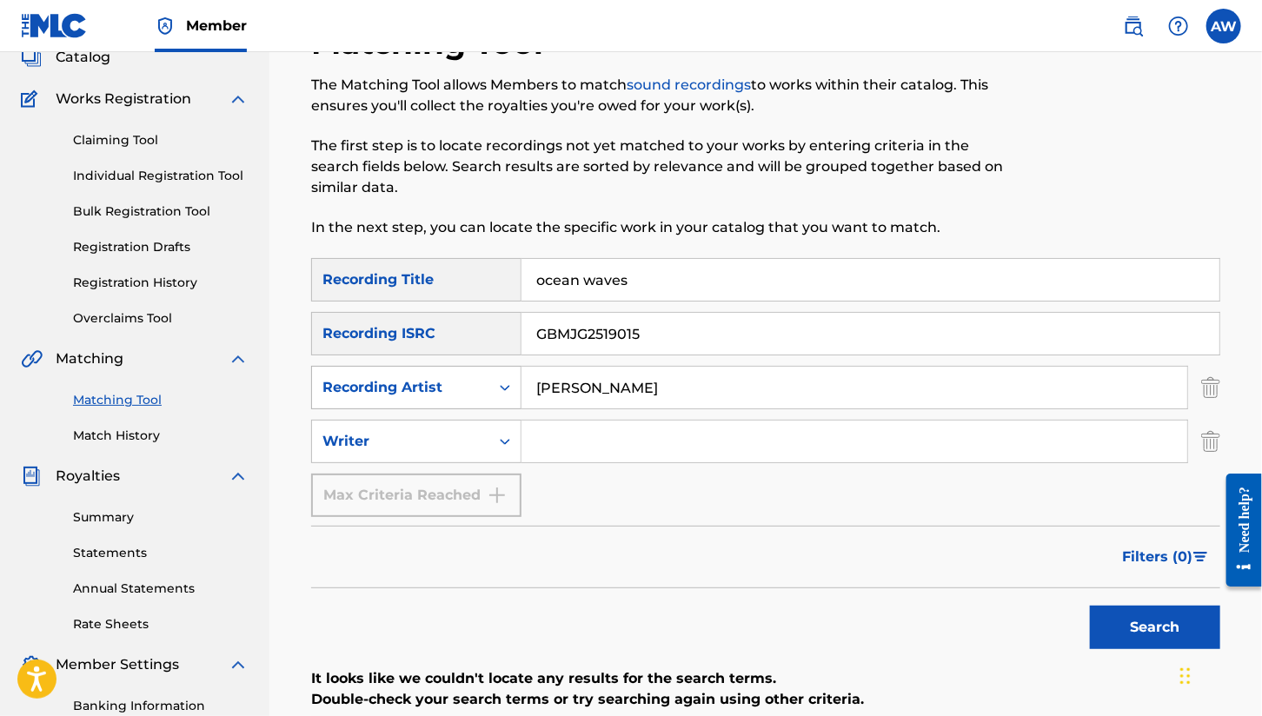
drag, startPoint x: 663, startPoint y: 373, endPoint x: 462, endPoint y: 378, distance: 200.9
click at [462, 378] on div "SearchWithCriteriab348a2c4-9f07-48f5-a0e6-eb52f510847a Recording Artist [PERSON…" at bounding box center [765, 387] width 909 height 43
drag, startPoint x: 659, startPoint y: 329, endPoint x: 453, endPoint y: 316, distance: 206.5
click at [453, 316] on div "SearchWithCriteriae71ef22a-1194-451c-9d3c-1e993c417c03 Recording ISRC GBMJG2519…" at bounding box center [765, 333] width 909 height 43
drag, startPoint x: 1121, startPoint y: 639, endPoint x: 1126, endPoint y: 630, distance: 9.7
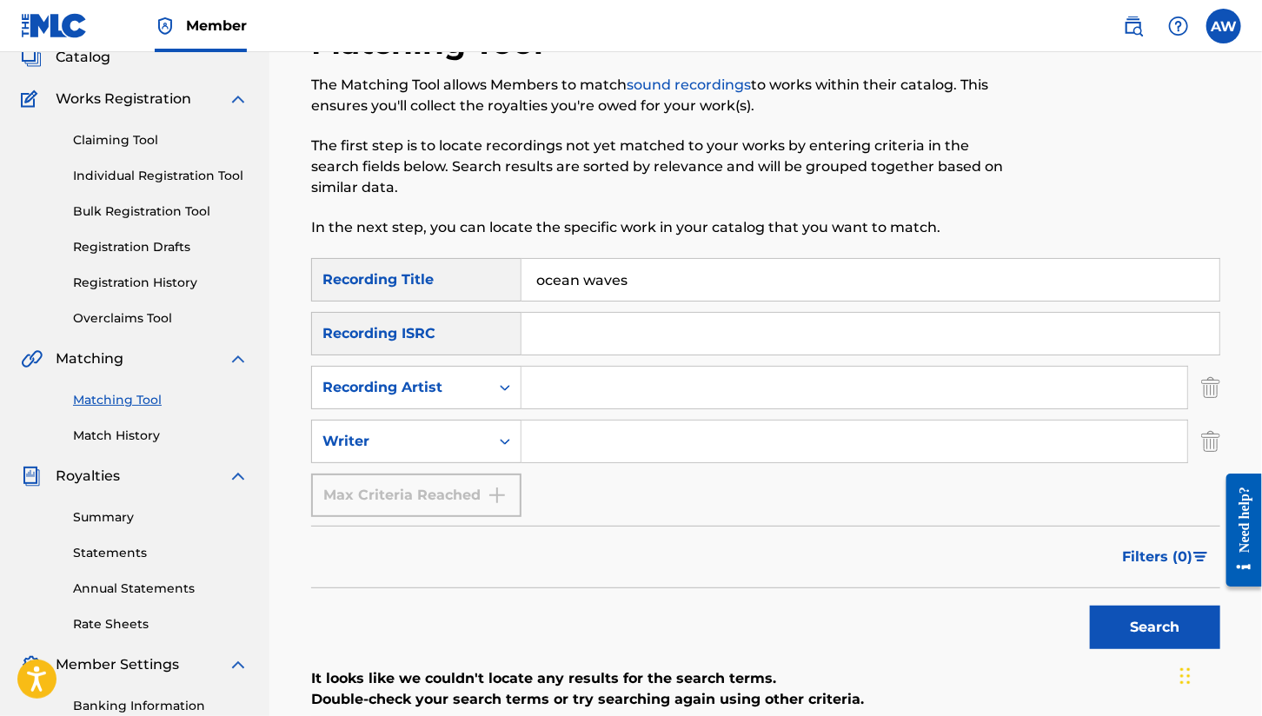
click at [1121, 639] on button "Search" at bounding box center [1155, 627] width 130 height 43
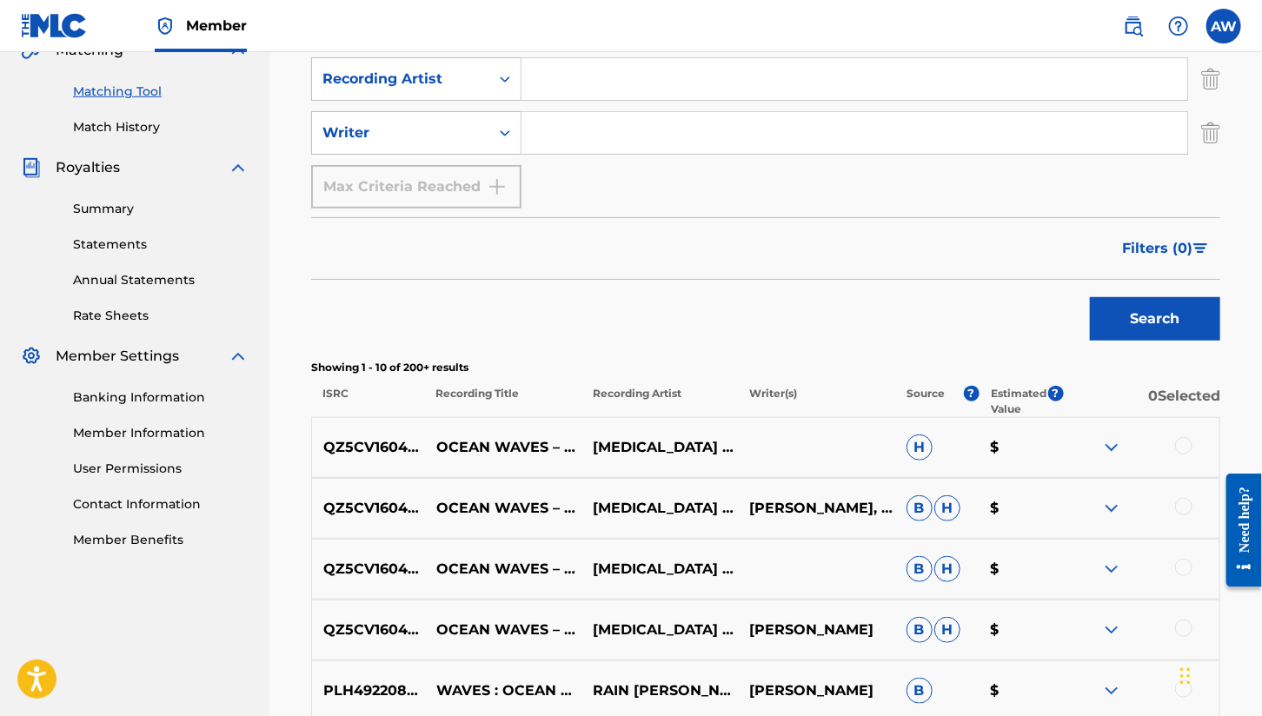
scroll to position [192, 0]
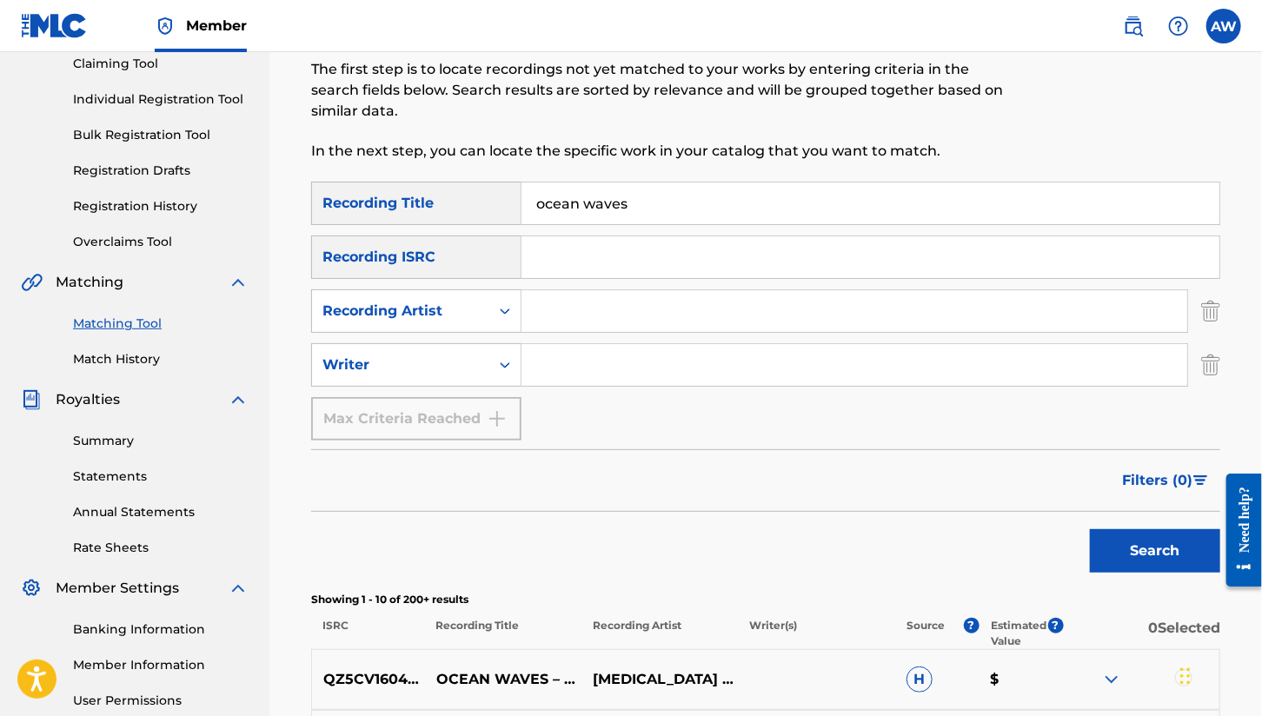
drag, startPoint x: 663, startPoint y: 193, endPoint x: 356, endPoint y: 193, distance: 306.9
click at [356, 193] on div "SearchWithCriteria22607fa6-1ff5-488b-aa89-ca518f54dd84 Recording Title ocean wa…" at bounding box center [765, 203] width 909 height 43
paste input "Ocean Waves (2025 Extended Version)"
click at [1147, 553] on button "Search" at bounding box center [1155, 550] width 130 height 43
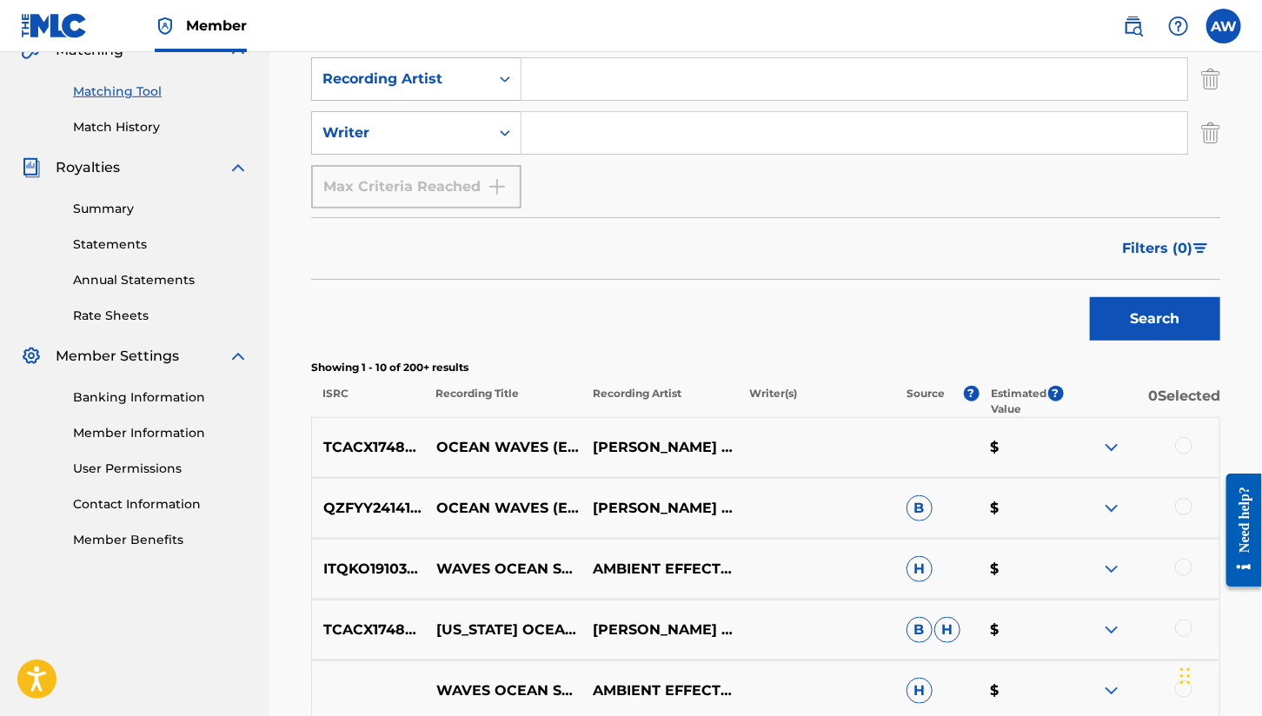
scroll to position [18, 0]
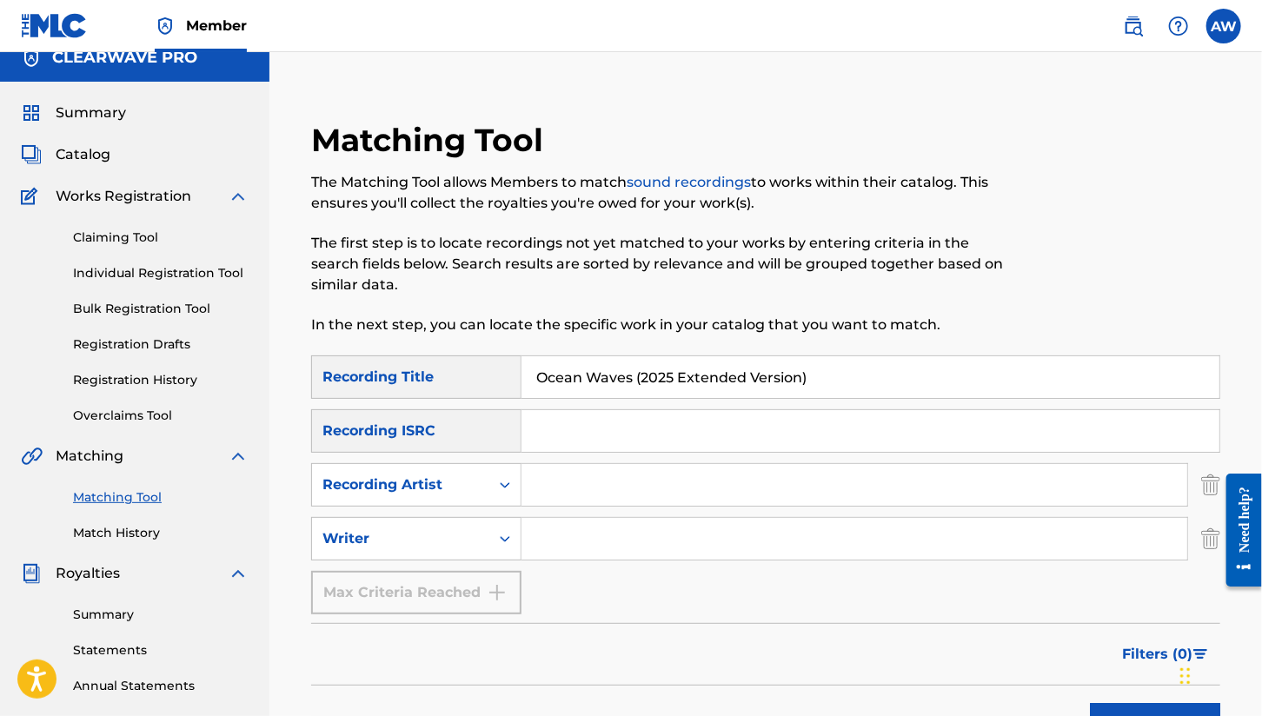
drag, startPoint x: 847, startPoint y: 377, endPoint x: 311, endPoint y: 377, distance: 535.5
click at [311, 377] on div "SearchWithCriteria22607fa6-1ff5-488b-aa89-ca518f54dd84 Recording Title Ocean Wa…" at bounding box center [765, 377] width 909 height 43
paste input "by [PERSON_NAME] (2025 Re-release Single"
type input "Ocean Waves by [PERSON_NAME] (2025 Re-release Single)"
click at [1115, 709] on button "Search" at bounding box center [1155, 724] width 130 height 43
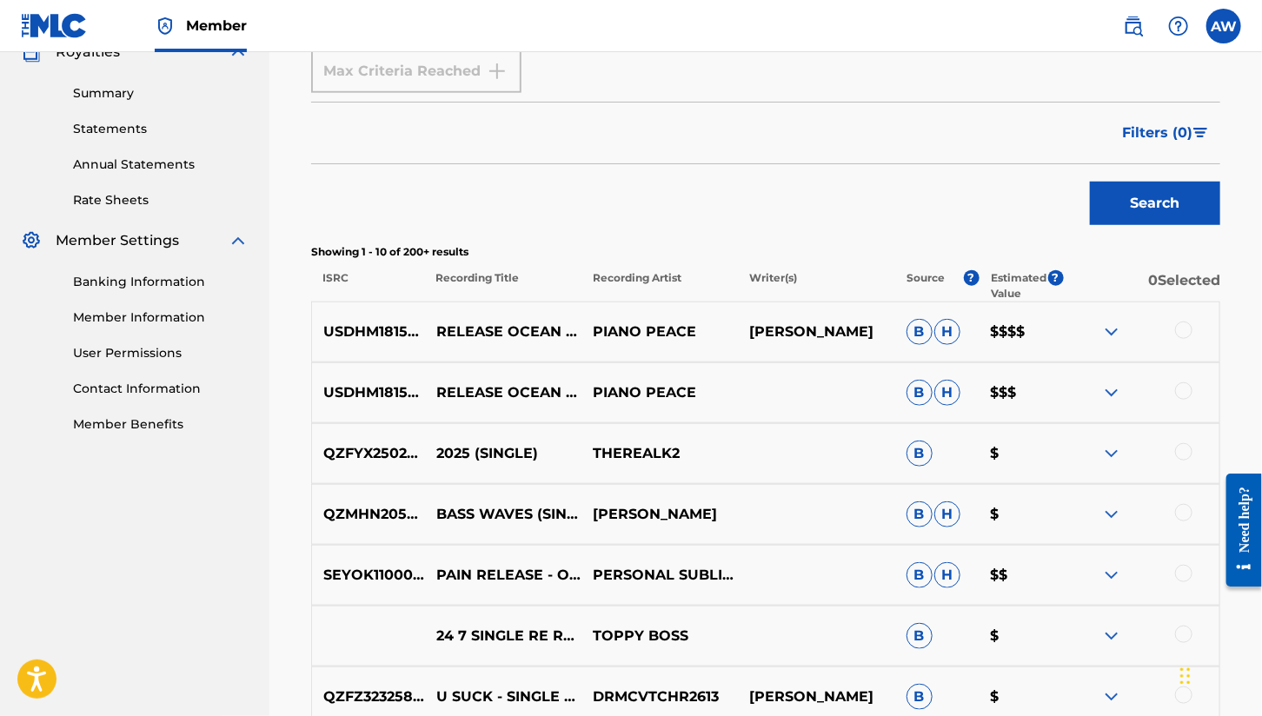
scroll to position [192, 0]
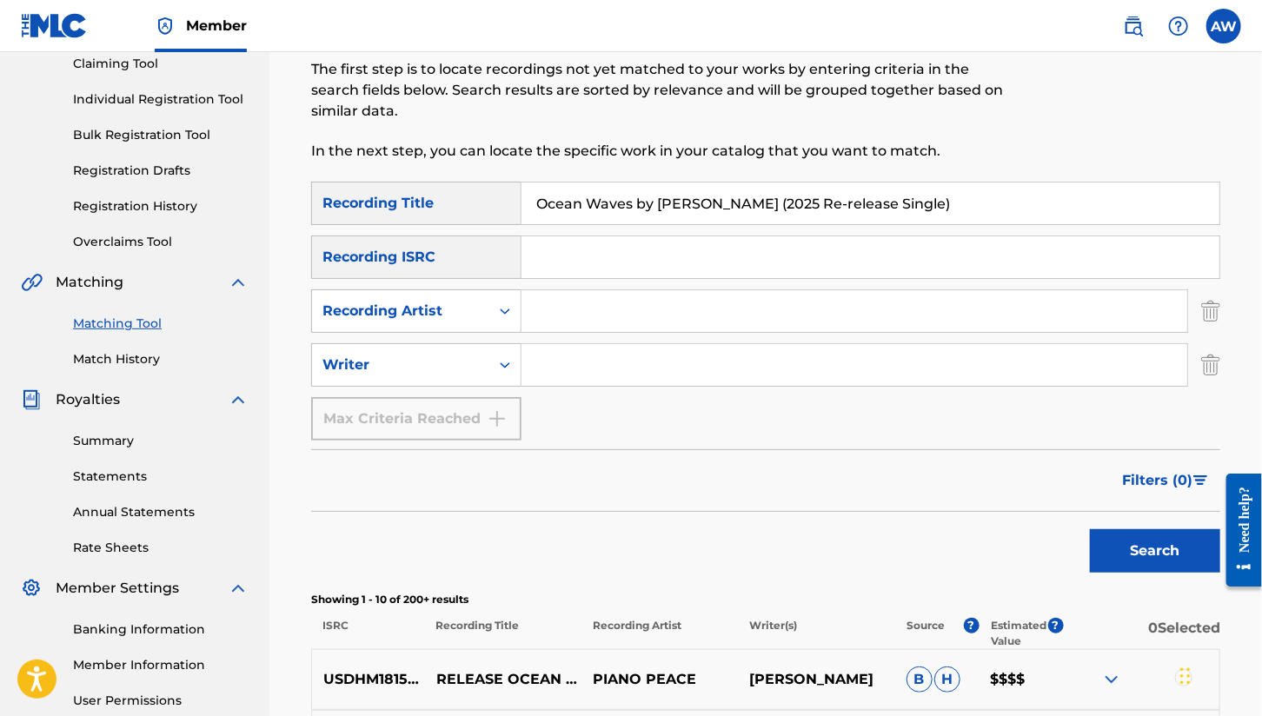
click at [582, 317] on input "Search Form" at bounding box center [855, 311] width 666 height 42
type input "[PERSON_NAME]"
click at [1090, 529] on button "Search" at bounding box center [1155, 550] width 130 height 43
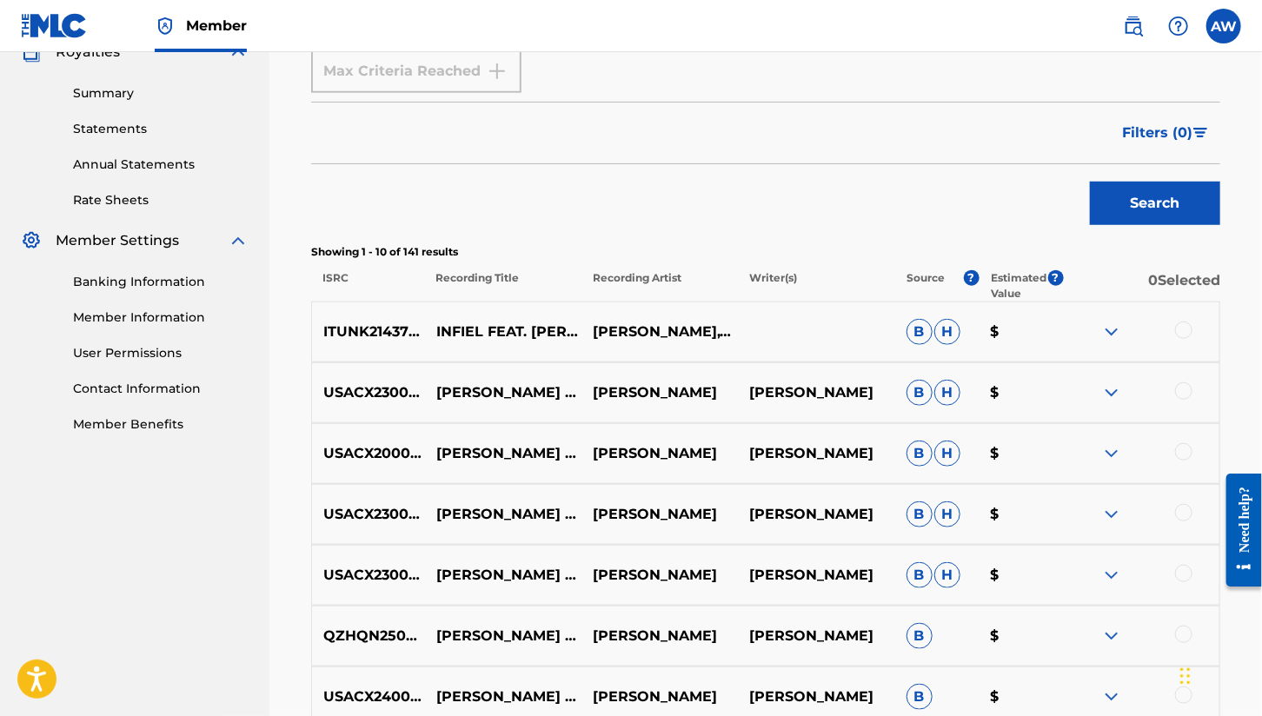
scroll to position [946, 0]
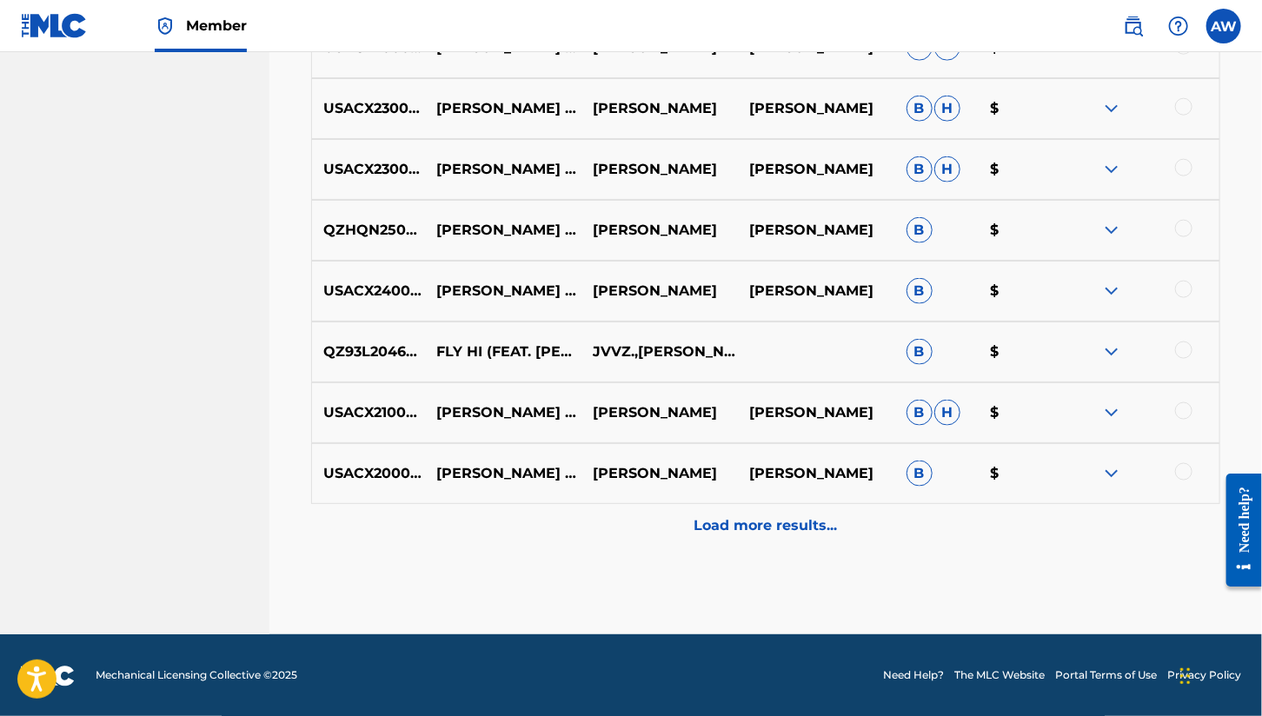
click at [778, 524] on p "Load more results..." at bounding box center [766, 525] width 143 height 21
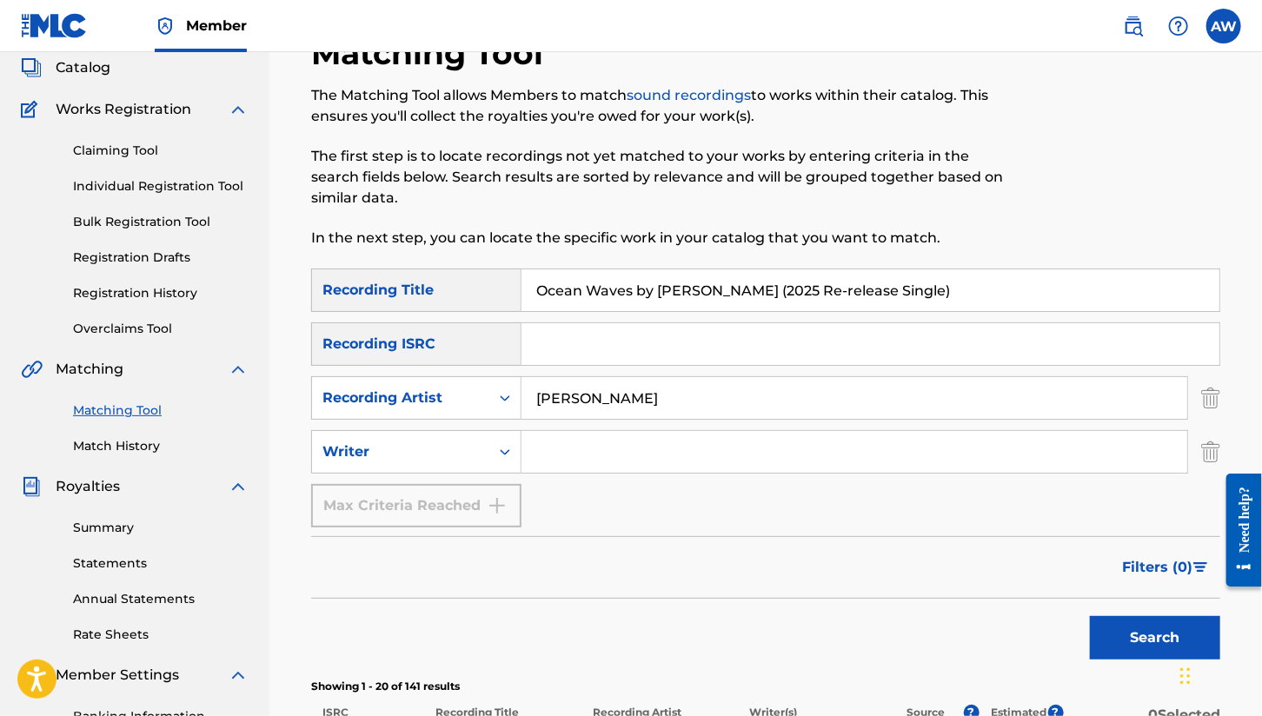
scroll to position [0, 0]
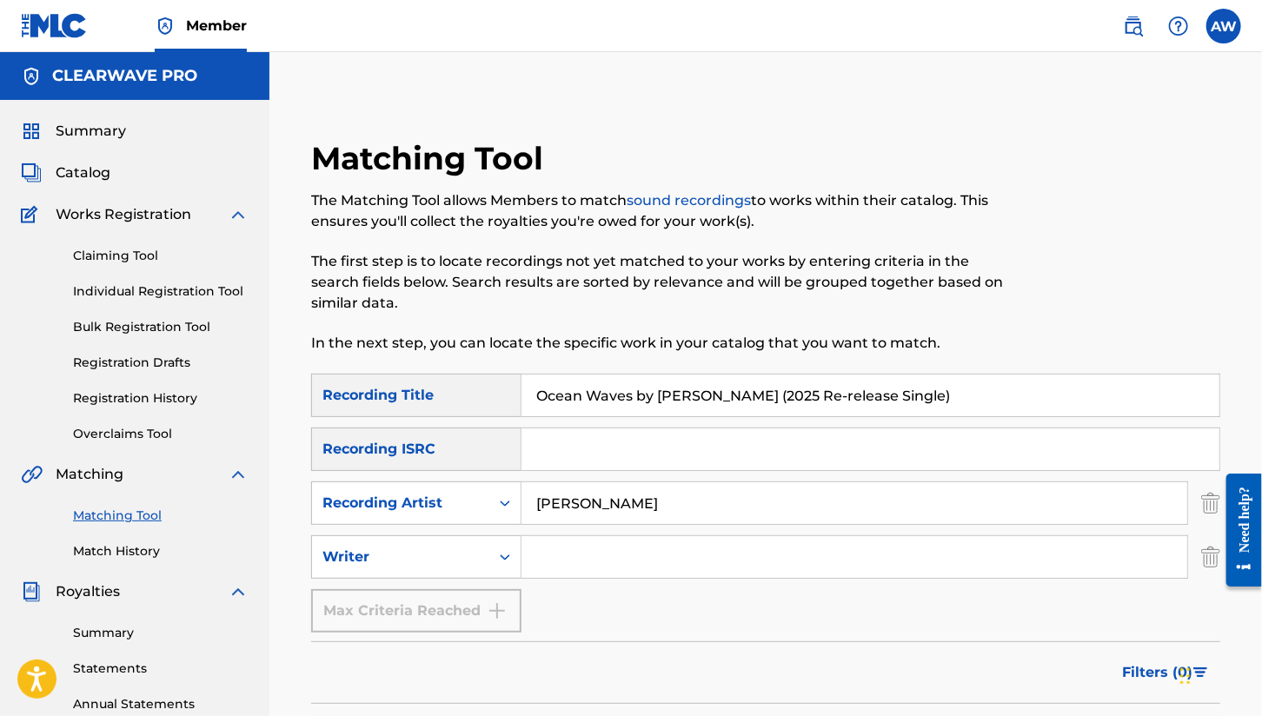
click at [165, 432] on link "Overclaims Tool" at bounding box center [161, 434] width 176 height 18
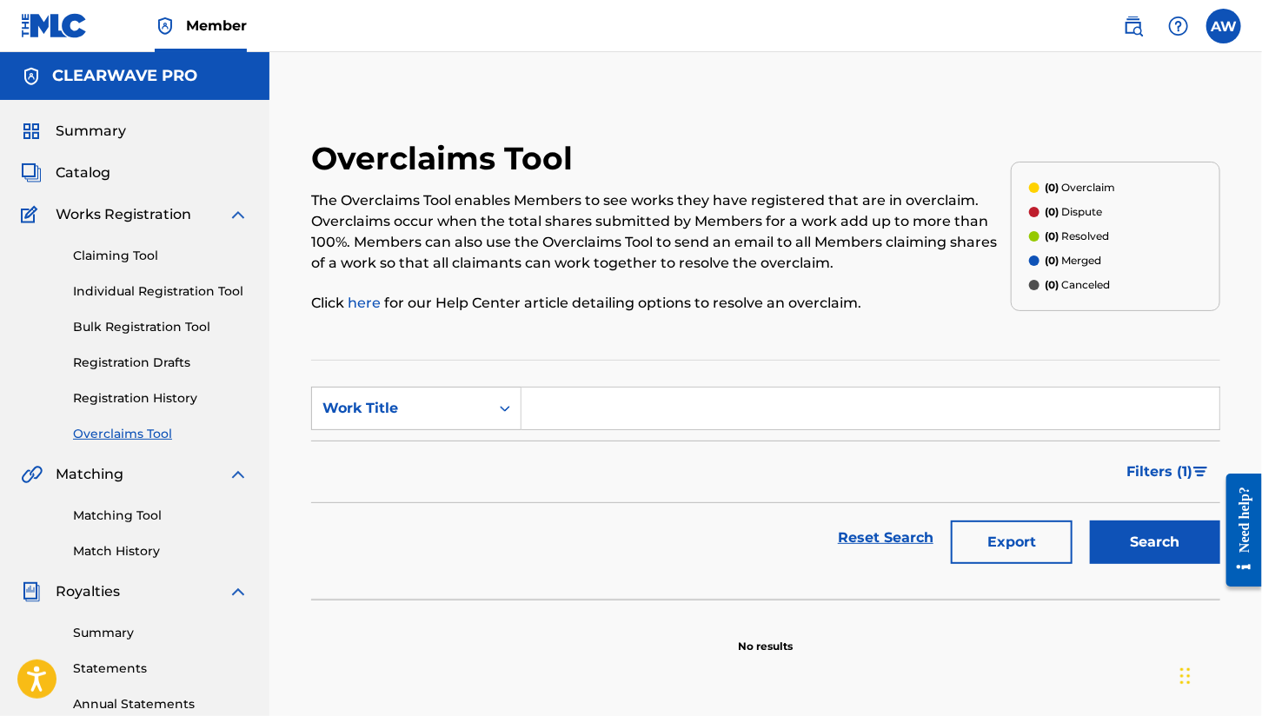
click at [591, 406] on input "Search Form" at bounding box center [871, 409] width 698 height 42
type input "a"
click at [1090, 521] on button "Search" at bounding box center [1155, 542] width 130 height 43
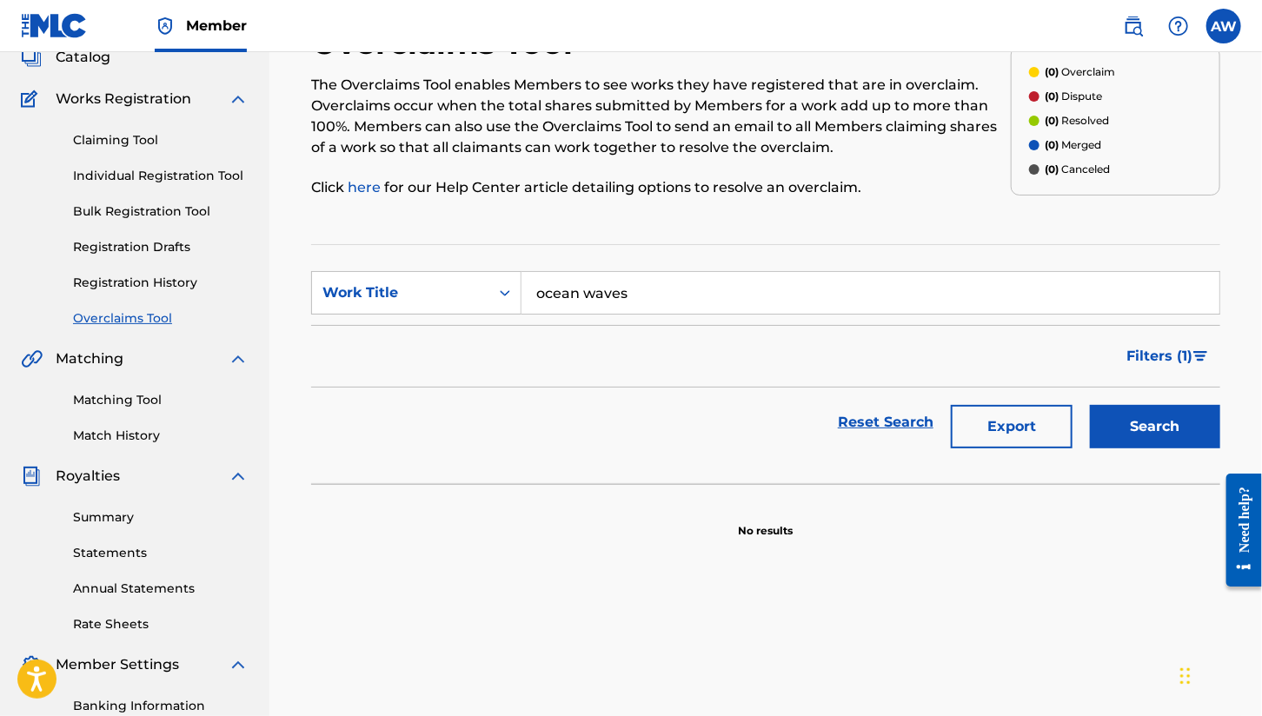
type input "ocean waves"
click at [1090, 405] on button "Search" at bounding box center [1155, 426] width 130 height 43
click at [116, 429] on link "Match History" at bounding box center [161, 436] width 176 height 18
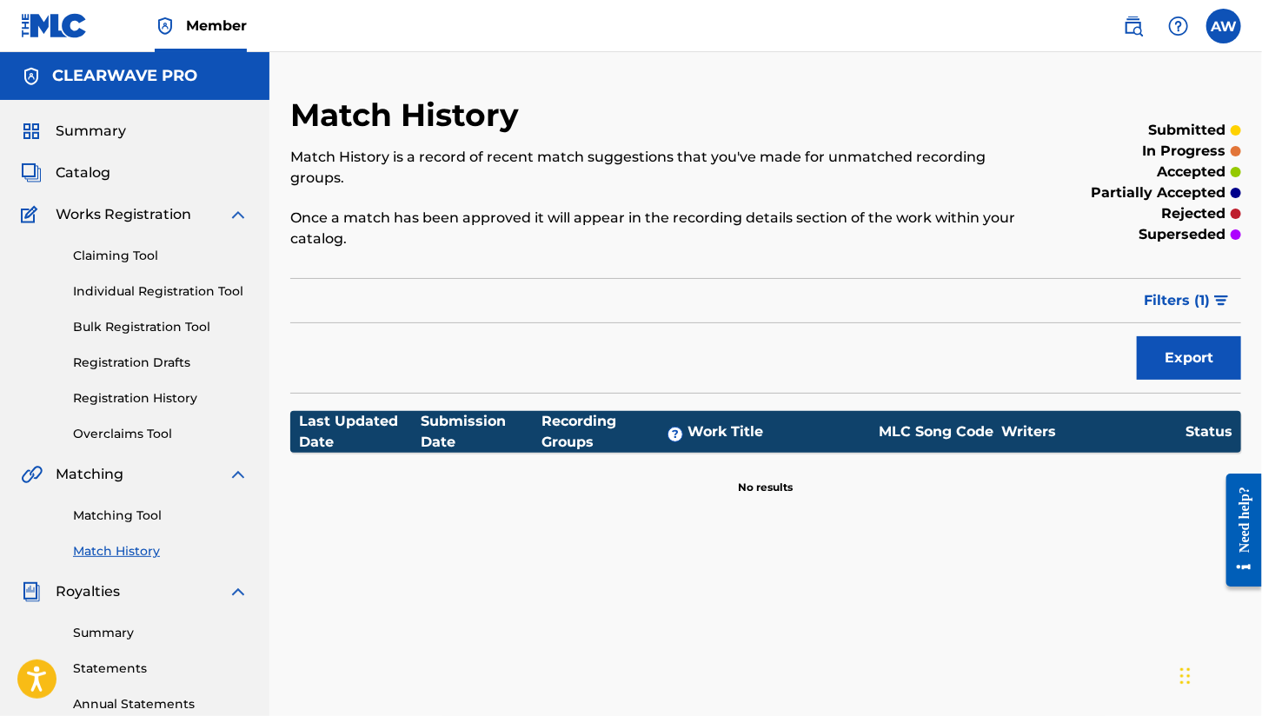
click at [115, 186] on div "Summary Catalog Works Registration Claiming Tool Individual Registration Tool B…" at bounding box center [134, 547] width 269 height 894
click at [80, 133] on span "Summary" at bounding box center [91, 131] width 70 height 21
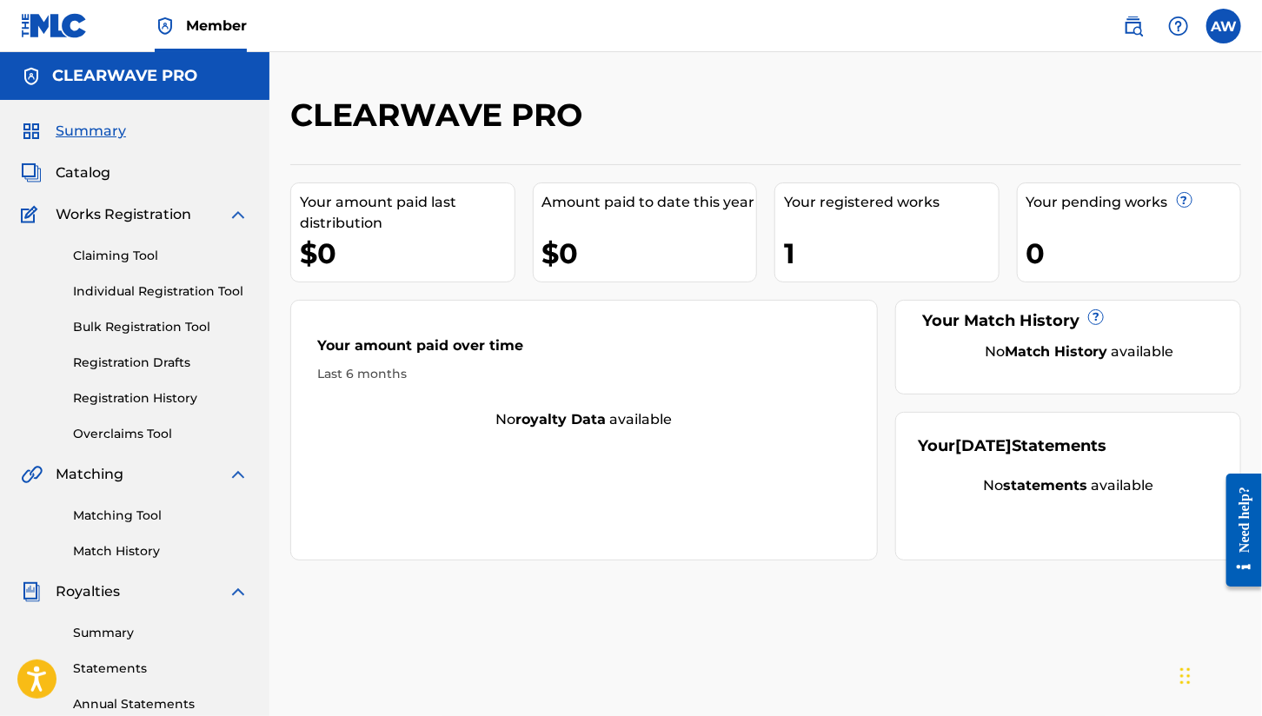
click at [1229, 28] on label at bounding box center [1224, 26] width 35 height 35
click at [1224, 26] on input "AW [PERSON_NAME] [EMAIL_ADDRESS][DOMAIN_NAME] Notification Preferences Profile …" at bounding box center [1224, 26] width 0 height 0
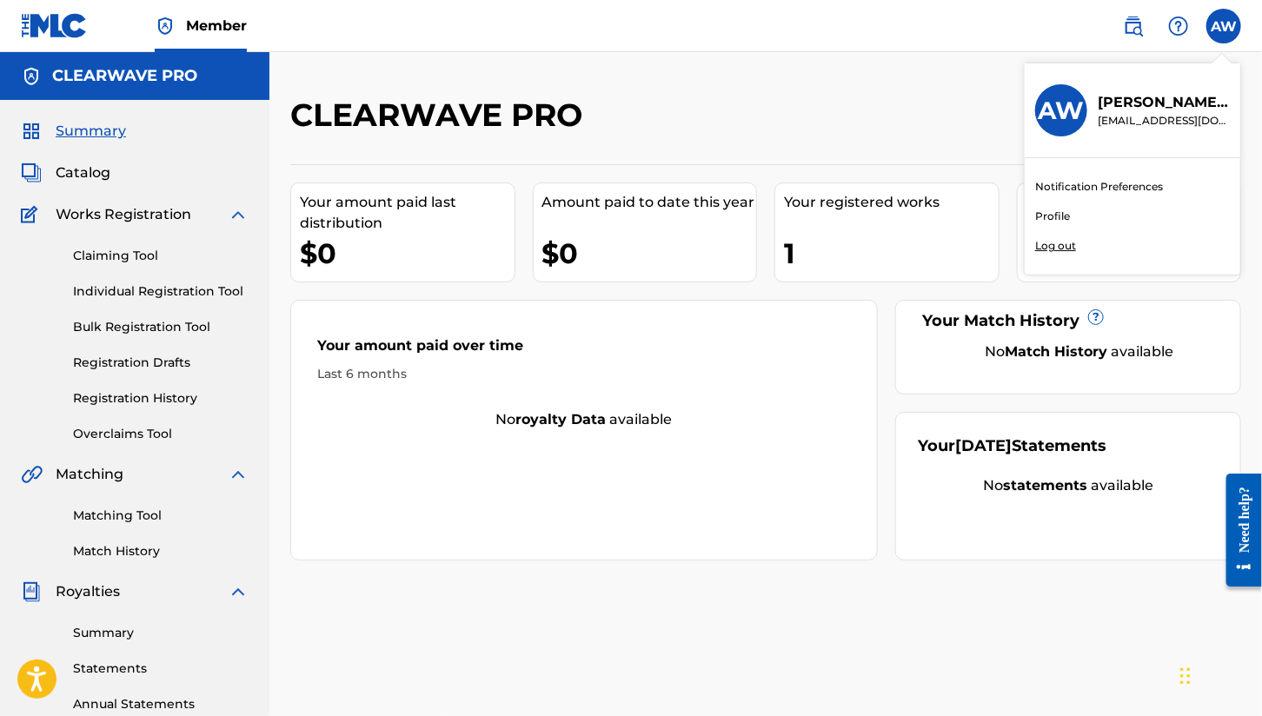
drag, startPoint x: 1034, startPoint y: 243, endPoint x: 1054, endPoint y: 243, distance: 20.0
click at [1054, 243] on p "Log out" at bounding box center [1055, 246] width 41 height 16
click at [1224, 26] on input "AW [PERSON_NAME] [EMAIL_ADDRESS][DOMAIN_NAME] Notification Preferences Profile …" at bounding box center [1224, 26] width 0 height 0
